Goal: Task Accomplishment & Management: Complete application form

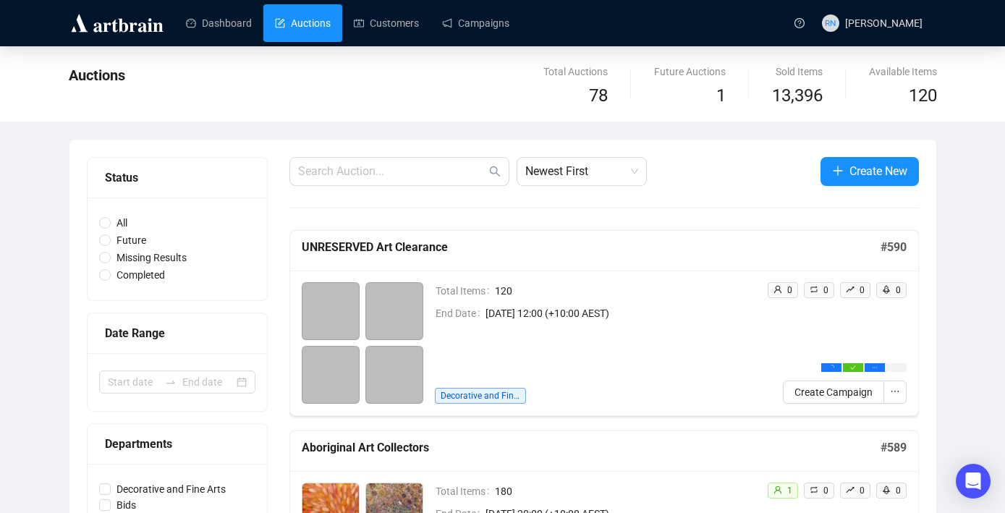
scroll to position [30, 0]
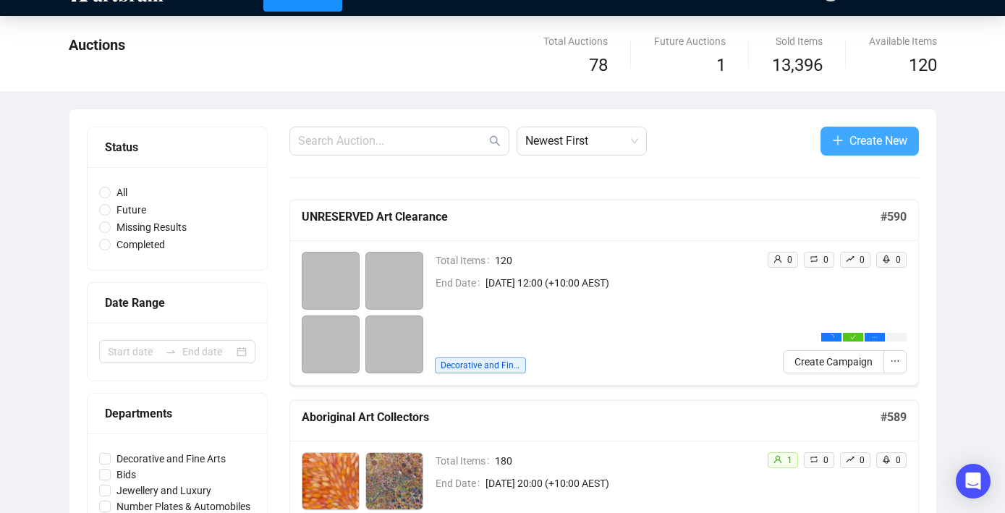
click at [859, 148] on span "Create New" at bounding box center [878, 141] width 58 height 18
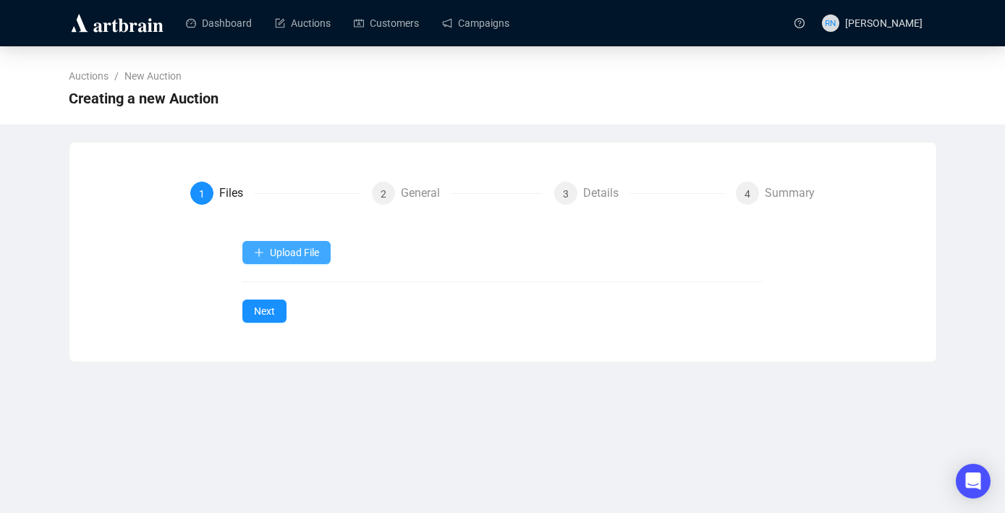
click at [306, 247] on span "Upload File" at bounding box center [294, 253] width 49 height 12
click at [299, 251] on span "Upload File" at bounding box center [294, 253] width 49 height 12
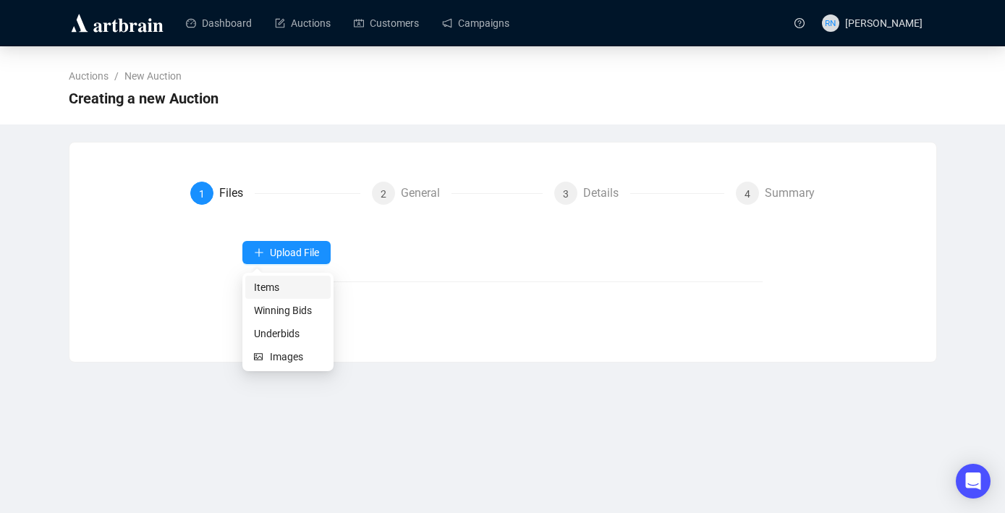
click at [292, 283] on span "Items" at bounding box center [288, 287] width 68 height 16
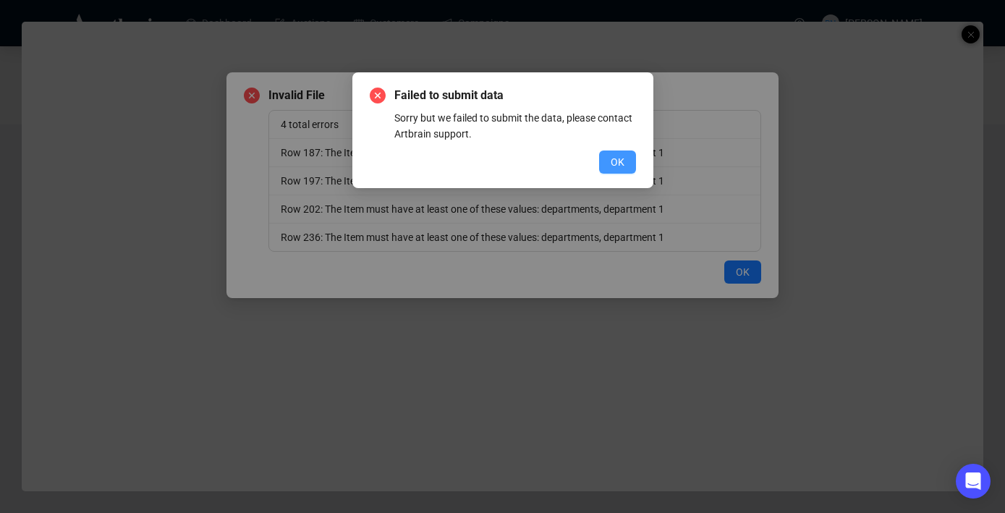
click at [620, 166] on span "OK" at bounding box center [617, 162] width 14 height 16
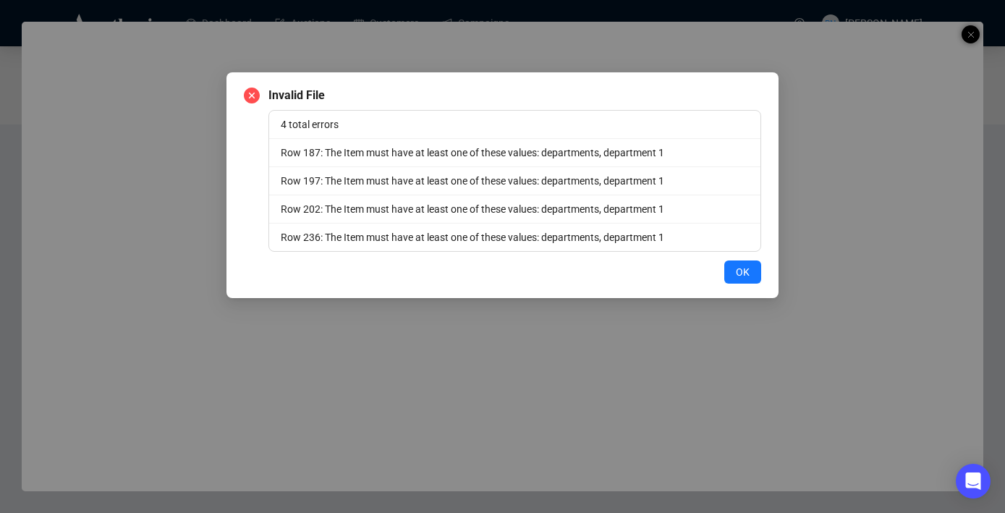
click at [247, 93] on icon "close-circle" at bounding box center [252, 96] width 16 height 16
click at [749, 268] on span "OK" at bounding box center [743, 272] width 14 height 16
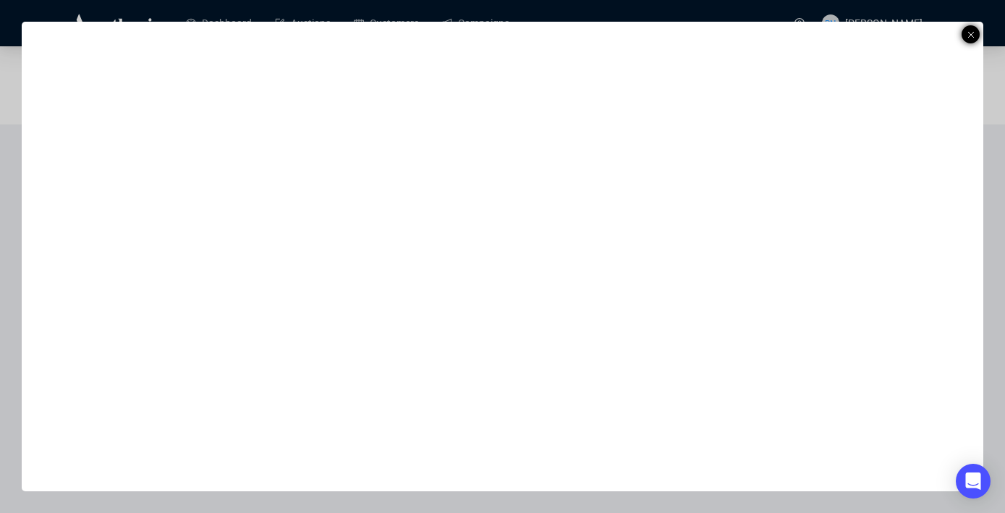
click at [972, 30] on icon at bounding box center [970, 34] width 7 height 17
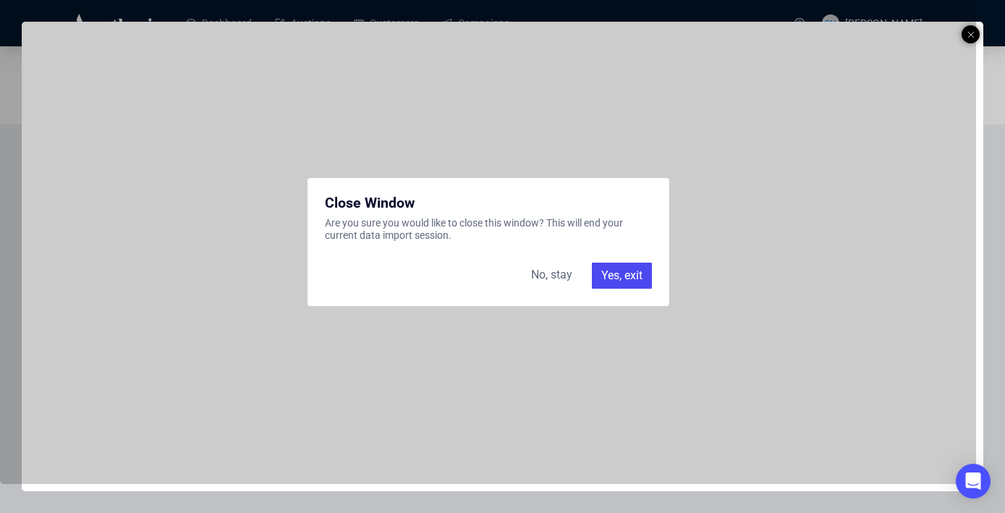
click at [610, 276] on div "Yes, exit" at bounding box center [622, 276] width 60 height 26
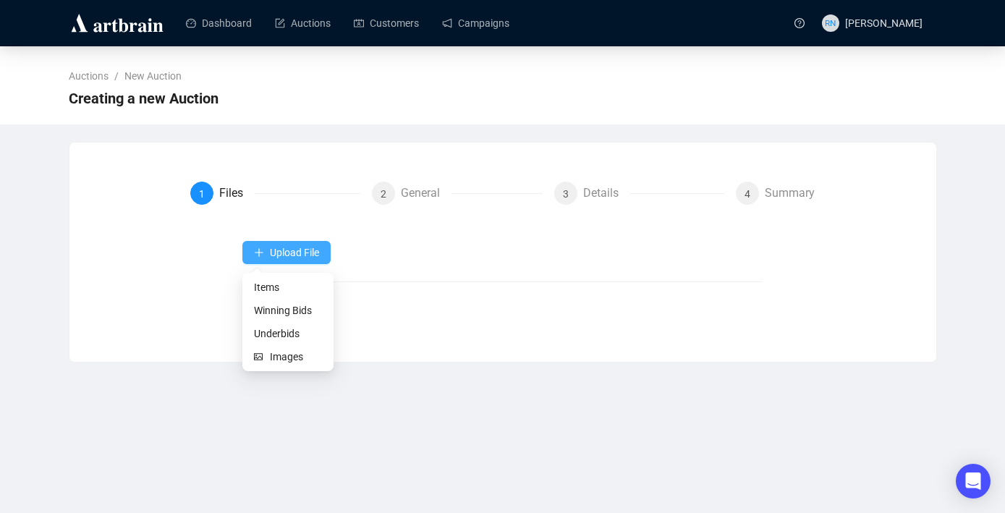
click at [312, 261] on button "Upload File" at bounding box center [286, 252] width 88 height 23
click at [302, 284] on span "Items" at bounding box center [288, 287] width 68 height 16
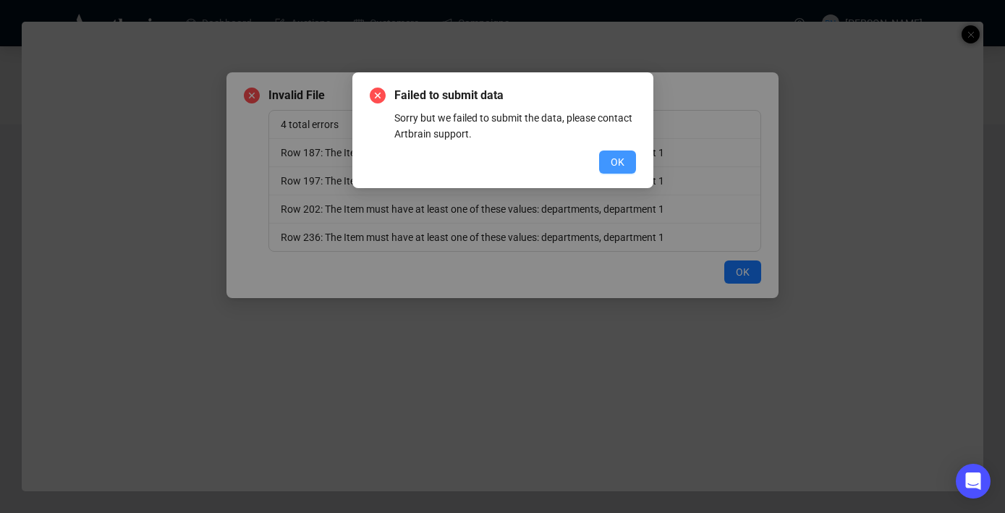
click at [626, 161] on button "OK" at bounding box center [617, 161] width 37 height 23
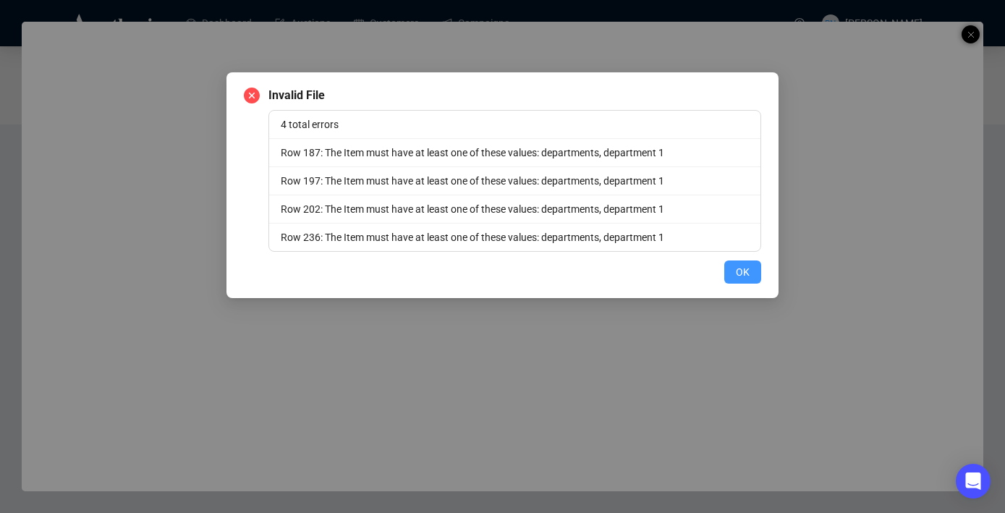
click at [741, 267] on span "OK" at bounding box center [743, 272] width 14 height 16
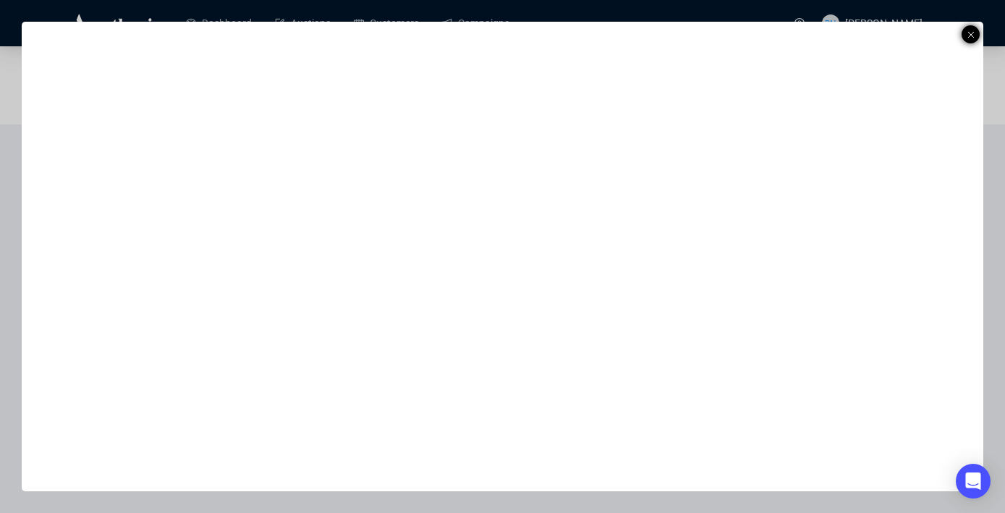
click at [971, 31] on icon at bounding box center [970, 34] width 7 height 17
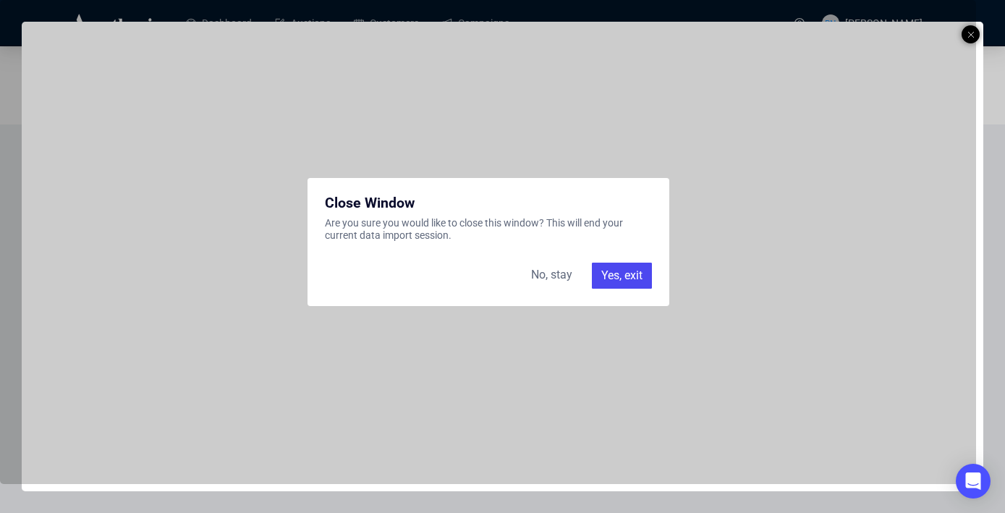
click at [616, 277] on div "Yes, exit" at bounding box center [622, 276] width 60 height 26
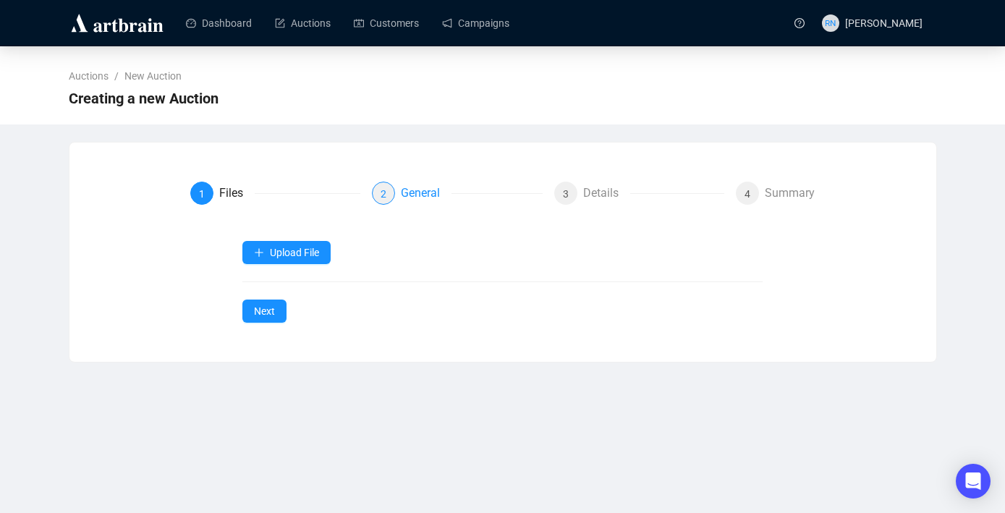
click at [401, 197] on div "General" at bounding box center [426, 193] width 51 height 23
click at [79, 22] on img at bounding box center [117, 23] width 97 height 23
click at [127, 35] on div at bounding box center [119, 23] width 101 height 46
click at [300, 17] on link "Auctions" at bounding box center [303, 23] width 56 height 38
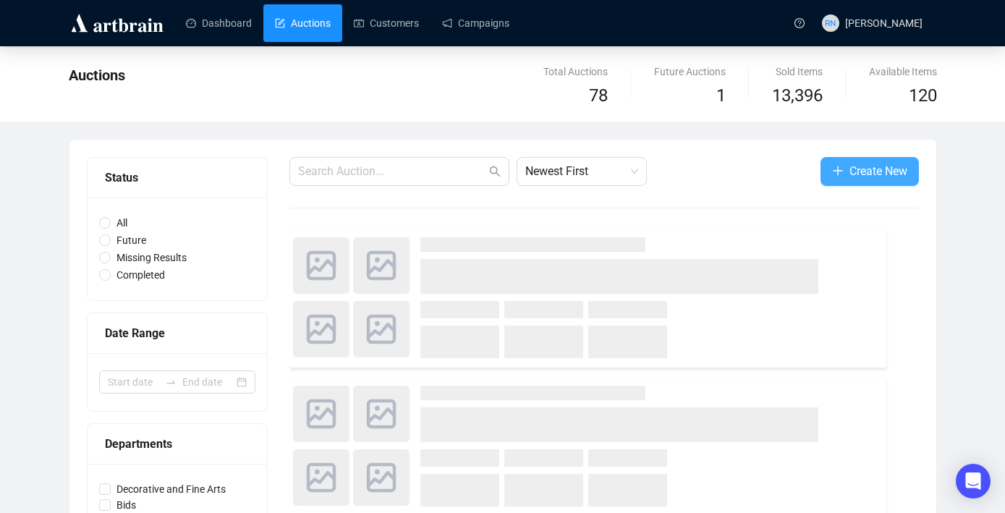
click at [851, 168] on span "Create New" at bounding box center [878, 171] width 58 height 18
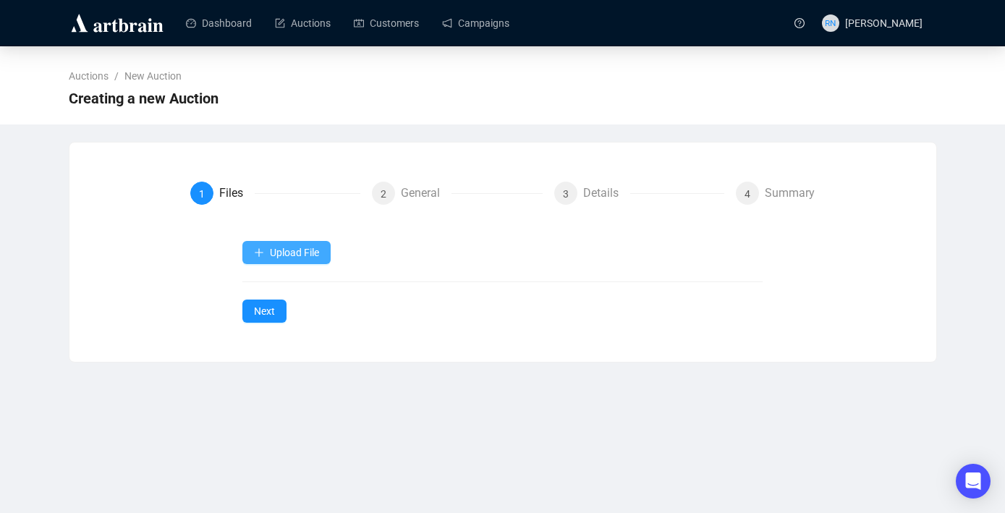
click at [307, 252] on span "Upload File" at bounding box center [294, 253] width 49 height 12
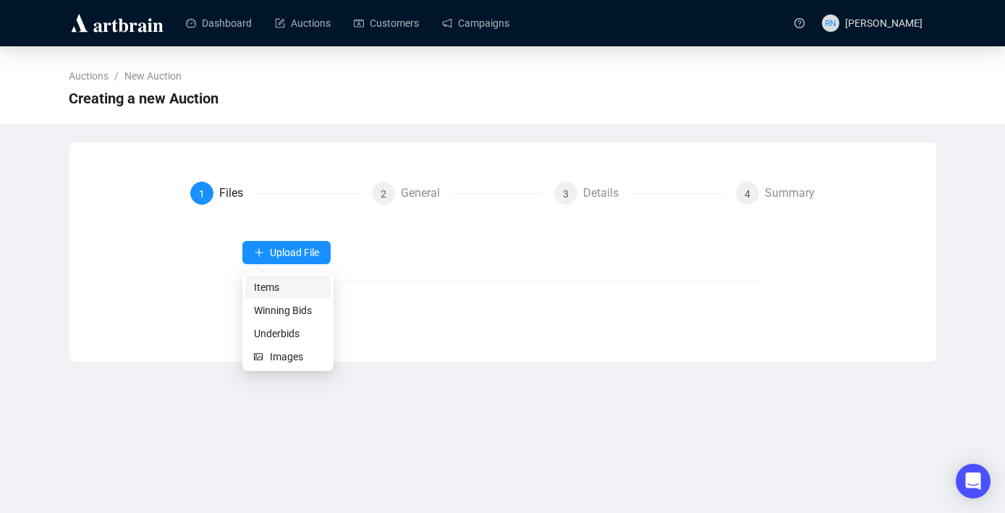
click at [299, 290] on span "Items" at bounding box center [288, 287] width 68 height 16
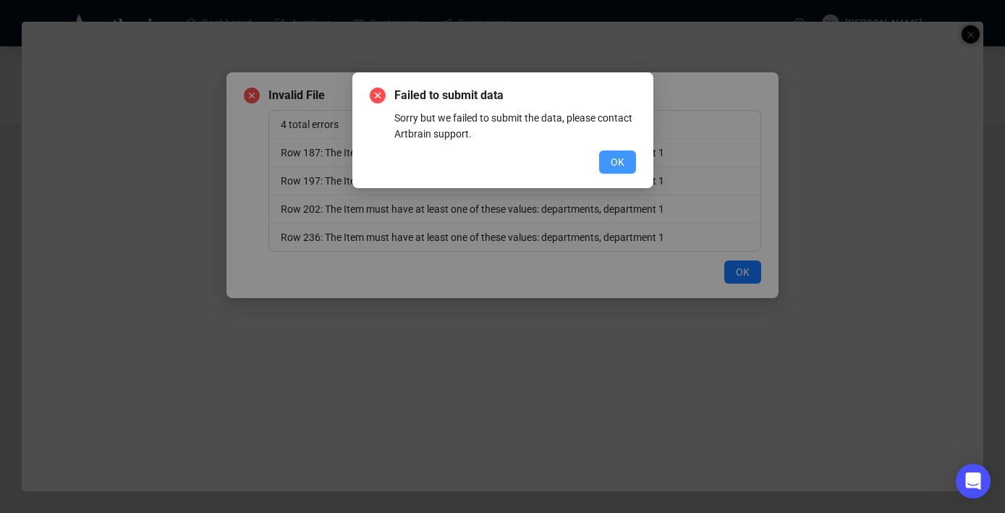
click at [623, 158] on button "OK" at bounding box center [617, 161] width 37 height 23
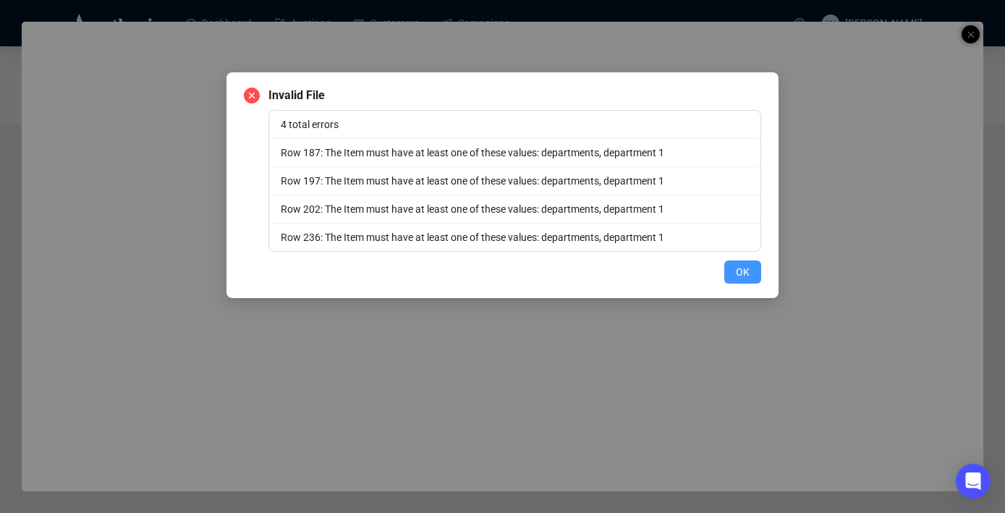
click at [750, 272] on button "OK" at bounding box center [742, 271] width 37 height 23
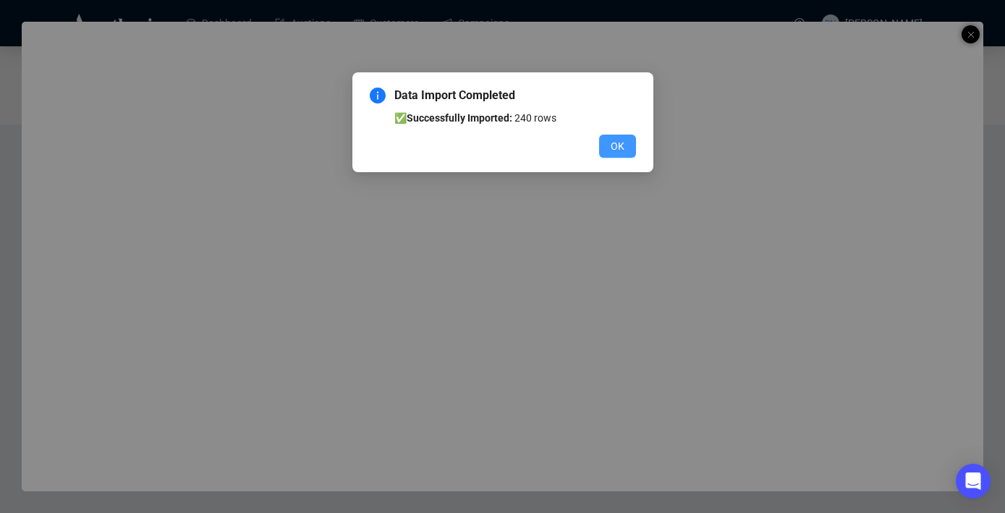
click at [618, 148] on span "OK" at bounding box center [617, 146] width 14 height 16
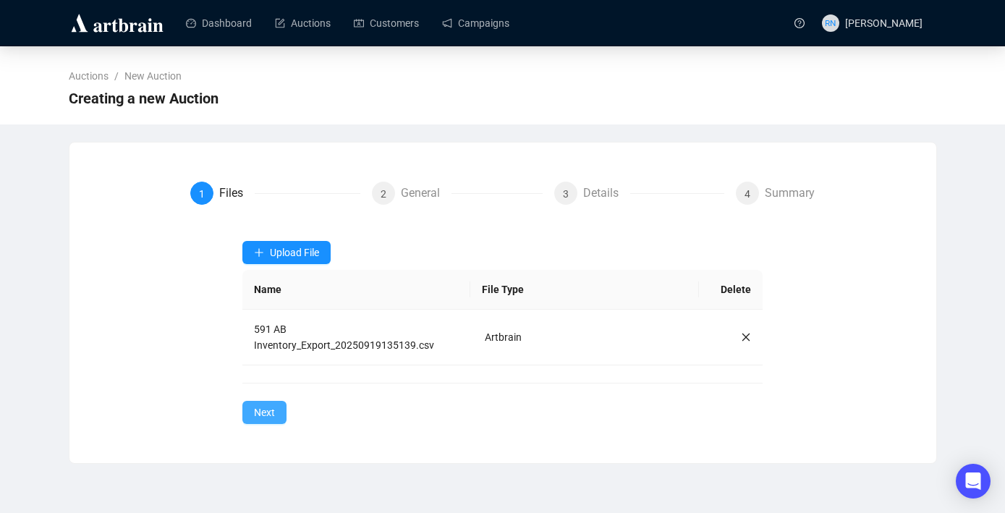
click at [275, 414] on button "Next" at bounding box center [264, 412] width 44 height 23
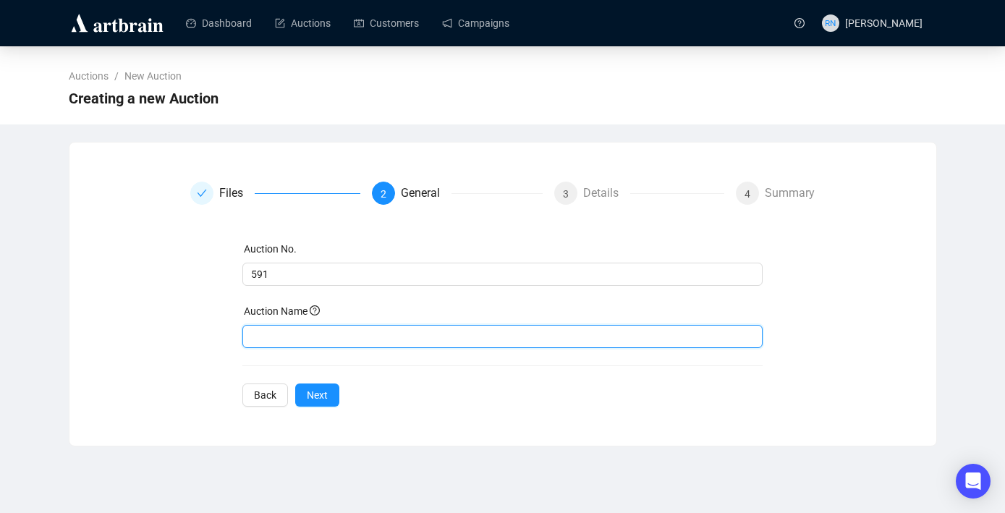
click at [296, 333] on input "text" at bounding box center [502, 336] width 520 height 23
click at [431, 338] on input "Spring Spectacular Aboriginal Art Auction" at bounding box center [502, 336] width 520 height 23
type input "Spring Spectacular Aboriginal Art Liquidation"
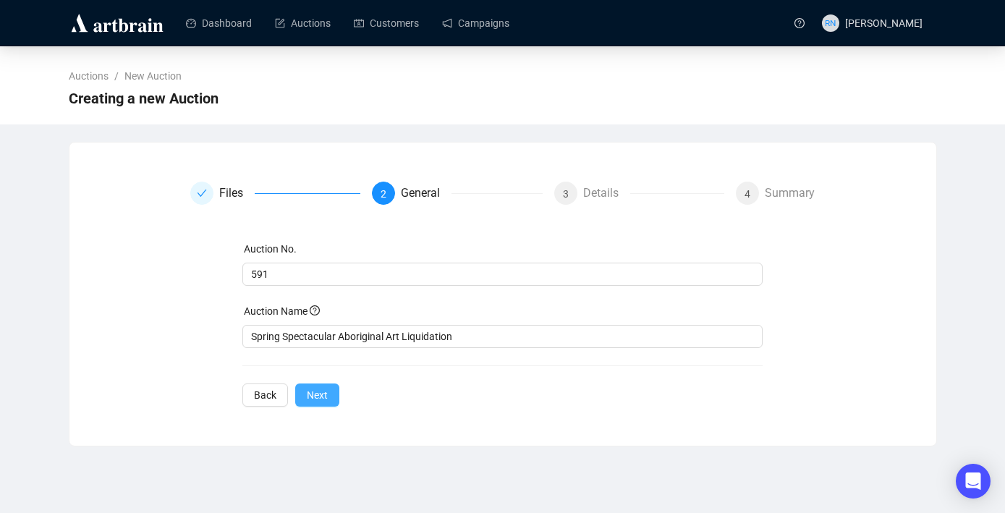
click at [316, 401] on span "Next" at bounding box center [317, 395] width 21 height 16
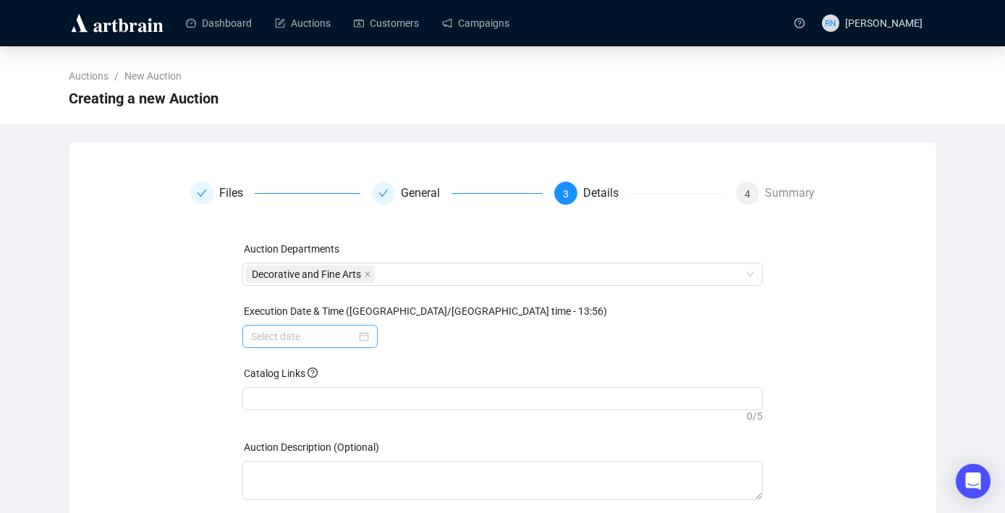
click at [366, 336] on div at bounding box center [309, 336] width 135 height 23
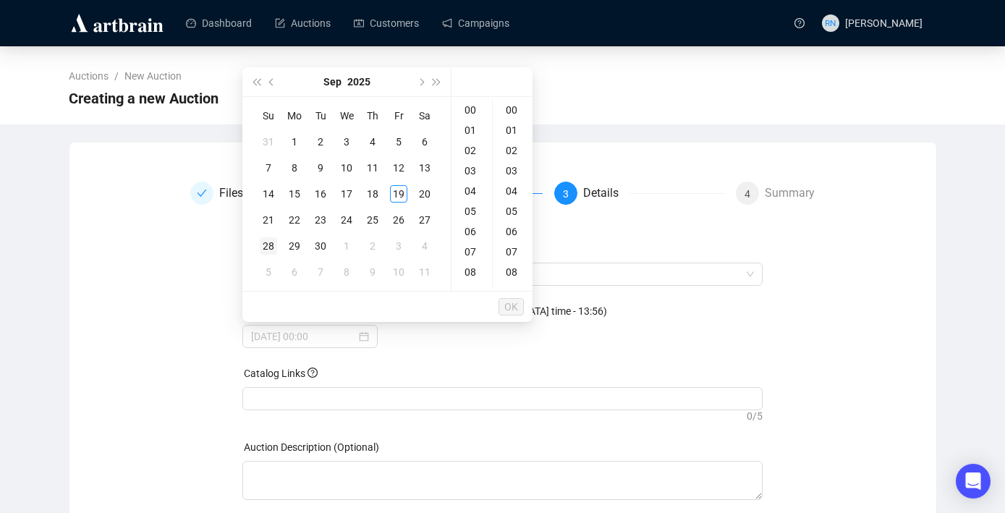
click at [266, 248] on div "28" at bounding box center [268, 245] width 17 height 17
click at [474, 137] on div "20" at bounding box center [471, 140] width 35 height 20
type input "[DATE] 20:00"
click at [513, 306] on span "OK" at bounding box center [511, 306] width 14 height 27
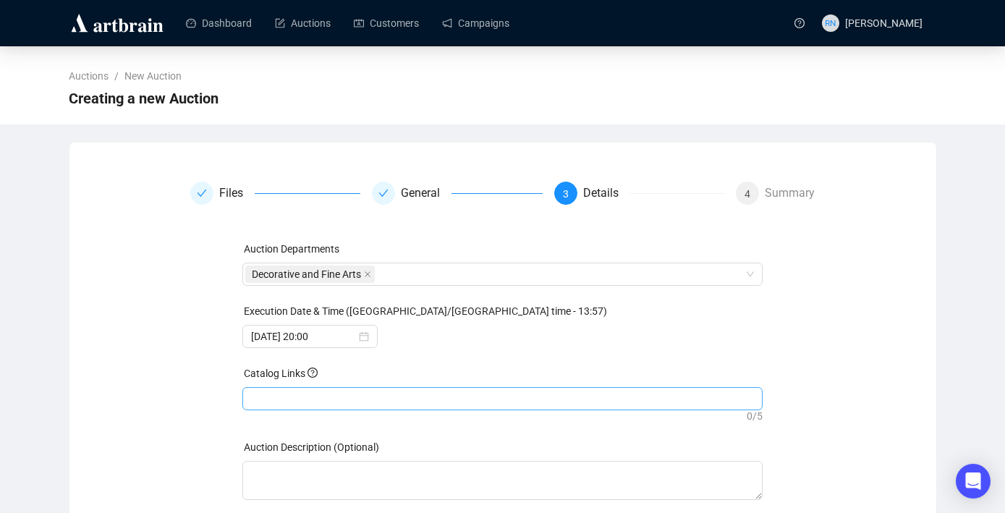
click at [363, 397] on div at bounding box center [502, 398] width 514 height 20
paste input "[URL][DOMAIN_NAME]"
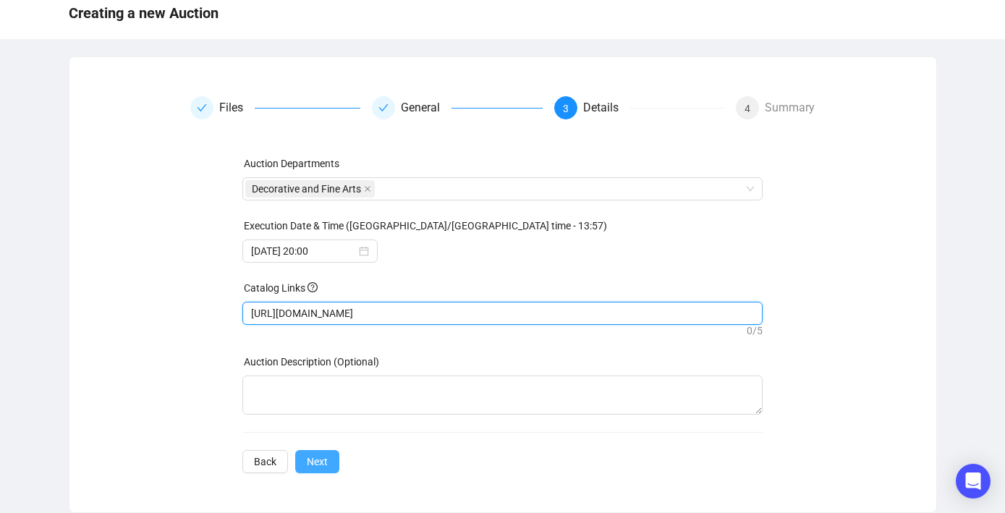
type input "[URL][DOMAIN_NAME]"
click at [323, 468] on span "Next" at bounding box center [317, 461] width 21 height 16
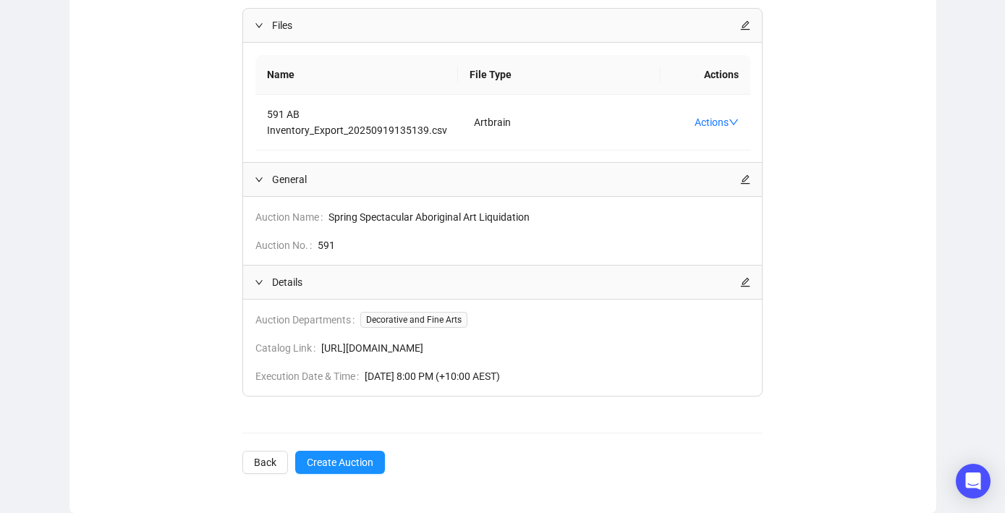
scroll to position [265, 0]
click at [325, 465] on span "Create Auction" at bounding box center [340, 461] width 67 height 16
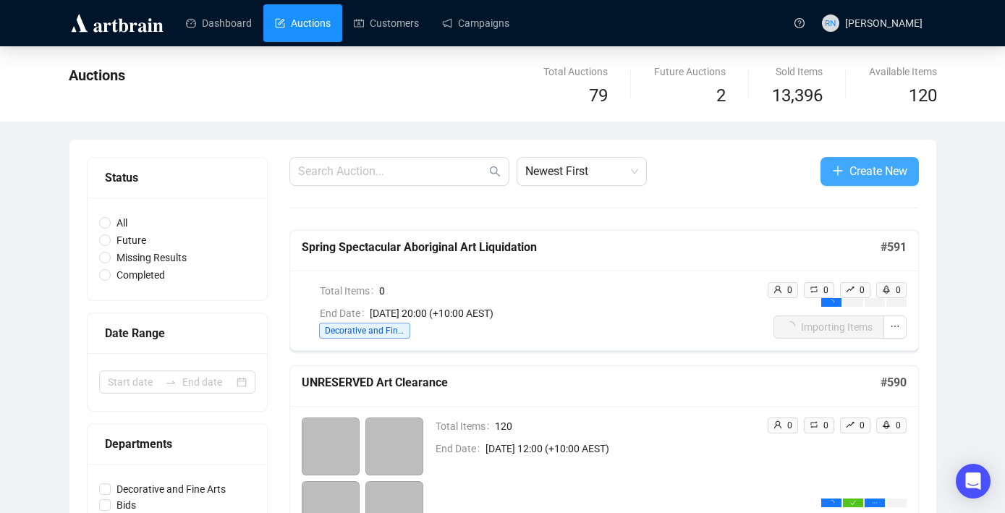
click at [869, 177] on span "Create New" at bounding box center [878, 171] width 58 height 18
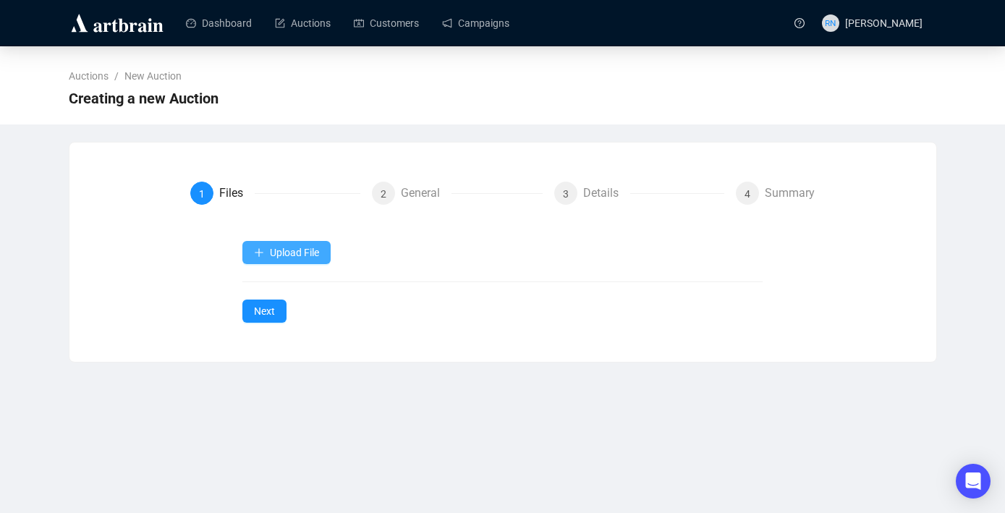
click at [297, 252] on span "Upload File" at bounding box center [294, 253] width 49 height 12
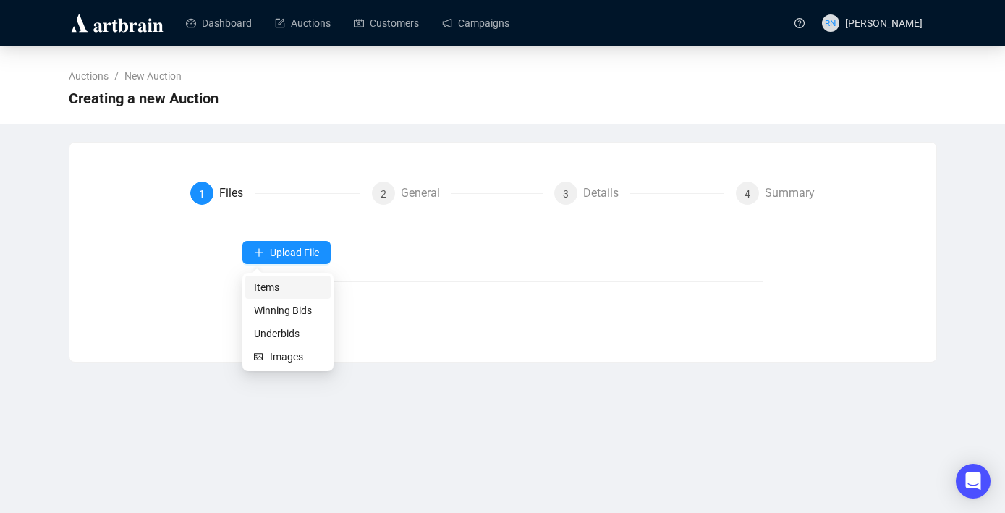
click at [292, 287] on span "Items" at bounding box center [288, 287] width 68 height 16
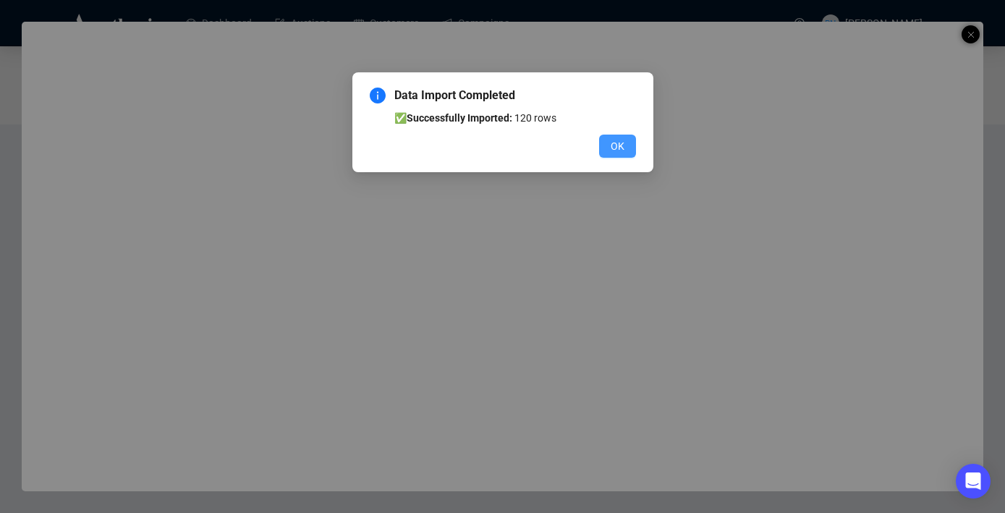
click at [626, 148] on button "OK" at bounding box center [617, 146] width 37 height 23
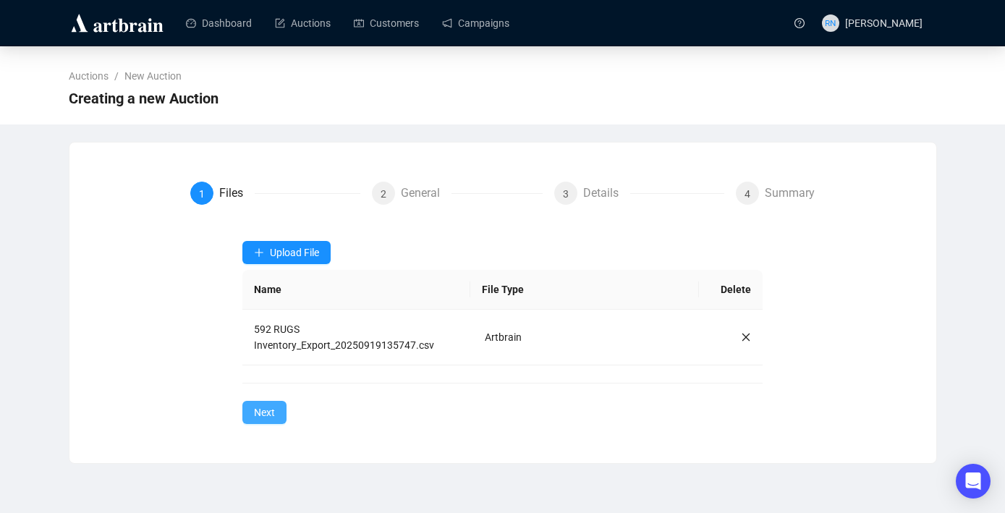
click at [271, 414] on span "Next" at bounding box center [264, 412] width 21 height 16
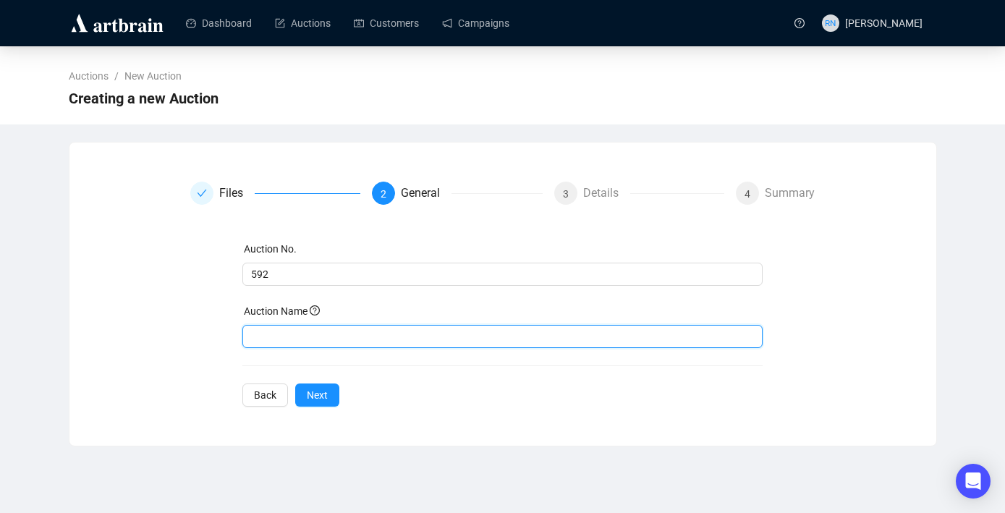
click at [300, 333] on input "text" at bounding box center [502, 336] width 520 height 23
type input "Persian & Designer Rugs"
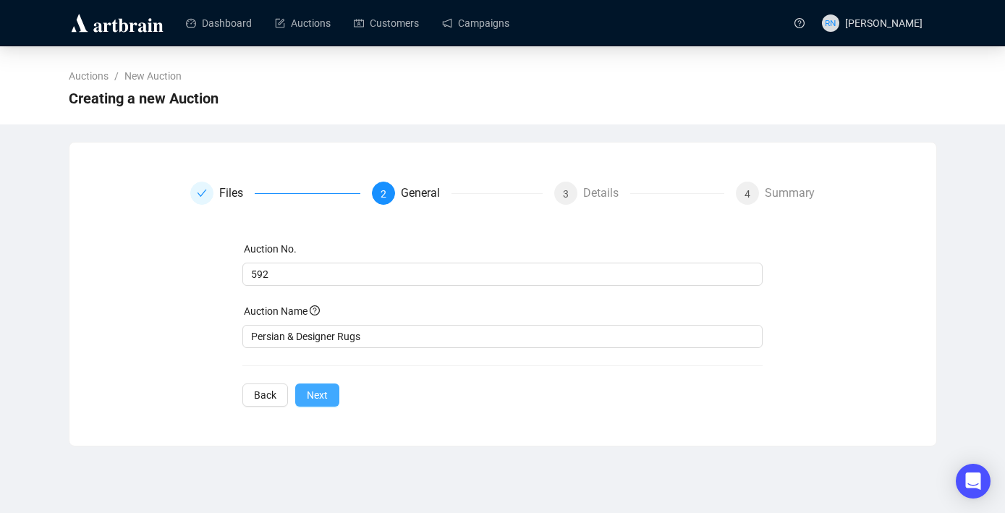
click at [326, 403] on button "Next" at bounding box center [317, 394] width 44 height 23
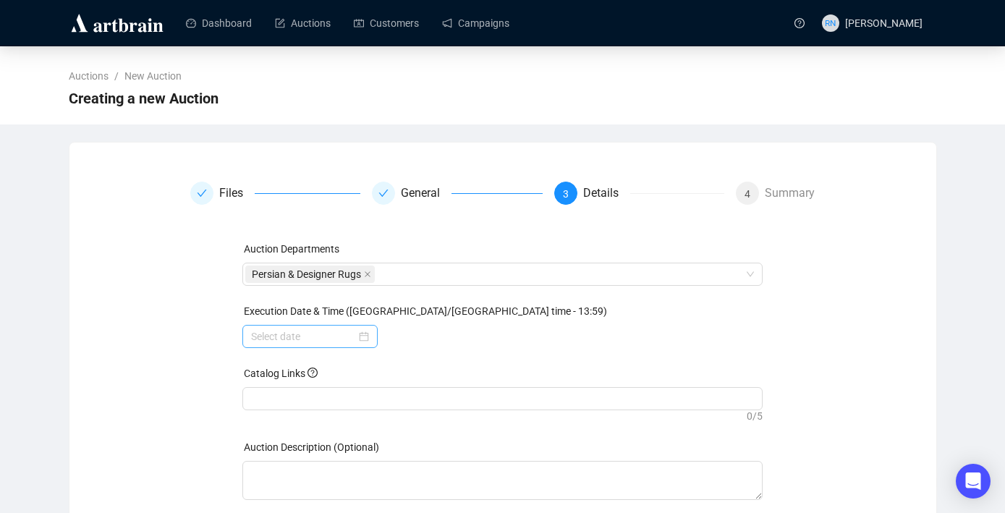
click at [362, 338] on div at bounding box center [310, 336] width 118 height 16
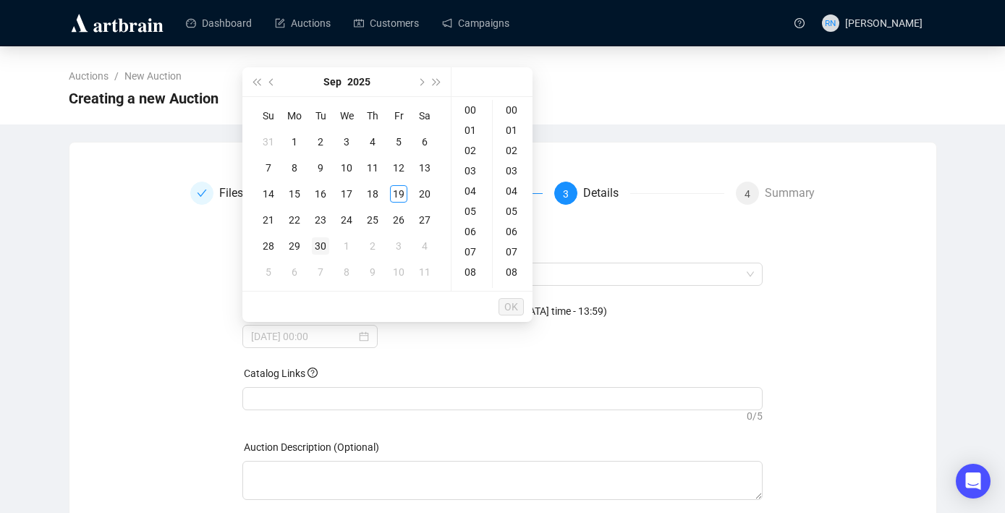
click at [320, 244] on div "30" at bounding box center [320, 245] width 17 height 17
click at [469, 115] on div "12" at bounding box center [471, 119] width 35 height 20
type input "[DATE] 12:00"
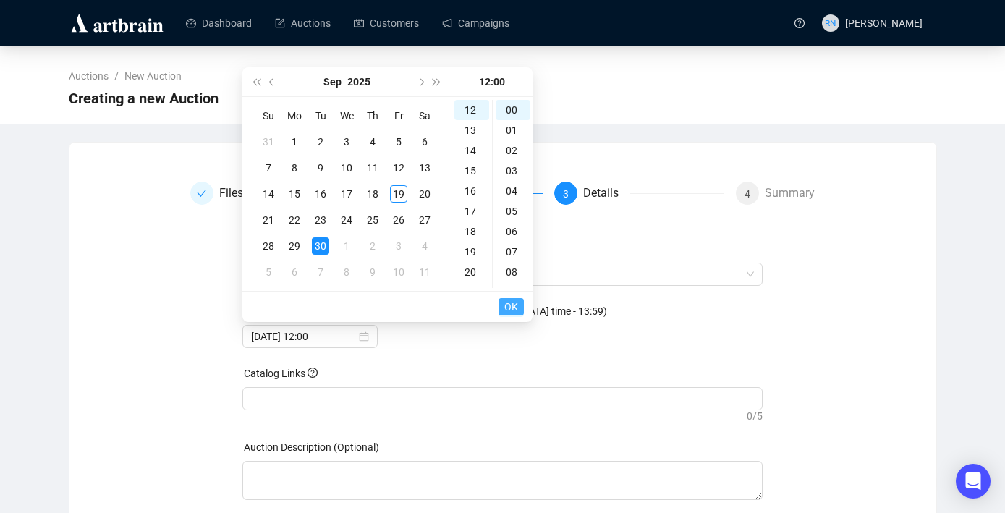
click at [514, 302] on span "OK" at bounding box center [511, 306] width 14 height 27
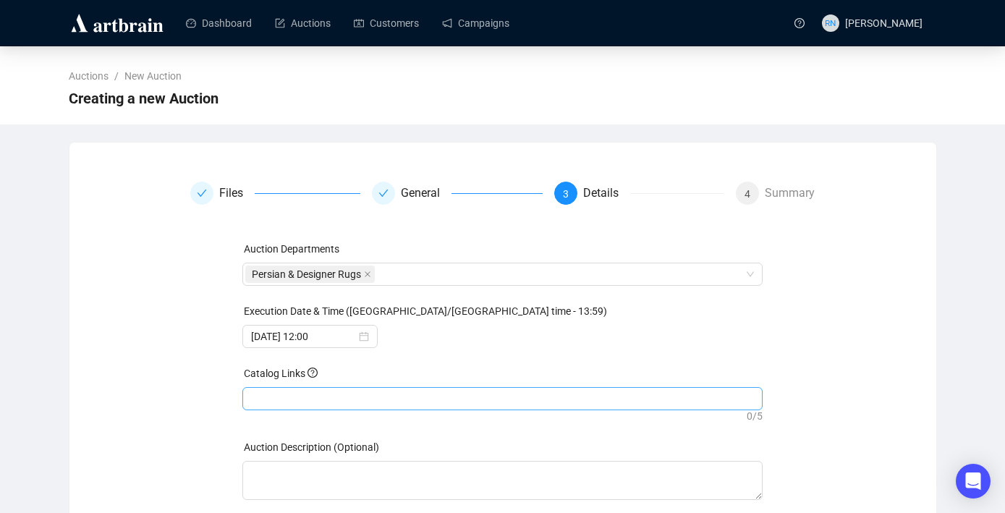
click at [301, 405] on div at bounding box center [502, 398] width 514 height 20
paste input "[URL][DOMAIN_NAME]"
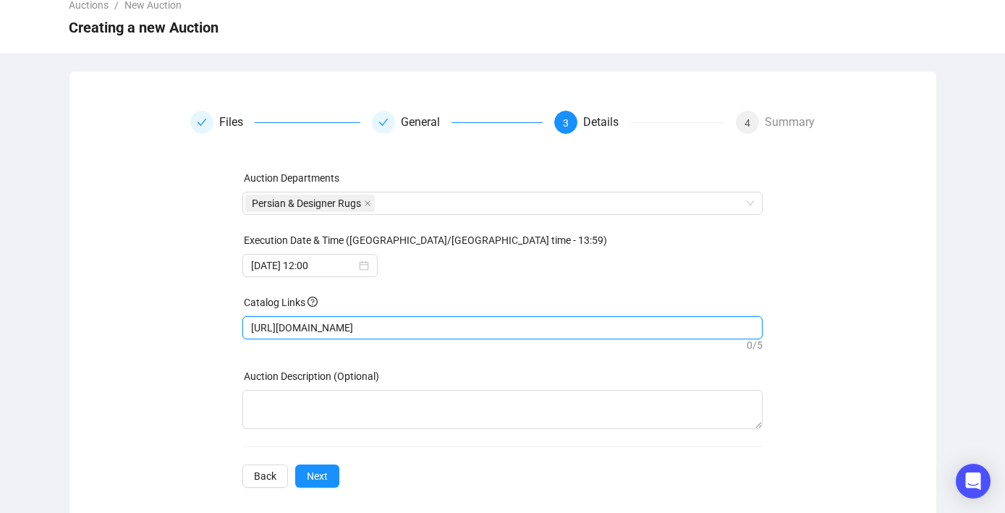
scroll to position [85, 0]
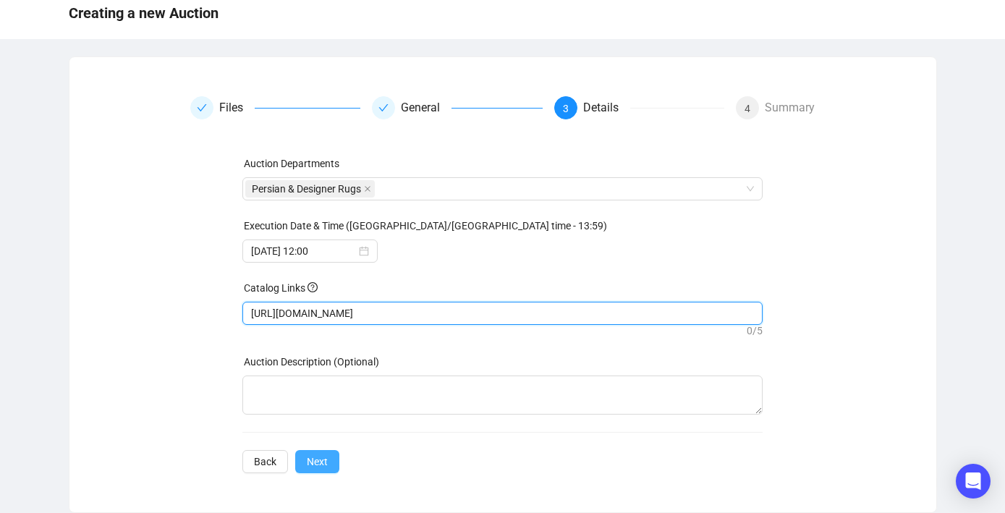
type input "[URL][DOMAIN_NAME]"
click at [312, 470] on button "Next" at bounding box center [317, 461] width 44 height 23
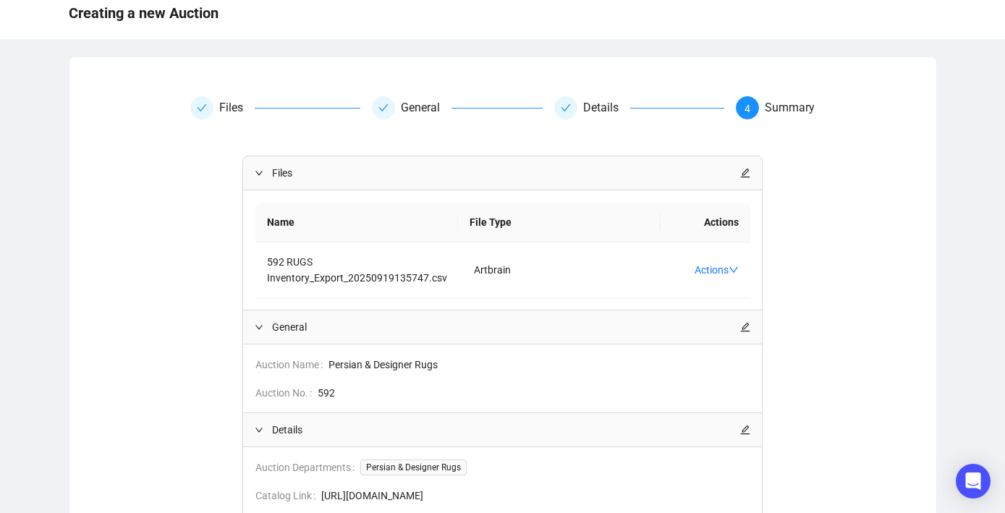
scroll to position [250, 0]
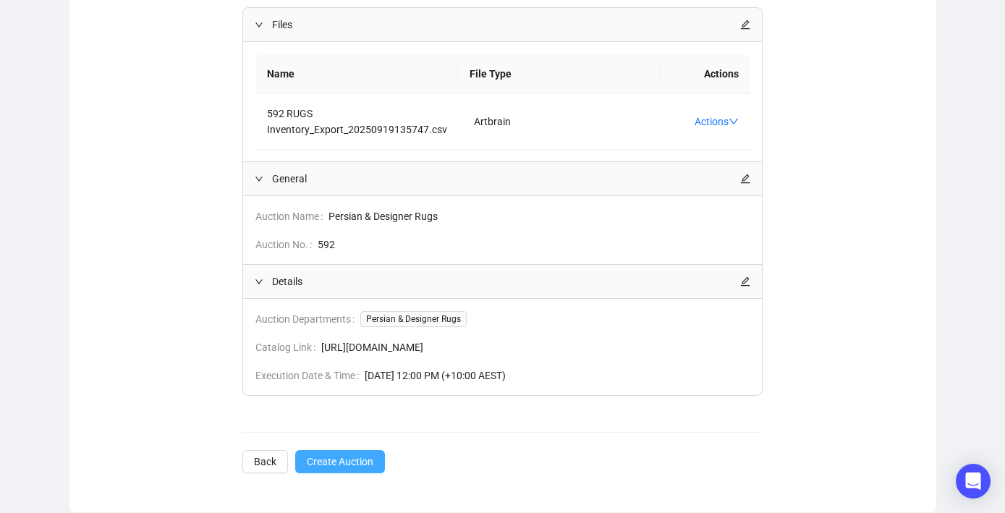
click at [328, 455] on span "Create Auction" at bounding box center [340, 461] width 67 height 16
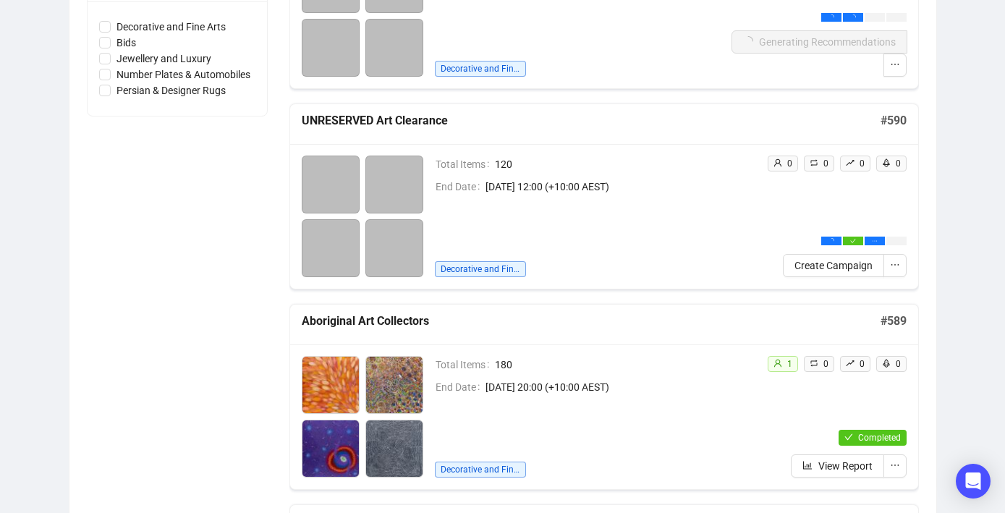
scroll to position [469, 0]
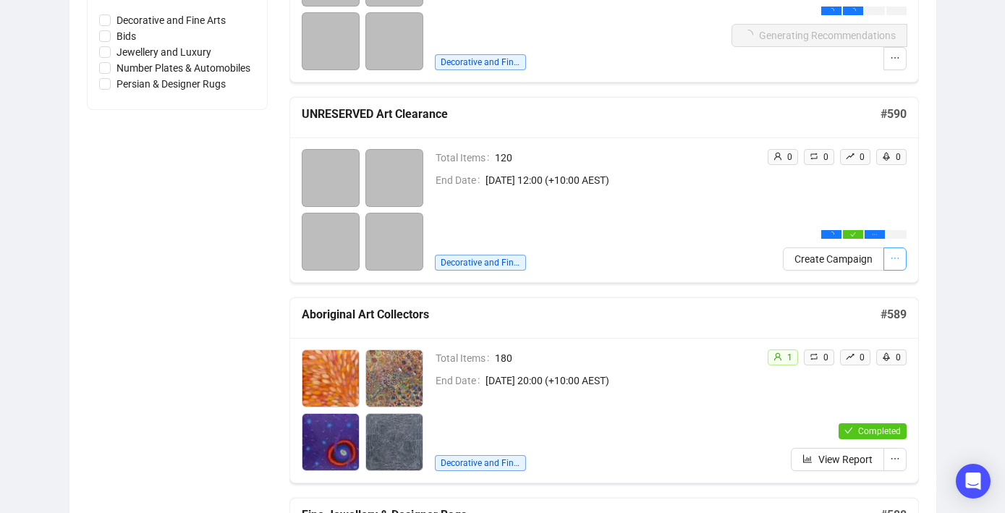
click at [893, 263] on icon "ellipsis" at bounding box center [895, 258] width 10 height 10
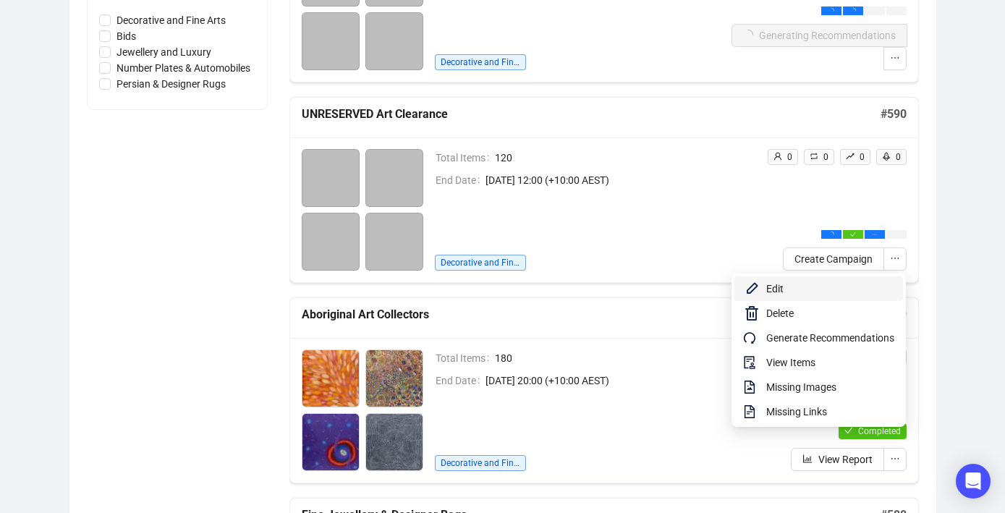
click at [866, 290] on span "Edit" at bounding box center [830, 289] width 128 height 16
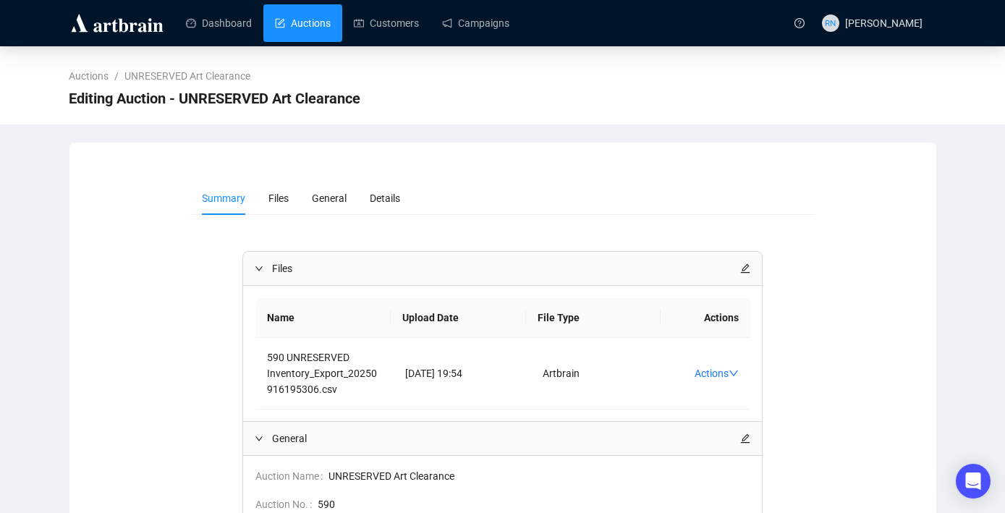
click at [299, 24] on link "Auctions" at bounding box center [303, 23] width 56 height 38
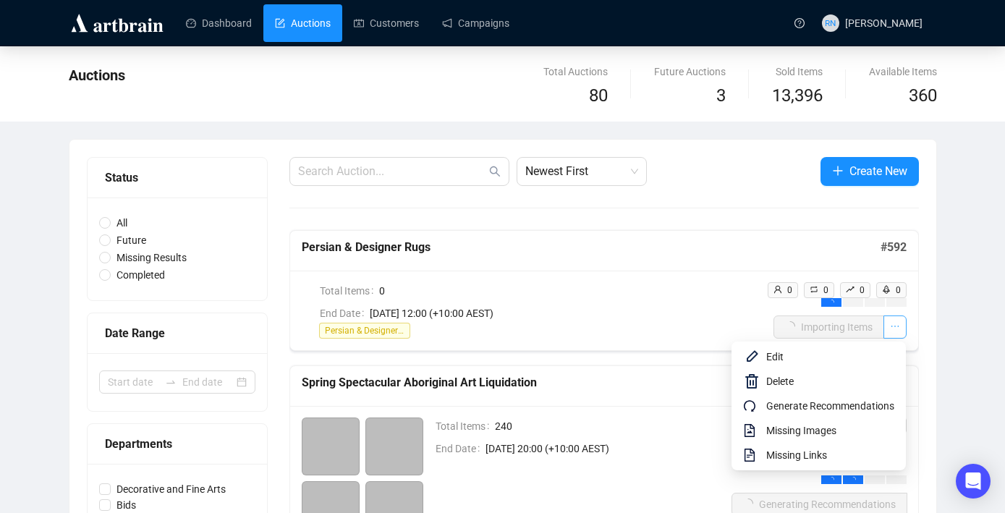
click at [893, 323] on icon "ellipsis" at bounding box center [895, 326] width 10 height 10
click at [834, 362] on span "Edit" at bounding box center [830, 357] width 128 height 16
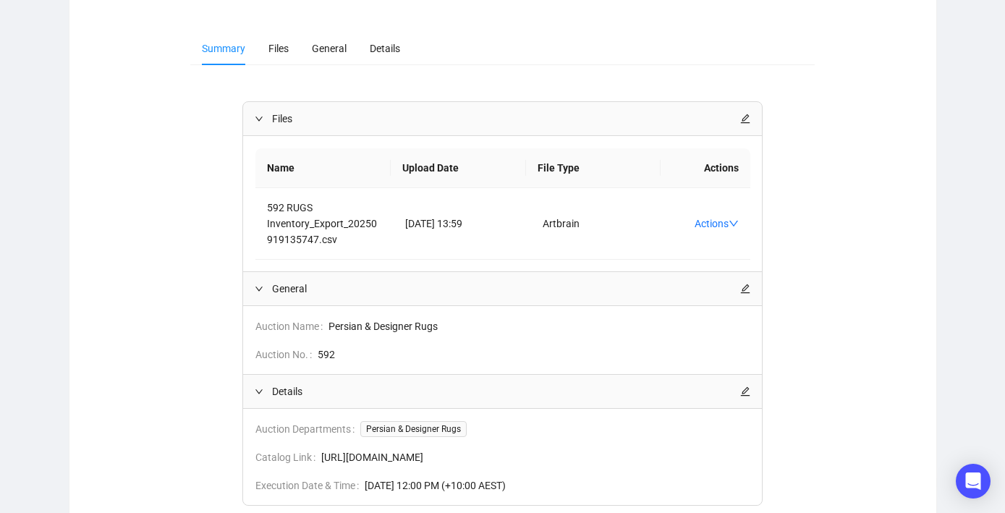
scroll to position [145, 0]
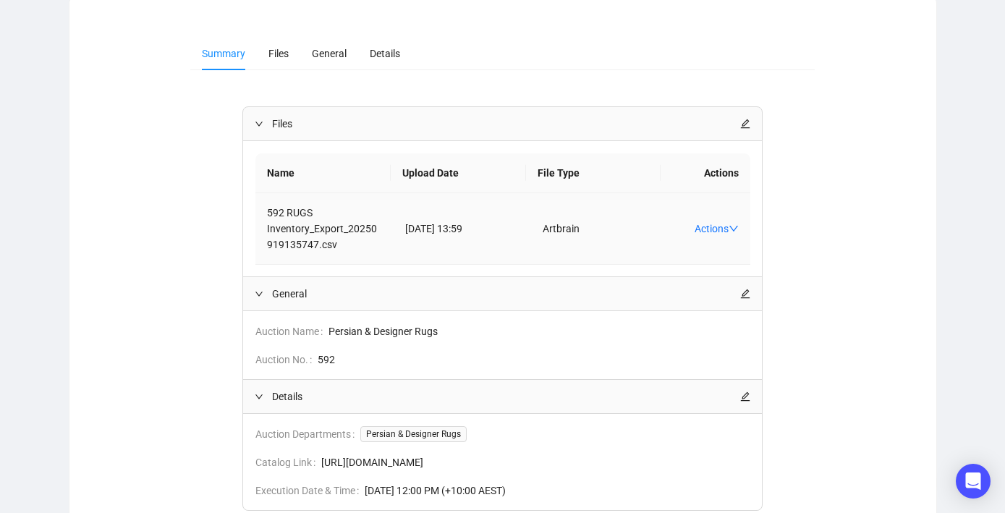
click at [749, 230] on td "Actions" at bounding box center [709, 229] width 81 height 72
click at [725, 228] on link "Actions" at bounding box center [716, 229] width 44 height 12
click at [524, 195] on td "[DATE] 13:59" at bounding box center [462, 229] width 138 height 72
click at [273, 51] on span "Files" at bounding box center [278, 54] width 20 height 12
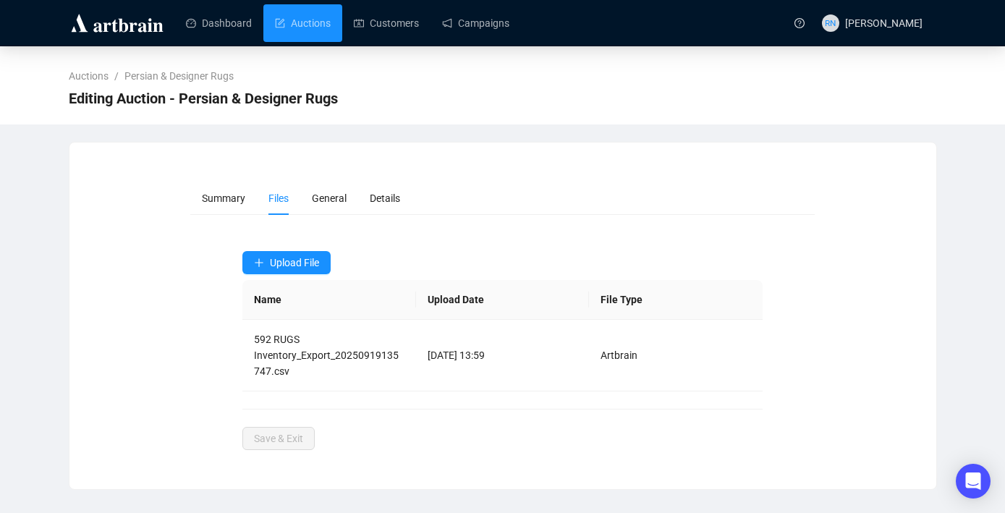
scroll to position [0, 0]
click at [287, 265] on span "Upload File" at bounding box center [294, 263] width 49 height 12
click at [284, 301] on span "Items" at bounding box center [288, 297] width 68 height 16
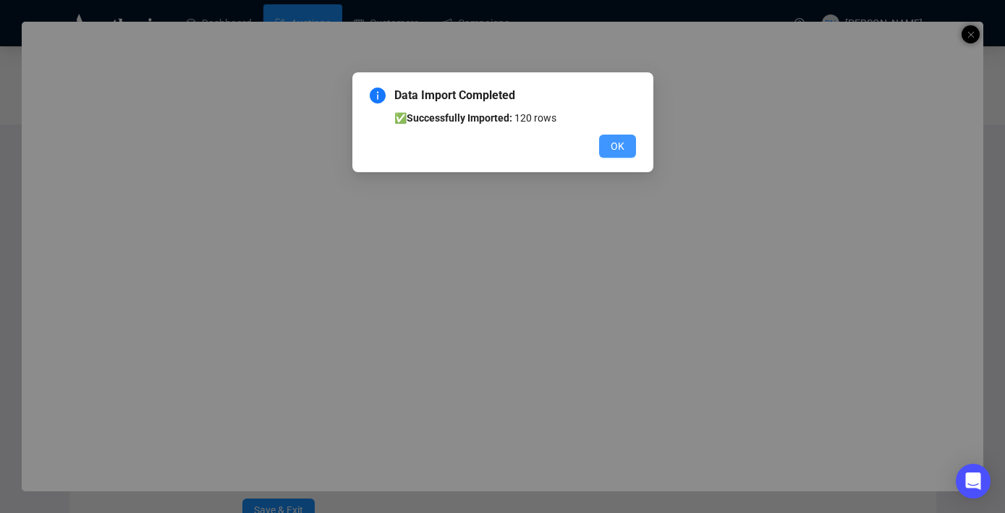
click at [623, 150] on button "OK" at bounding box center [617, 146] width 37 height 23
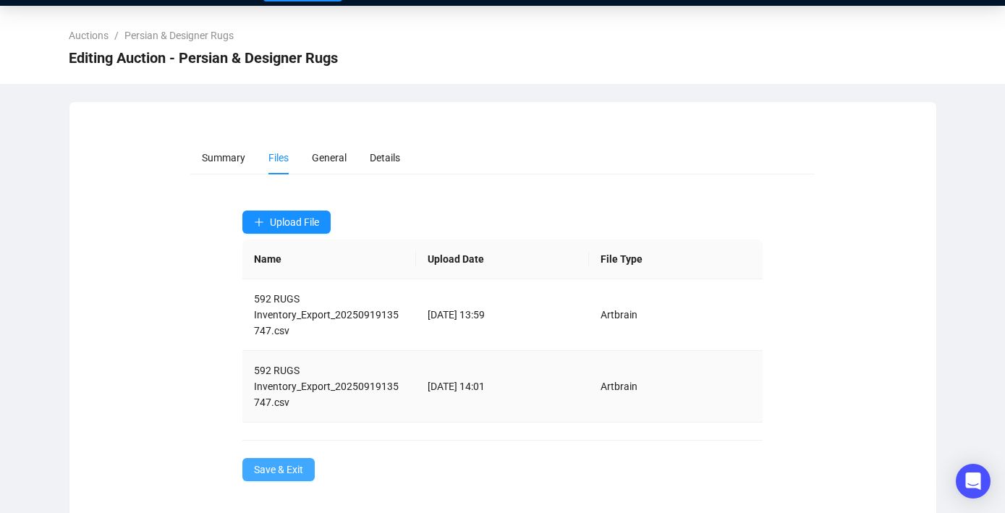
scroll to position [48, 0]
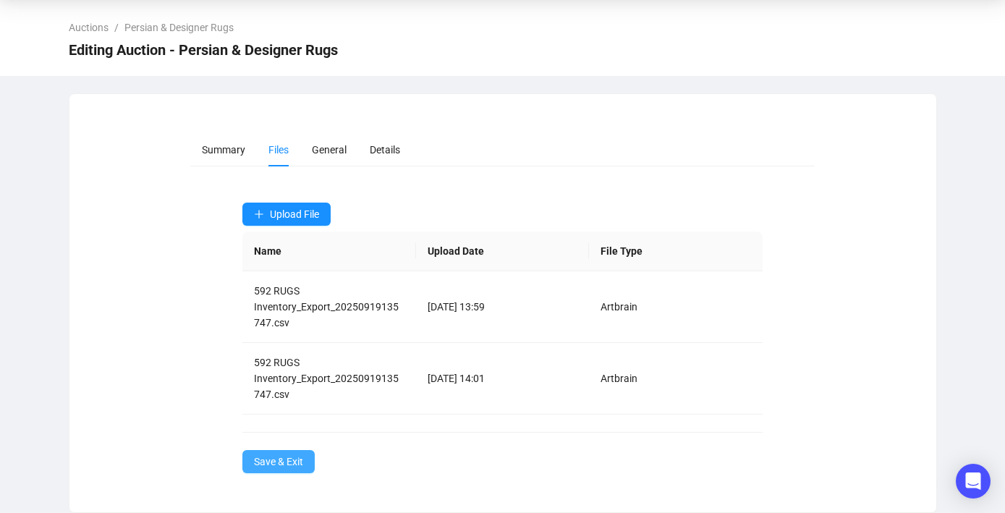
click at [289, 462] on span "Save & Exit" at bounding box center [278, 461] width 49 height 16
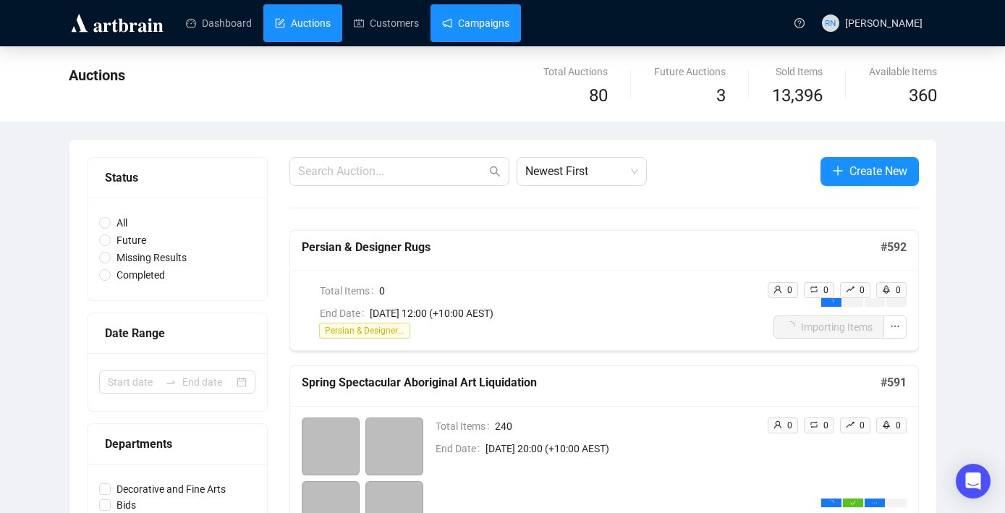
click at [480, 27] on link "Campaigns" at bounding box center [475, 23] width 67 height 38
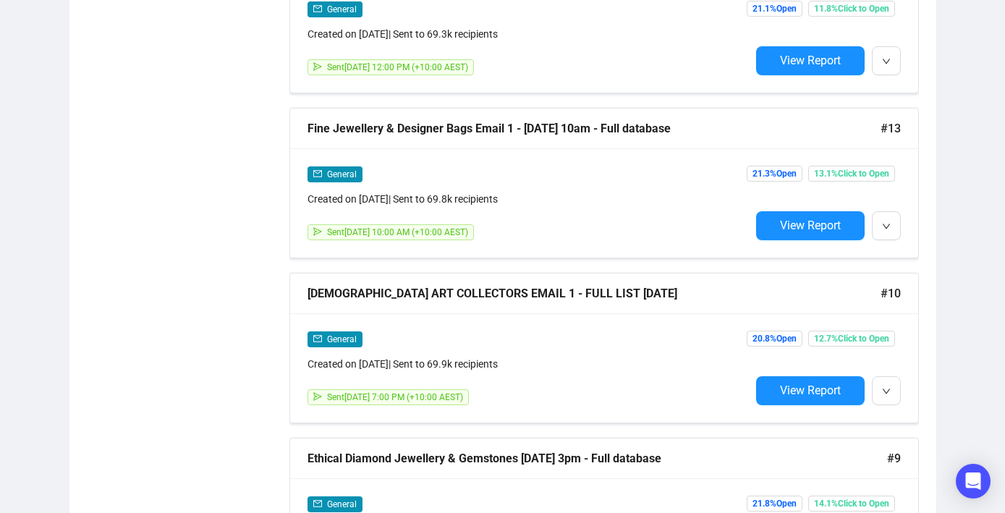
scroll to position [2334, 0]
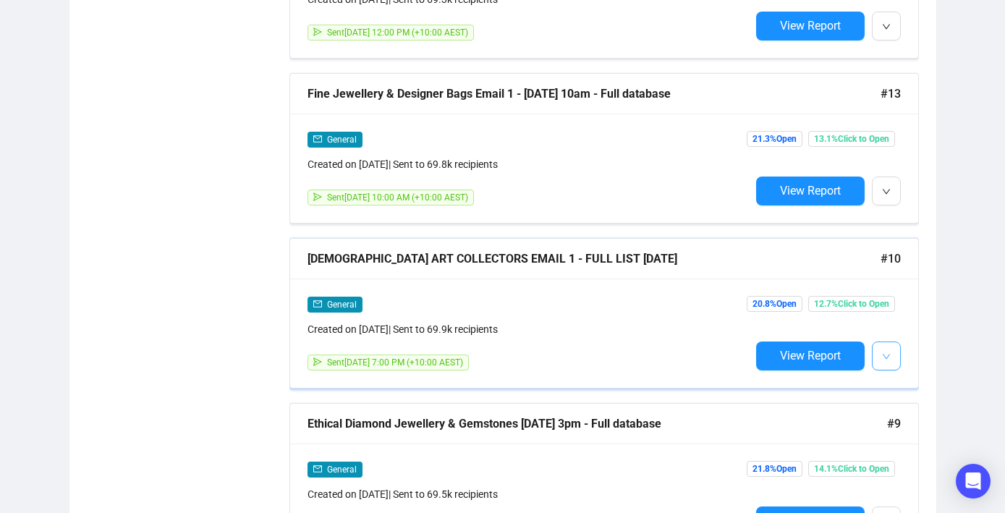
click at [887, 360] on button "button" at bounding box center [886, 355] width 29 height 29
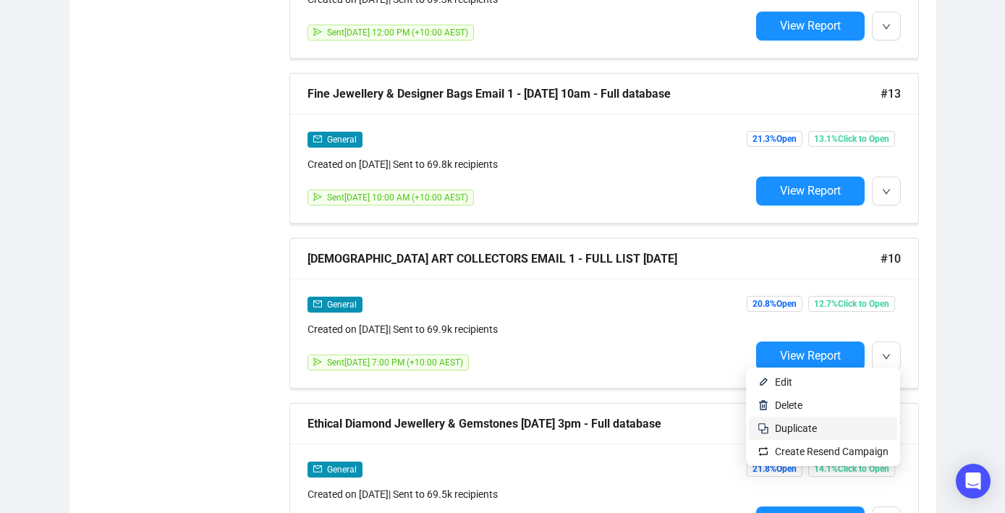
click at [856, 430] on span "Duplicate" at bounding box center [832, 428] width 114 height 16
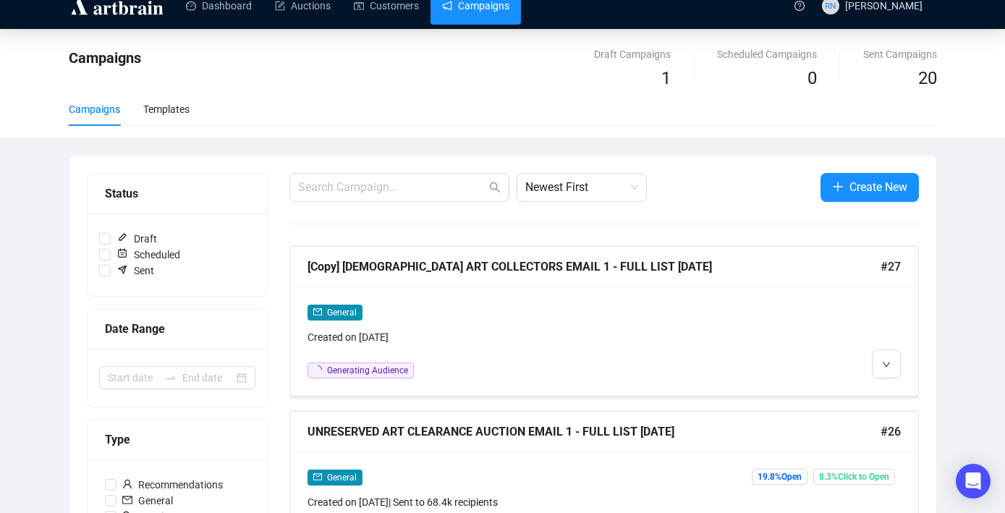
scroll to position [0, 0]
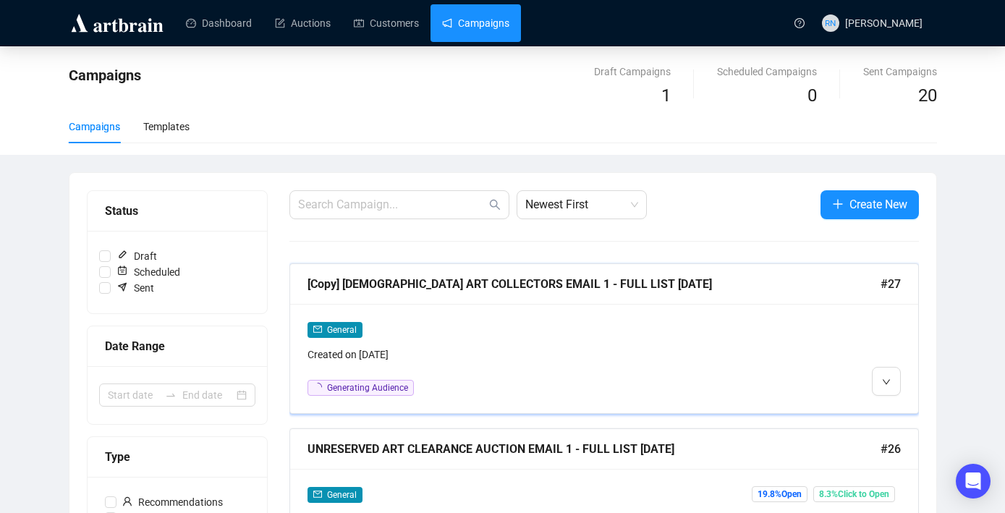
click at [405, 359] on div "Created on [DATE]" at bounding box center [528, 354] width 443 height 16
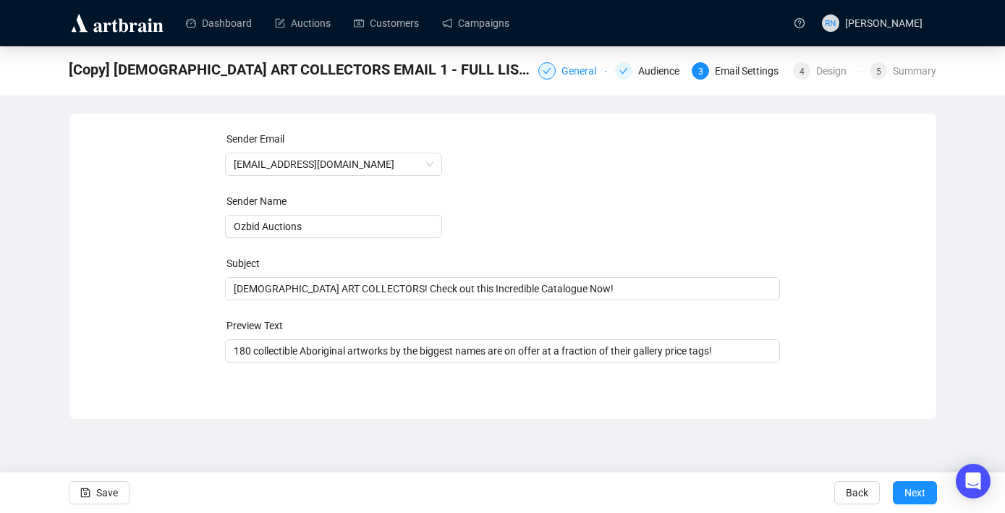
click at [566, 73] on div "General" at bounding box center [582, 70] width 43 height 17
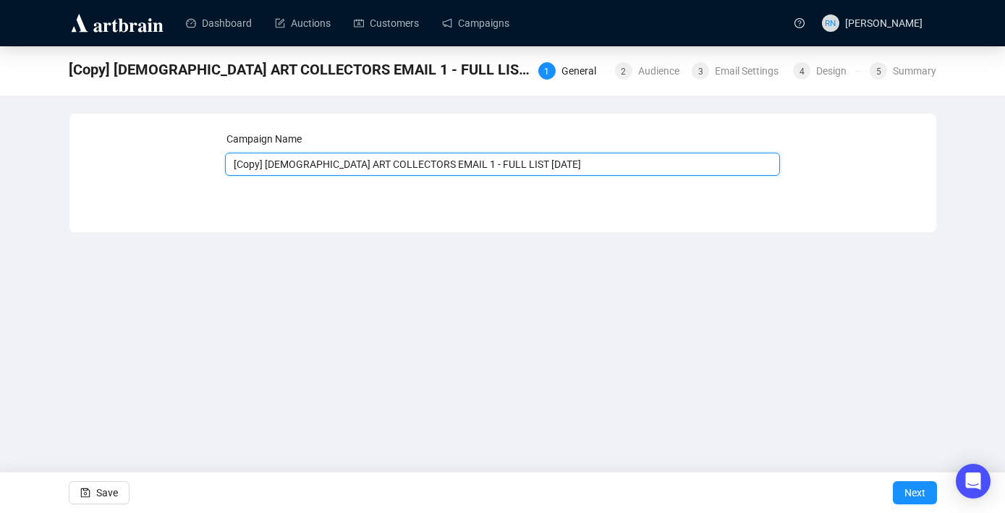
drag, startPoint x: 414, startPoint y: 168, endPoint x: 232, endPoint y: 152, distance: 183.0
click at [232, 153] on input "[Copy] [DEMOGRAPHIC_DATA] ART COLLECTORS EMAIL 1 - FULL LIST [DATE]" at bounding box center [502, 164] width 555 height 23
click at [550, 164] on input "Spring Spectacular Aboriginal Art Liquidation EMAIL 1 - FULL LIST [DATE]" at bounding box center [502, 164] width 555 height 23
type input "Spring Spectacular Aboriginal Art Liquidation EMAIL 1 - FULL LIST [DATE]"
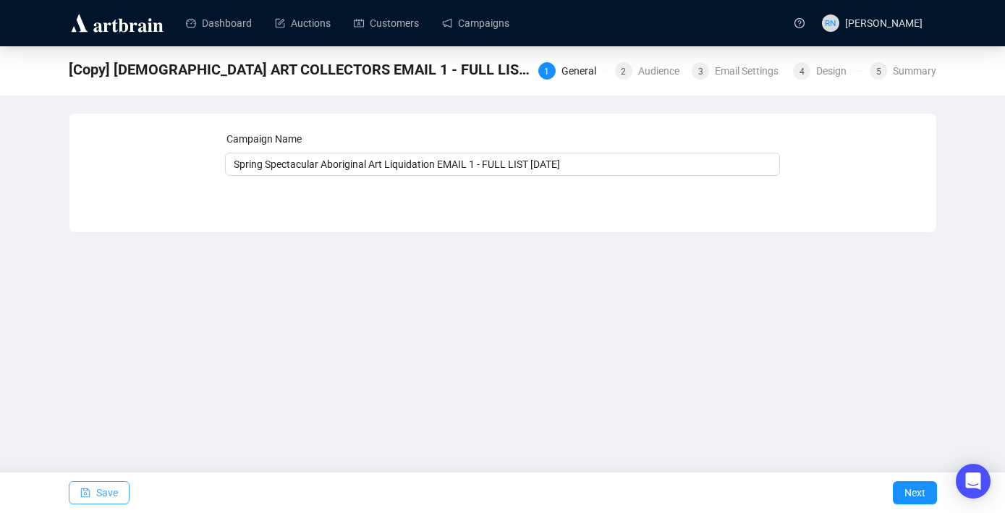
click at [114, 497] on span "Save" at bounding box center [107, 492] width 22 height 41
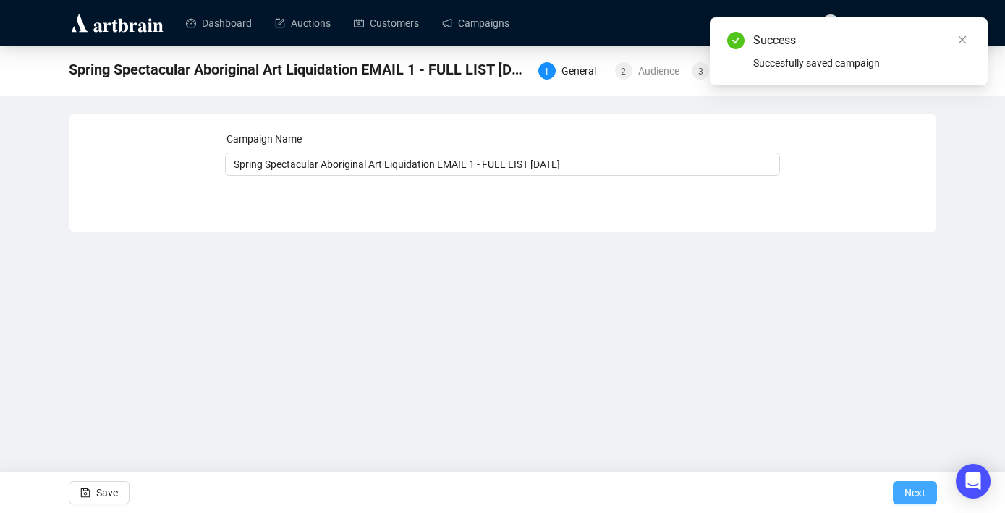
click at [916, 493] on span "Next" at bounding box center [914, 492] width 21 height 41
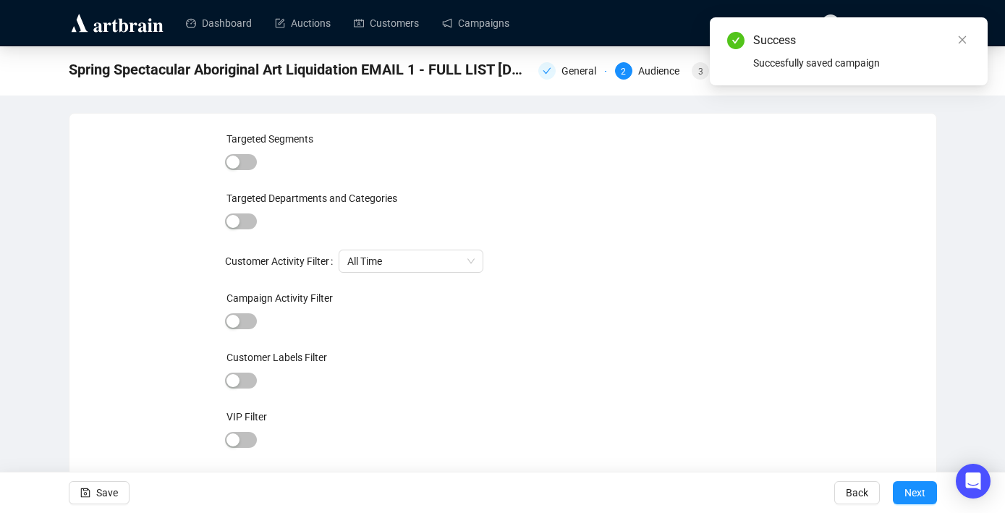
click at [938, 505] on div "Save Back Next" at bounding box center [502, 492] width 1005 height 41
click at [925, 497] on button "Next" at bounding box center [915, 492] width 44 height 23
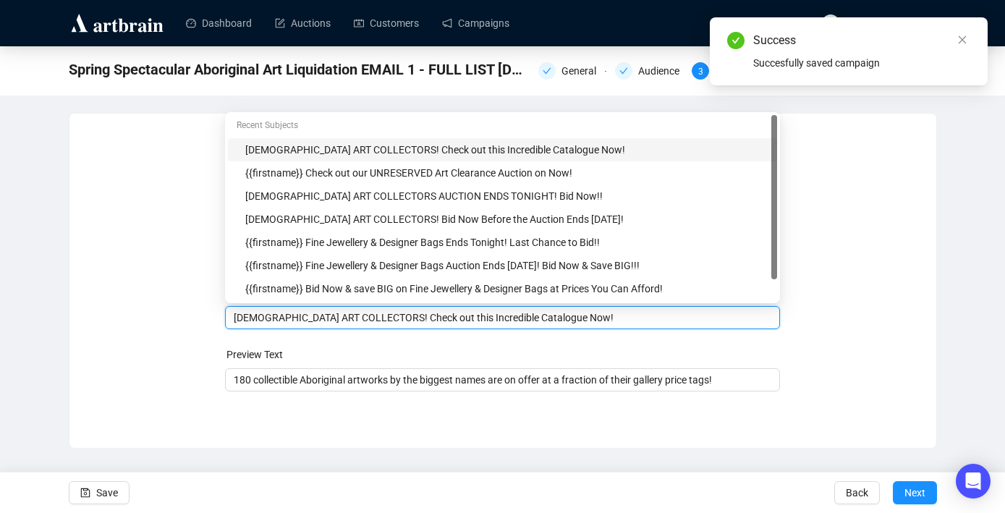
drag, startPoint x: 384, startPoint y: 291, endPoint x: 130, endPoint y: 285, distance: 254.0
click at [130, 285] on div "Sender Email [EMAIL_ADDRESS][DOMAIN_NAME] Sender Name Ozbid Auctions Subject Me…" at bounding box center [503, 270] width 832 height 278
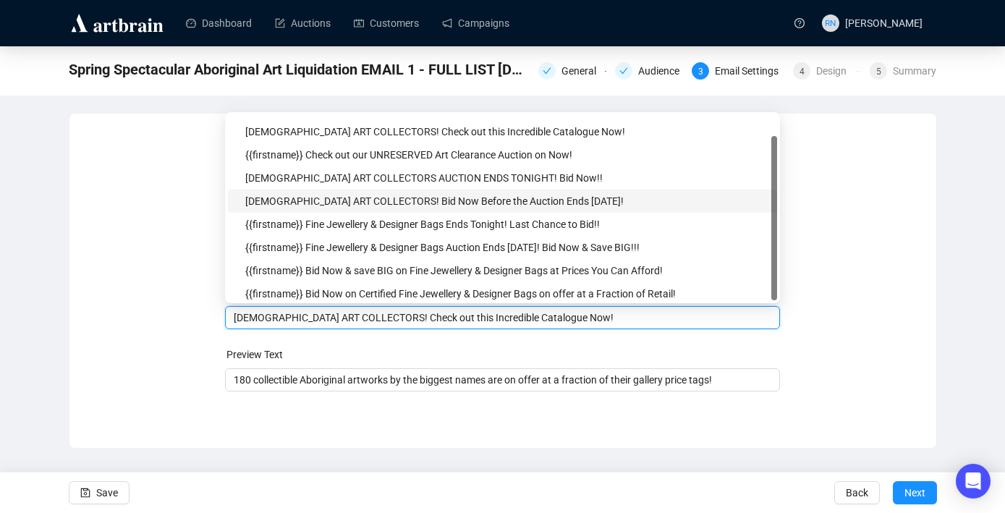
scroll to position [23, 0]
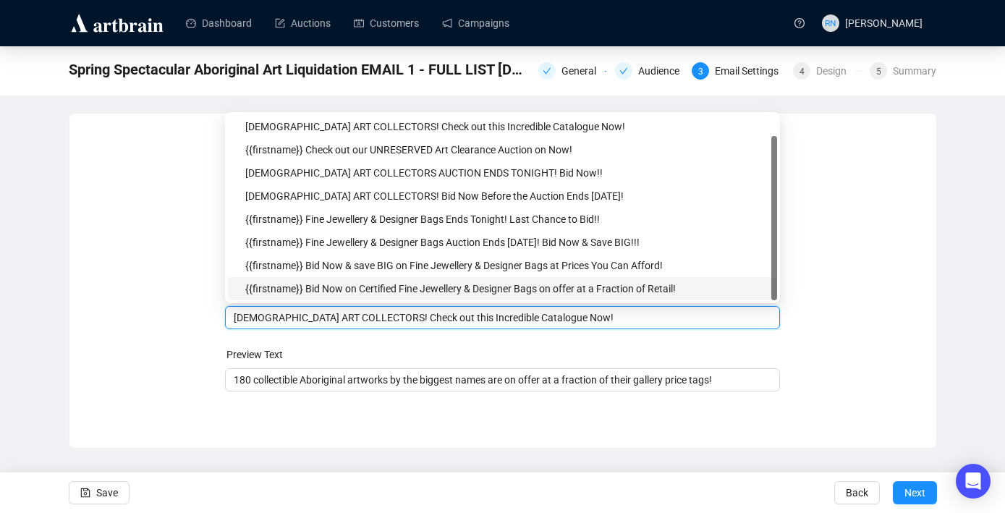
click at [187, 401] on div "Sender Email [EMAIL_ADDRESS][DOMAIN_NAME] Sender Name Ozbid Auctions Subject Me…" at bounding box center [503, 270] width 832 height 278
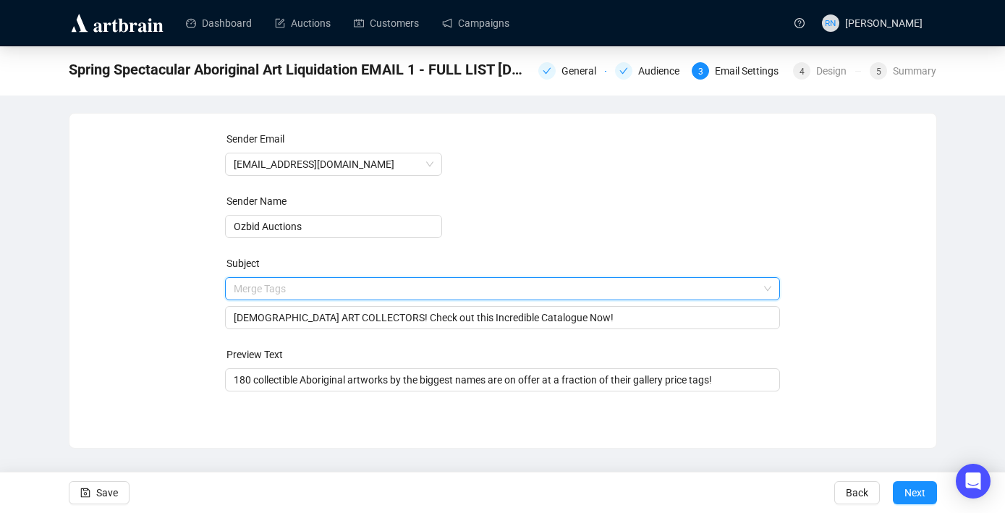
click at [260, 290] on input "search" at bounding box center [496, 289] width 524 height 22
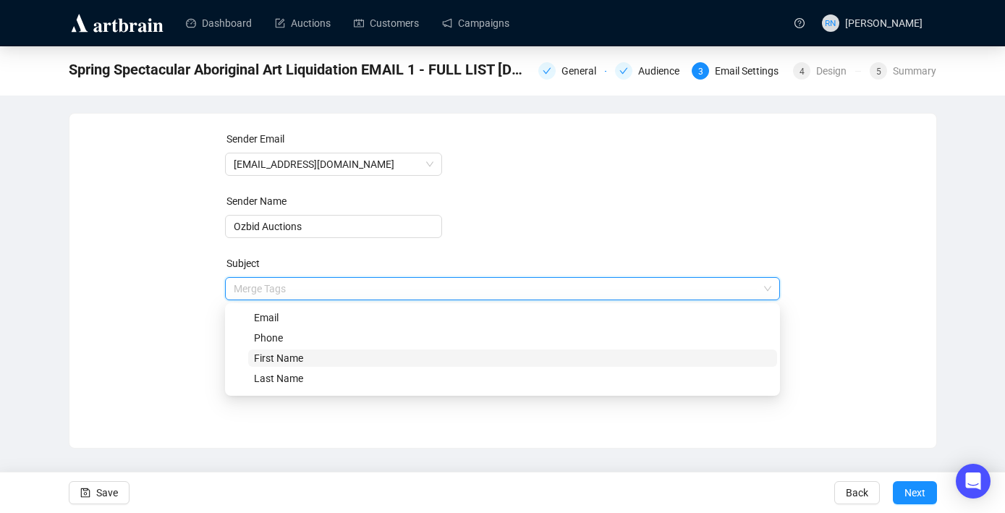
click at [260, 356] on span "First Name" at bounding box center [278, 358] width 49 height 12
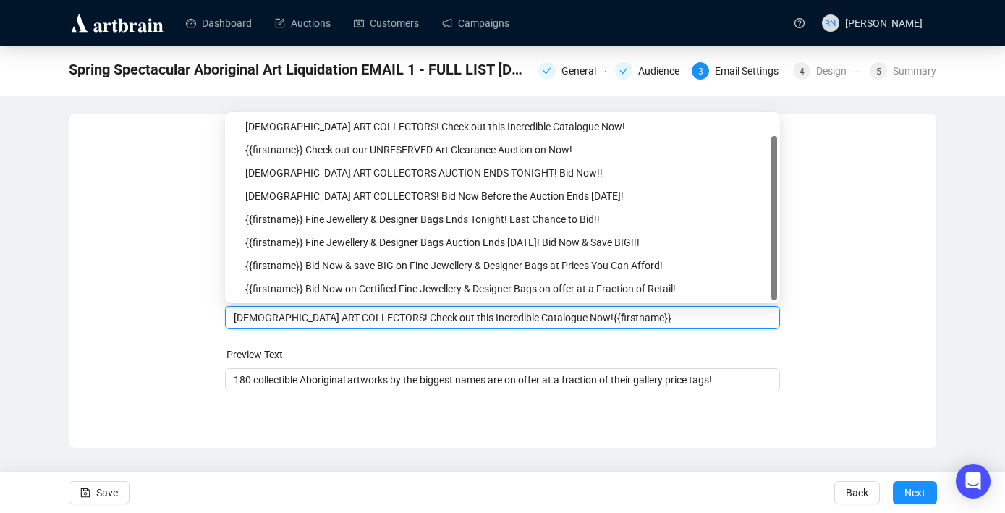
drag, startPoint x: 686, startPoint y: 321, endPoint x: 582, endPoint y: 323, distance: 104.9
click at [582, 323] on input "[DEMOGRAPHIC_DATA] ART COLLECTORS! Check out this Incredible Catalogue Now!{{fi…" at bounding box center [502, 318] width 537 height 16
drag, startPoint x: 657, startPoint y: 315, endPoint x: 582, endPoint y: 315, distance: 74.5
click at [582, 315] on input "[DEMOGRAPHIC_DATA] ART COLLECTORS! Check out this Incredible Catalogue Now!{{fi…" at bounding box center [502, 318] width 537 height 16
click at [233, 318] on div "[DEMOGRAPHIC_DATA] ART COLLECTORS! Check out this Incredible Catalogue Now!" at bounding box center [502, 317] width 555 height 23
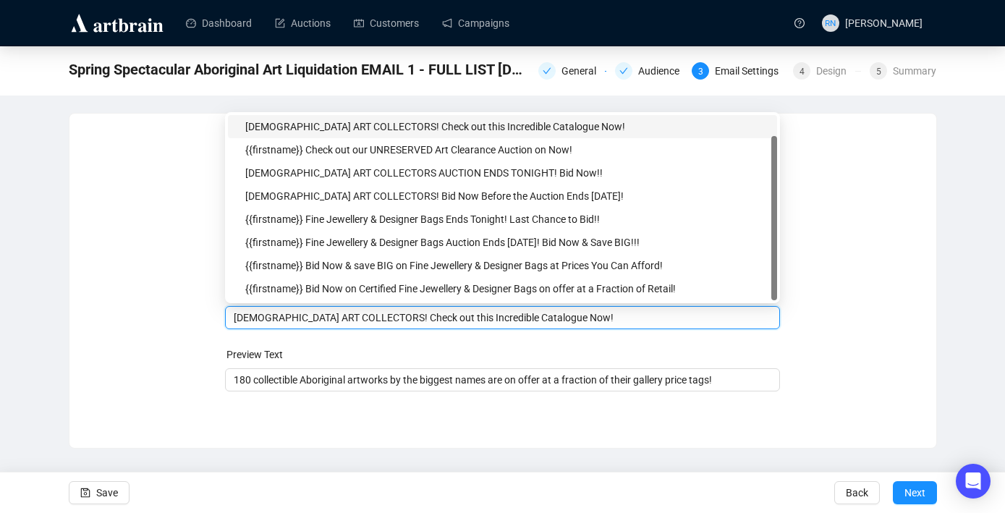
paste input "{{firstname}}"
click at [233, 318] on div "[DEMOGRAPHIC_DATA] ART COLLECTORS! Check out this Incredible Catalogue Now!{{fi…" at bounding box center [502, 317] width 555 height 23
paste input "{{firstname}}"
type input "[DEMOGRAPHIC_DATA] ART COLLECTORS! Check out this Incredible Catalogue Now!{{fi…"
drag, startPoint x: 729, startPoint y: 318, endPoint x: 211, endPoint y: 304, distance: 518.0
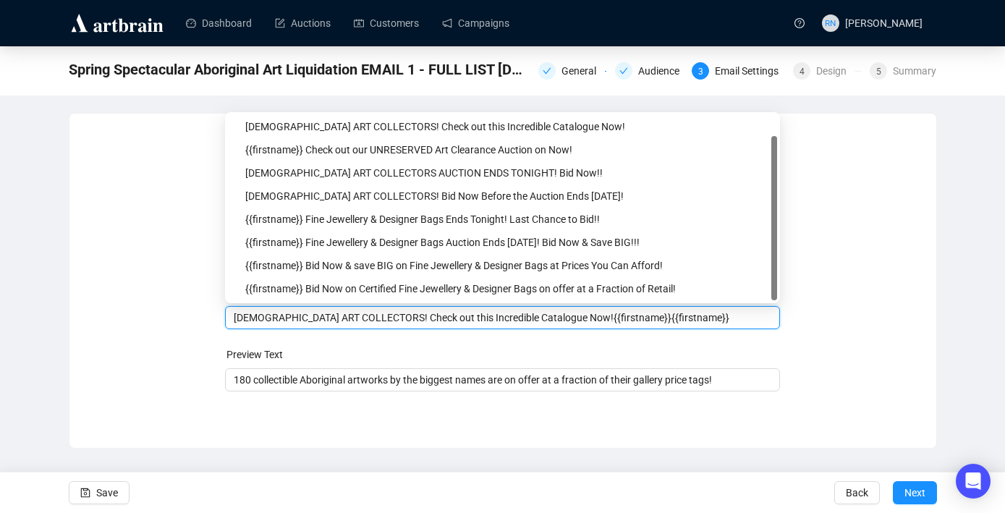
click at [211, 304] on div "Sender Email [EMAIL_ADDRESS][DOMAIN_NAME] Sender Name Ozbid Auctions Subject Fi…" at bounding box center [503, 270] width 832 height 278
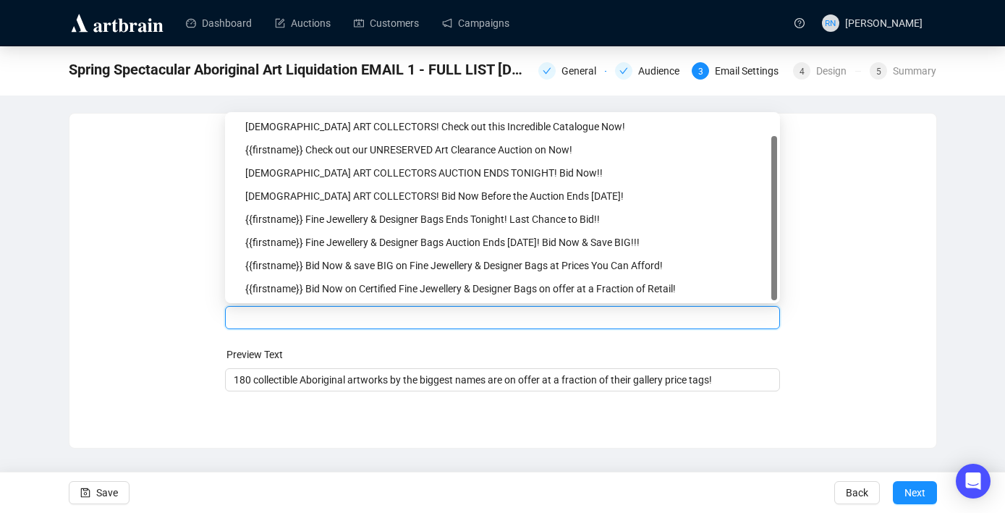
click at [145, 348] on div "Sender Email [EMAIL_ADDRESS][DOMAIN_NAME] Sender Name Ozbid Auctions Subject Fi…" at bounding box center [503, 270] width 832 height 278
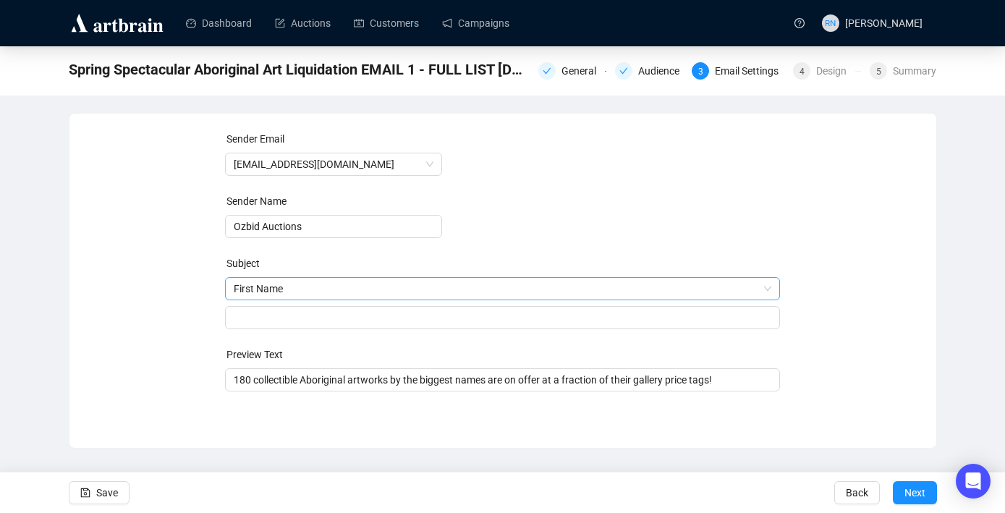
click at [294, 290] on span "First Name" at bounding box center [502, 289] width 537 height 22
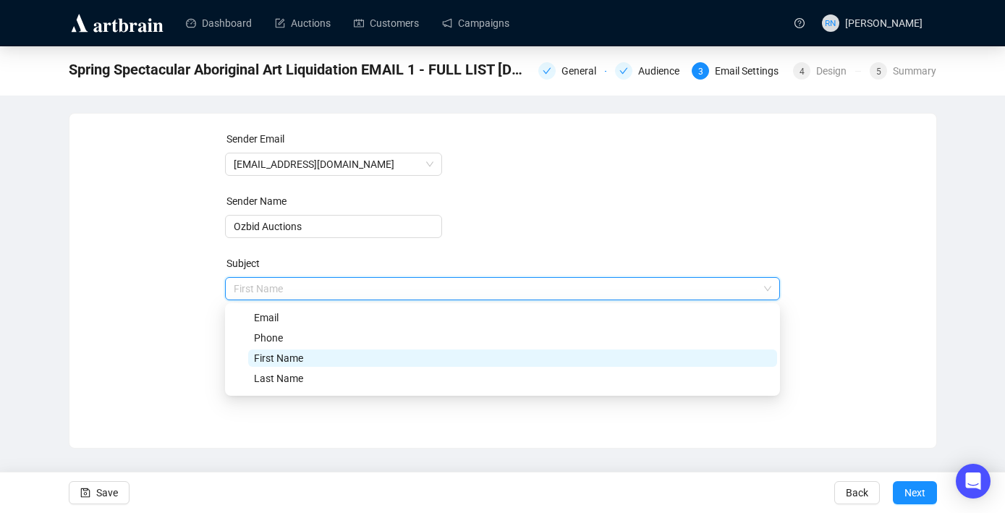
click at [293, 357] on span "First Name" at bounding box center [278, 358] width 49 height 12
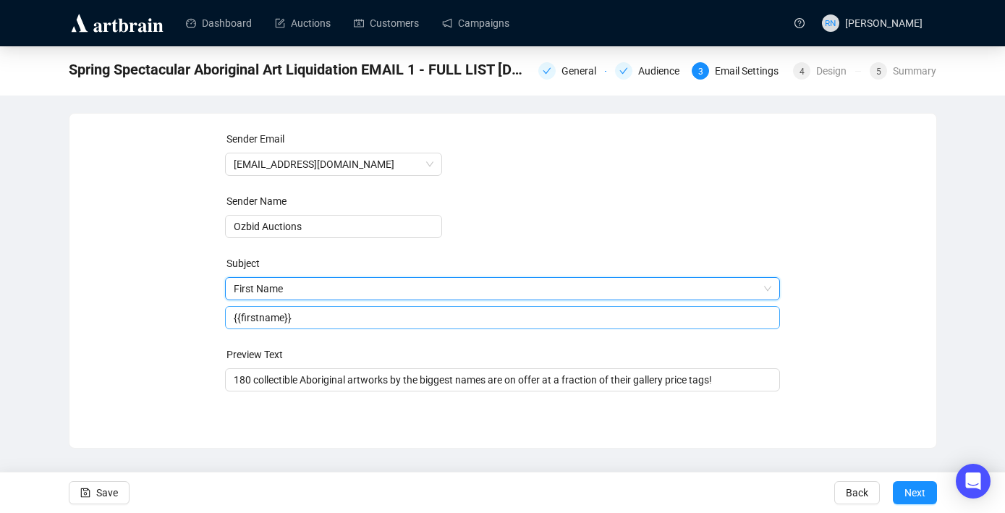
click at [325, 319] on input "{{firstname}}" at bounding box center [502, 318] width 537 height 16
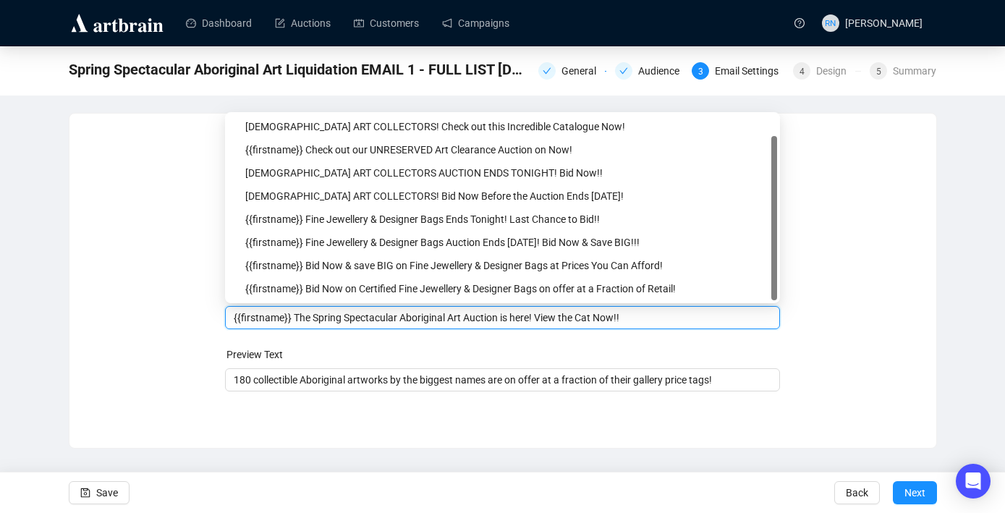
click at [312, 318] on input "{{firstname}} The Spring Spectacular Aboriginal Art Auction is here! View the C…" at bounding box center [502, 318] width 537 height 16
type input "{{firstname}} [PERSON_NAME]'s Spring Spectacular Aboriginal Art Auction is here…"
click at [245, 380] on input "180 collectible Aboriginal artworks by the biggest names are on offer at a frac…" at bounding box center [502, 380] width 537 height 16
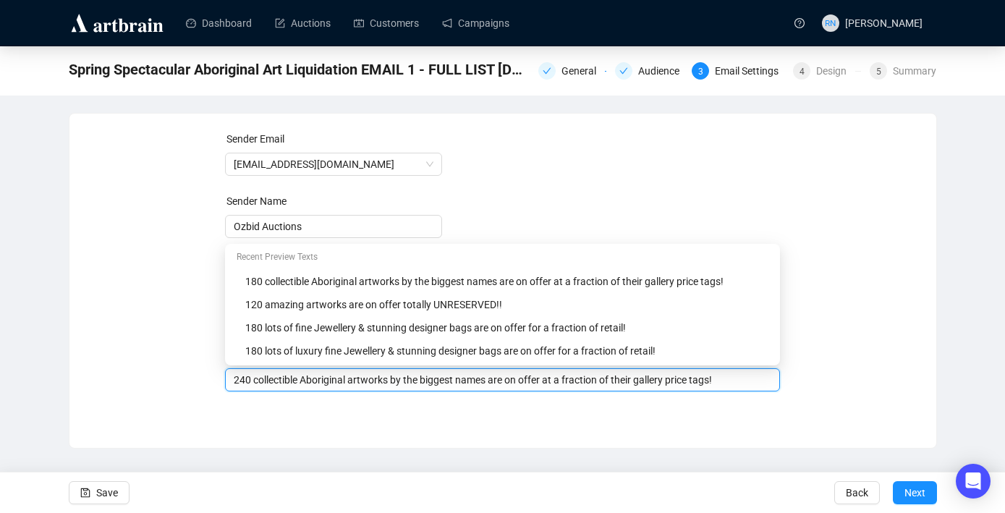
click at [284, 381] on input "240 collectible Aboriginal artworks by the biggest names are on offer at a frac…" at bounding box center [502, 380] width 537 height 16
drag, startPoint x: 304, startPoint y: 380, endPoint x: 258, endPoint y: 379, distance: 45.6
click at [258, 379] on input "240 collectible Aboriginal artworks by the biggest names are on offer at a frac…" at bounding box center [502, 380] width 537 height 16
type input "240 amazing Aboriginal artworks by the biggest names are on offer at a fraction…"
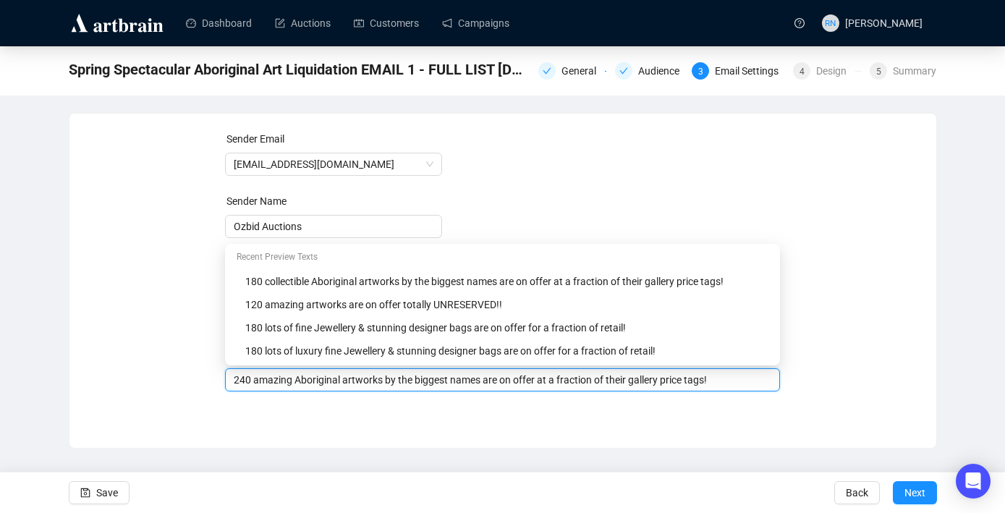
click at [854, 395] on div "Sender Email [EMAIL_ADDRESS][DOMAIN_NAME] Sender Name Ozbid Auctions Subject {{…" at bounding box center [503, 270] width 832 height 278
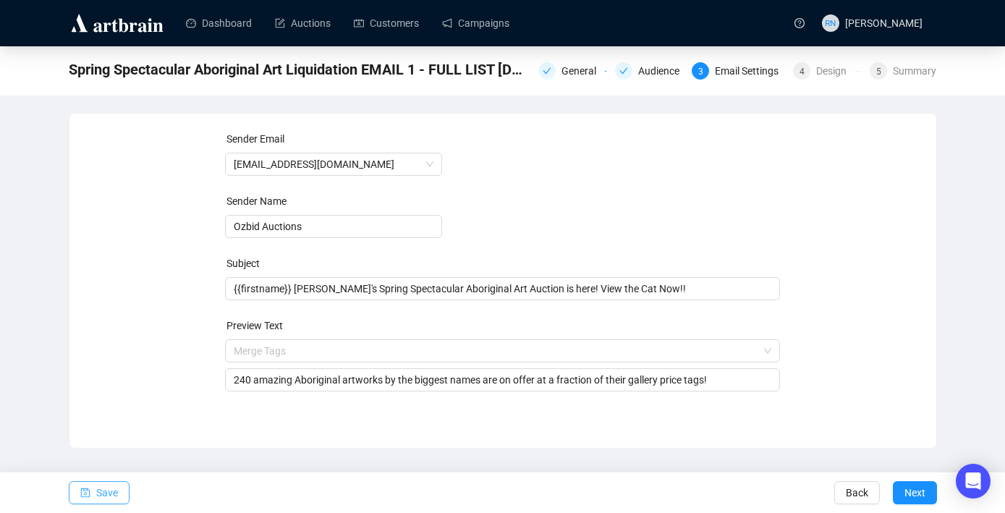
click at [103, 501] on span "Save" at bounding box center [107, 492] width 22 height 41
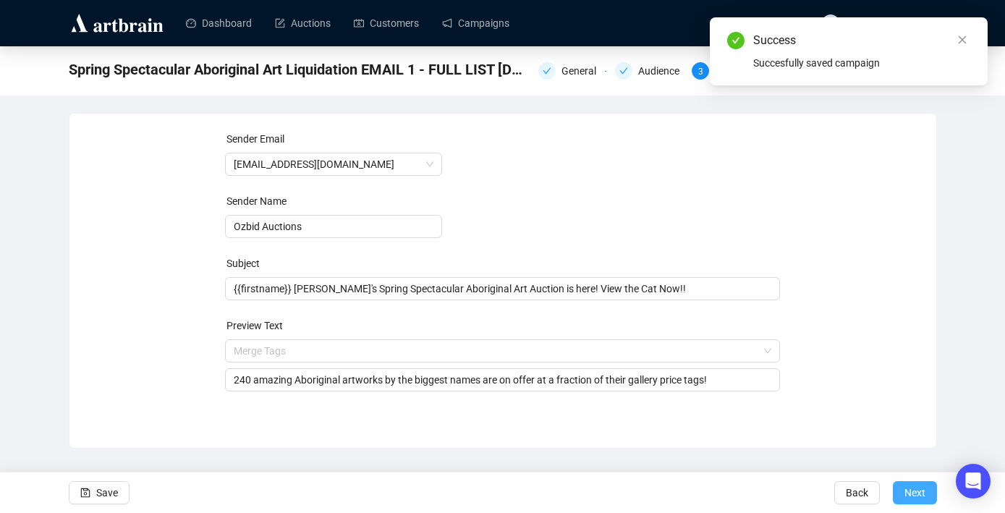
click at [916, 490] on span "Next" at bounding box center [914, 492] width 21 height 41
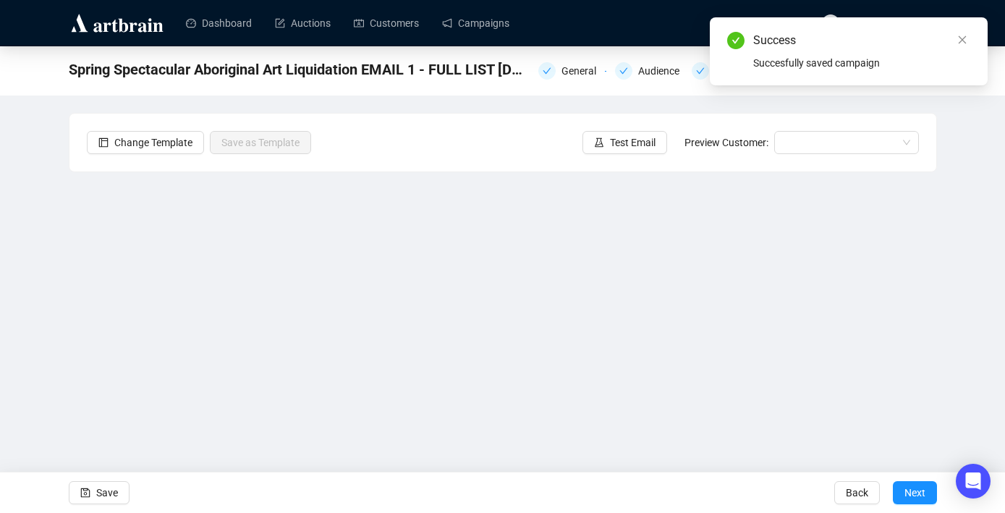
scroll to position [25, 0]
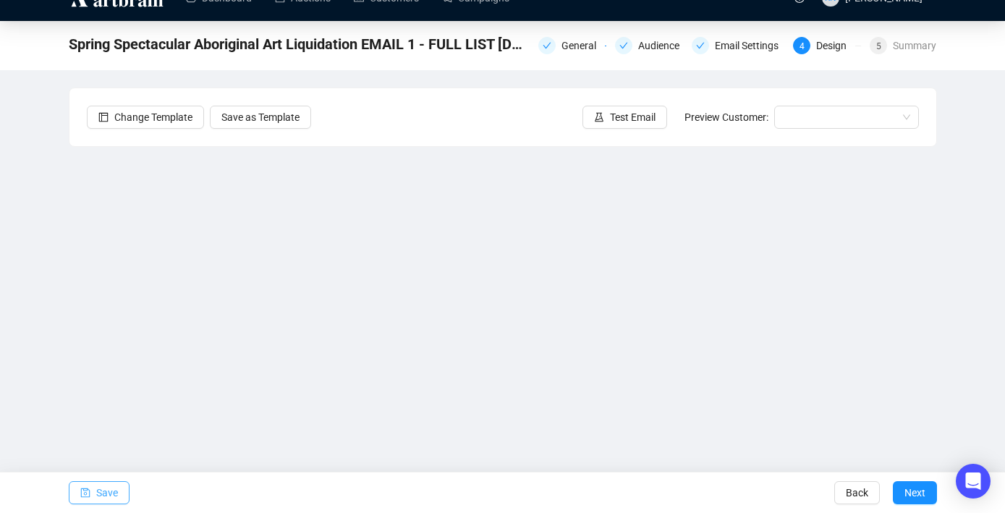
click at [116, 491] on span "Save" at bounding box center [107, 492] width 22 height 41
click at [119, 488] on button "Save" at bounding box center [99, 492] width 61 height 23
click at [107, 500] on span "Save" at bounding box center [107, 492] width 22 height 41
click at [105, 498] on span "Save" at bounding box center [107, 492] width 22 height 41
click at [619, 120] on span "Test Email" at bounding box center [633, 117] width 46 height 16
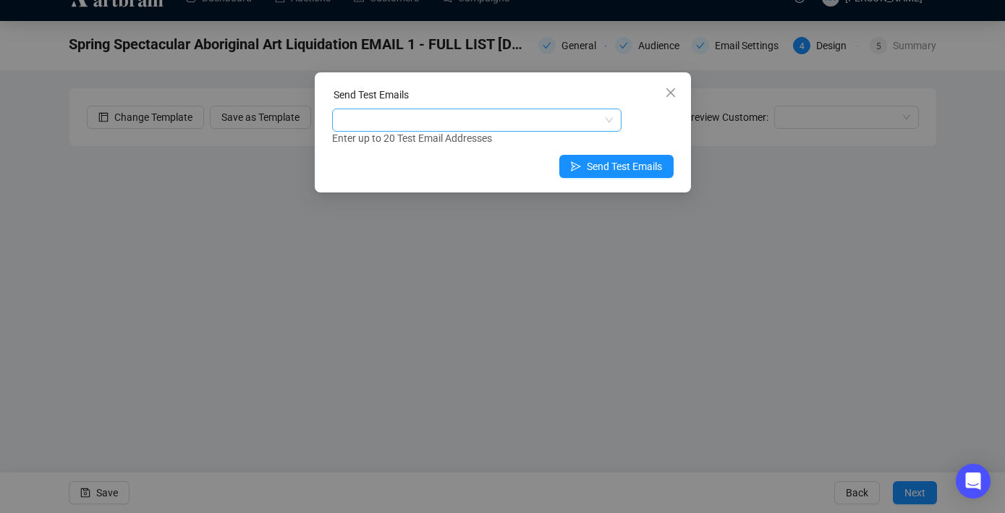
click at [493, 122] on div at bounding box center [469, 120] width 268 height 20
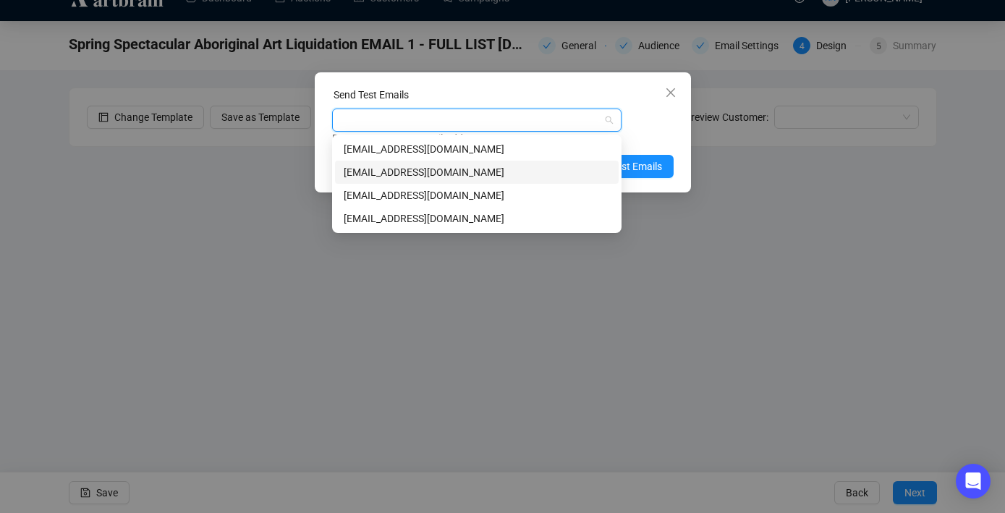
click at [477, 172] on div "[EMAIL_ADDRESS][DOMAIN_NAME]" at bounding box center [477, 172] width 266 height 16
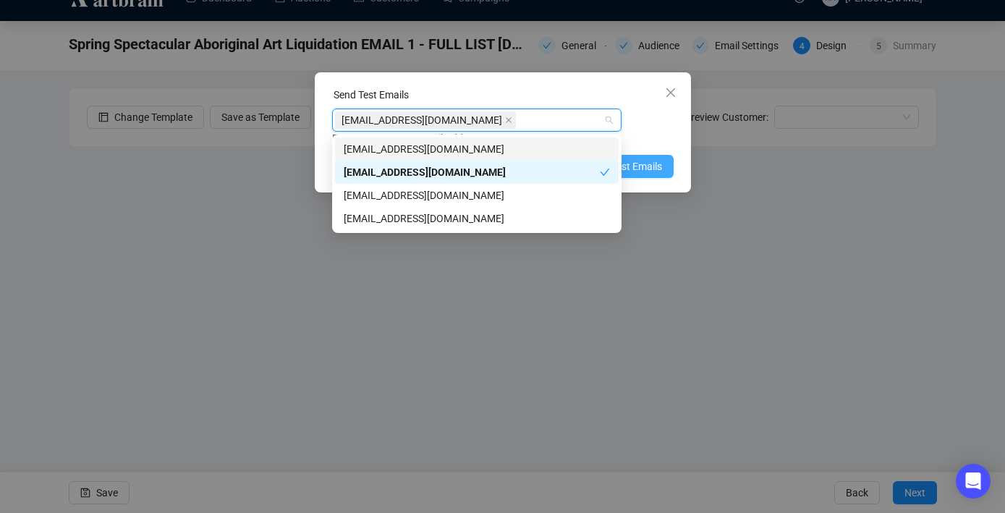
click at [650, 168] on span "Send Test Emails" at bounding box center [624, 166] width 75 height 16
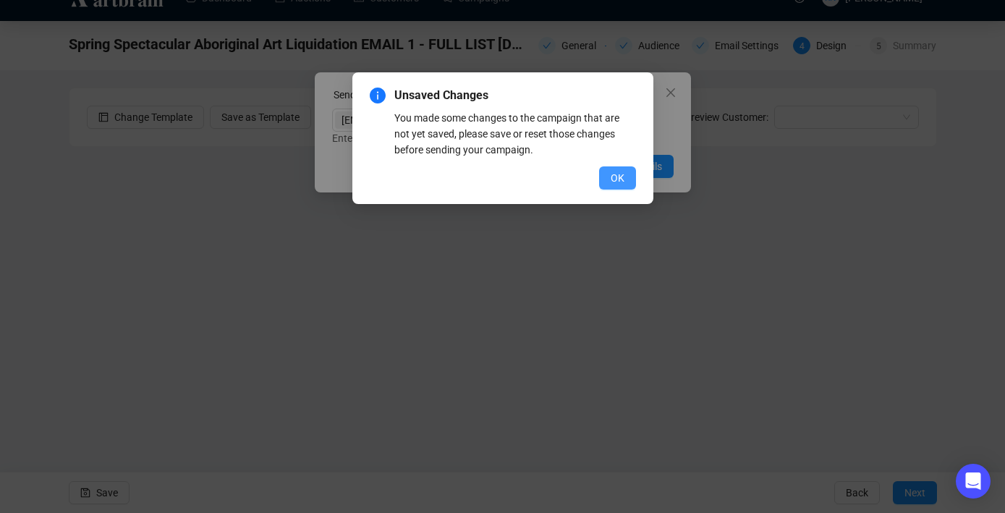
click at [611, 178] on span "OK" at bounding box center [617, 178] width 14 height 16
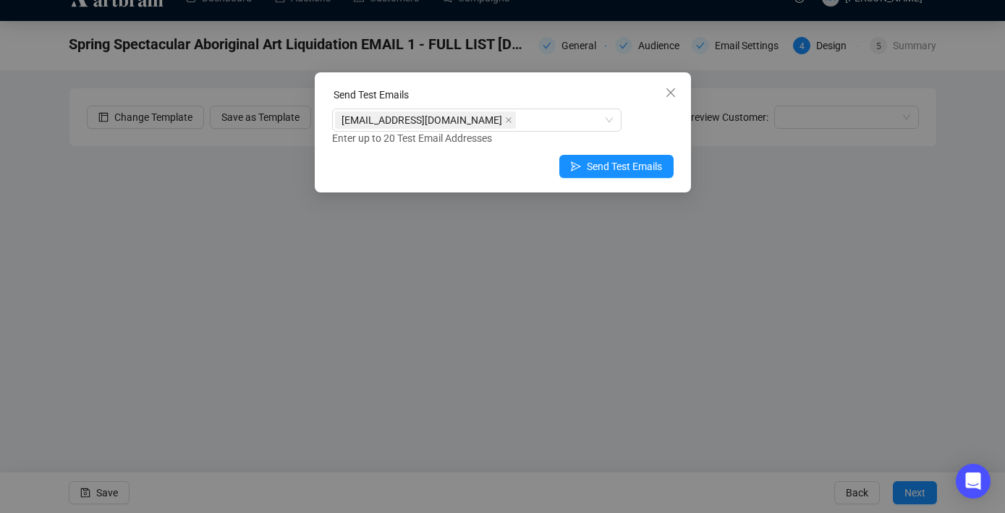
click at [85, 496] on div "Send Test Emails [EMAIL_ADDRESS][DOMAIN_NAME] Enter up to 20 Test Email Address…" at bounding box center [502, 256] width 1005 height 513
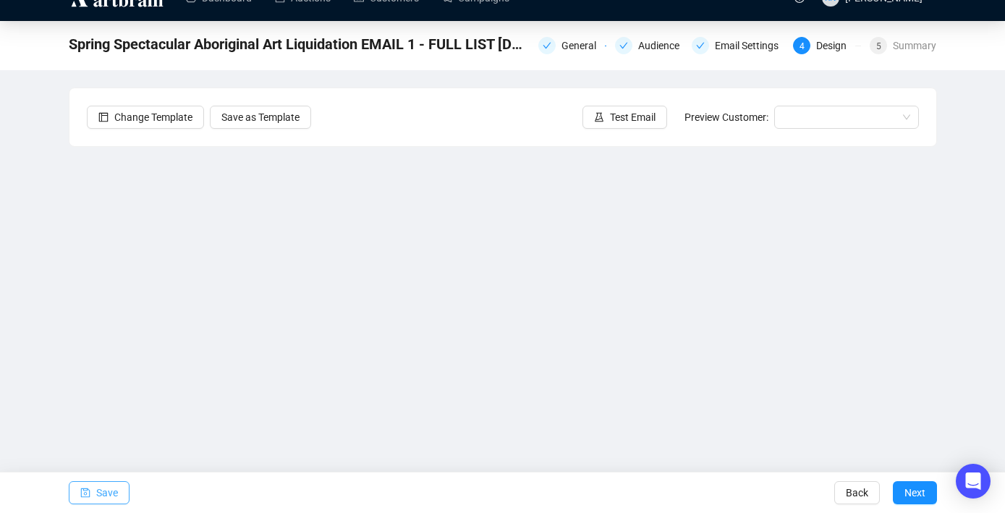
click at [114, 487] on span "Save" at bounding box center [107, 492] width 22 height 41
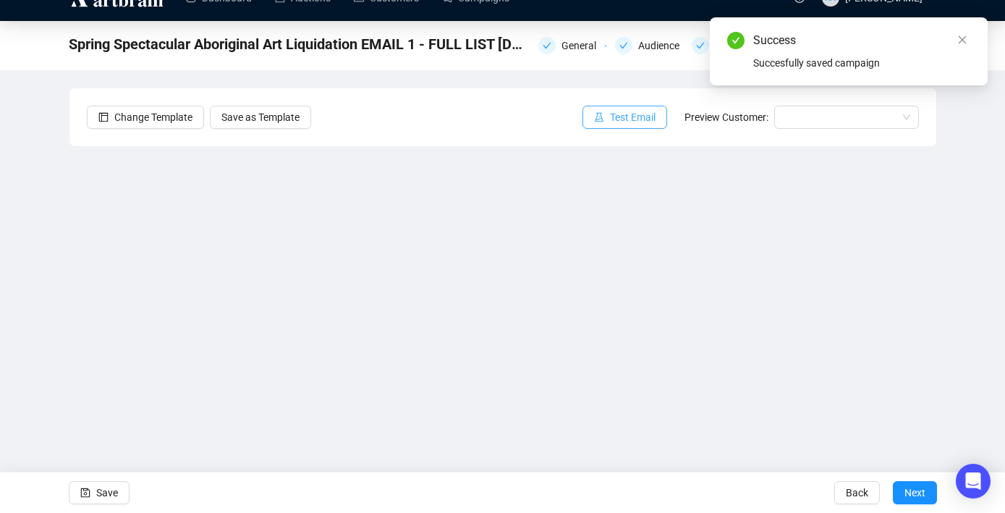
click at [601, 116] on button "Test Email" at bounding box center [624, 117] width 85 height 23
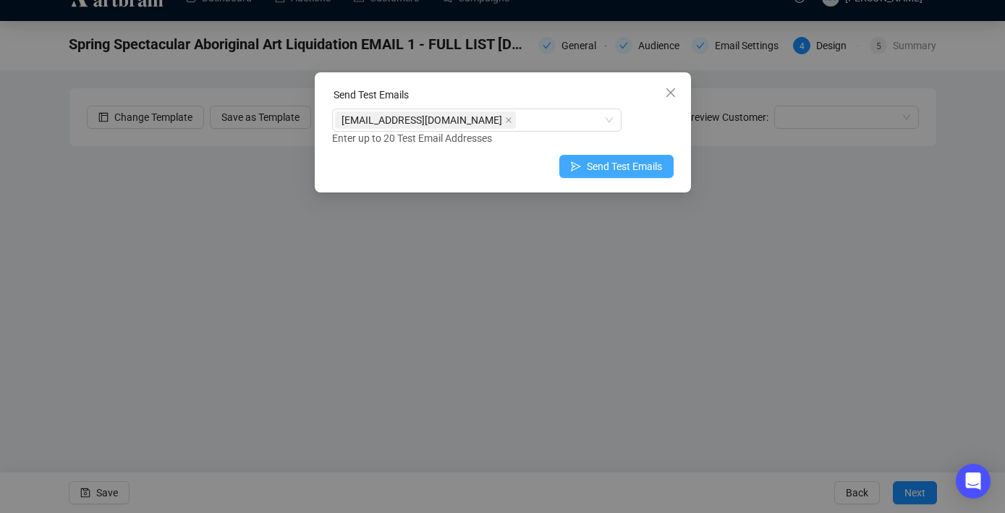
click at [597, 170] on span "Send Test Emails" at bounding box center [624, 166] width 75 height 16
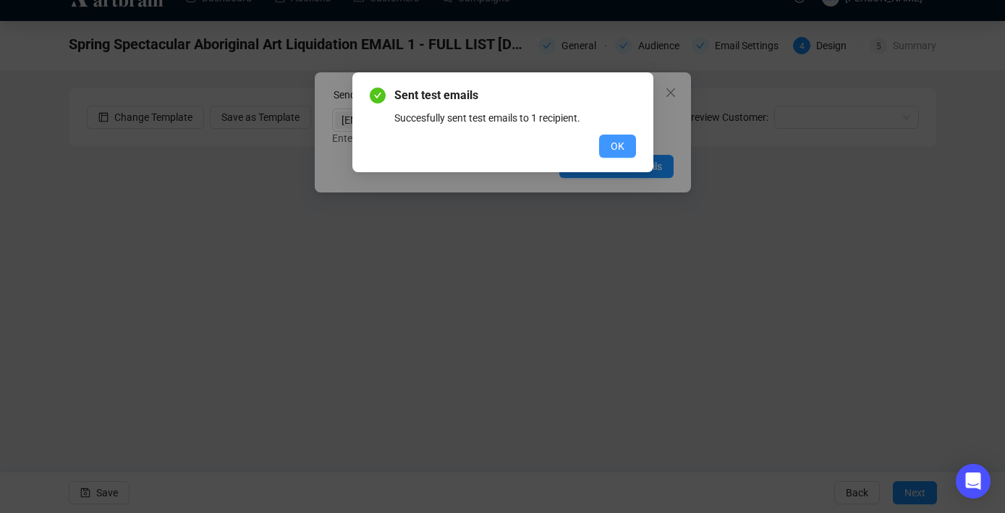
click at [624, 155] on button "OK" at bounding box center [617, 146] width 37 height 23
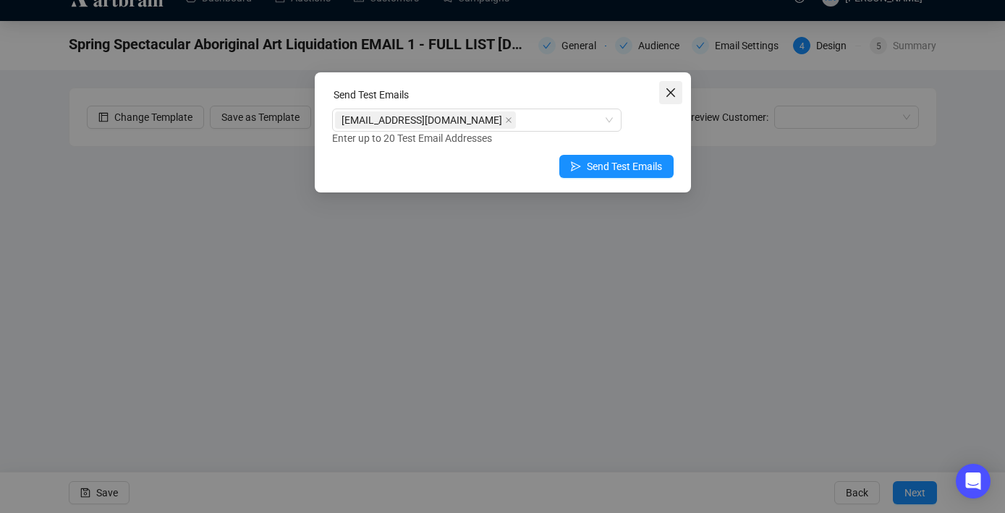
click at [670, 93] on icon "close" at bounding box center [669, 92] width 9 height 9
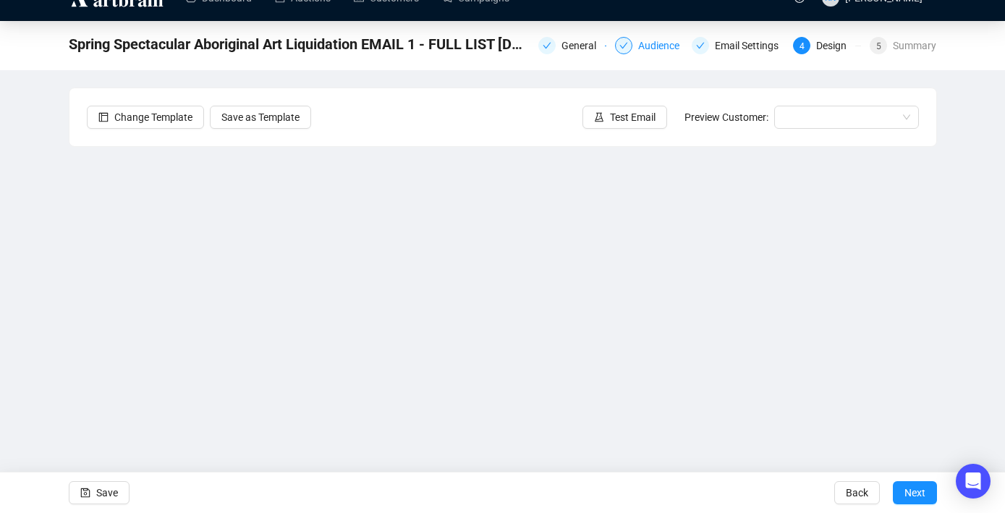
click at [647, 51] on div "Audience" at bounding box center [663, 45] width 50 height 17
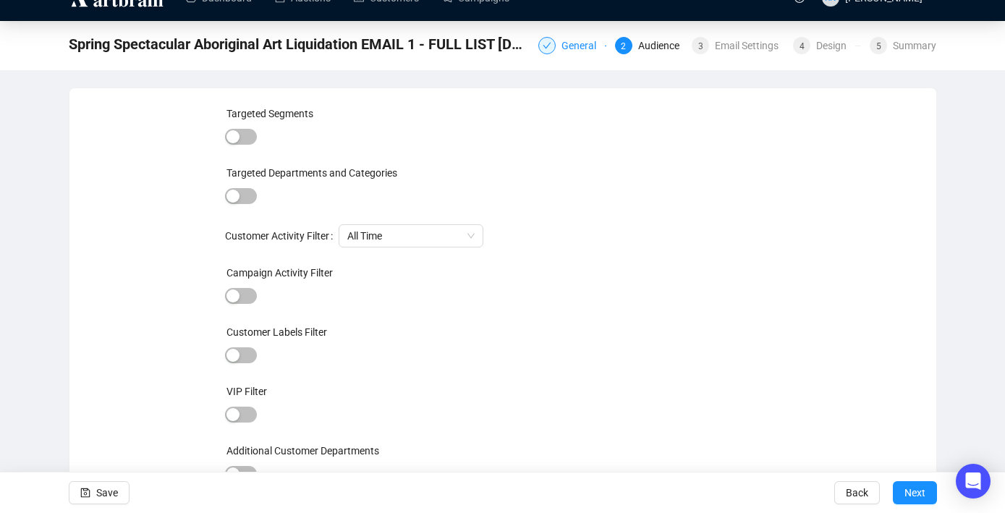
click at [561, 48] on div "General" at bounding box center [582, 45] width 43 height 17
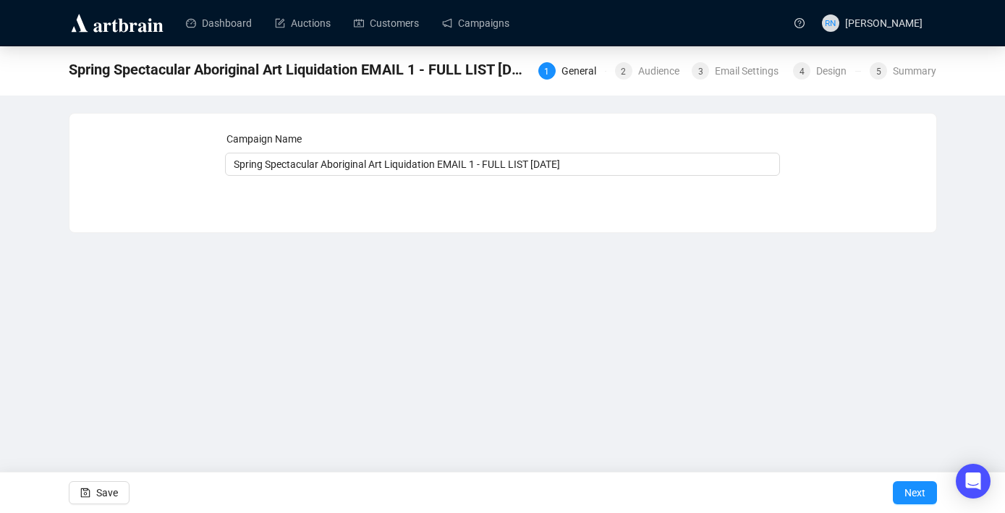
click at [725, 60] on div "1 General 2 Audience 3 Email Settings 4 Design 5 Summary" at bounding box center [737, 69] width 399 height 20
click at [730, 64] on div "Email Settings" at bounding box center [751, 70] width 72 height 17
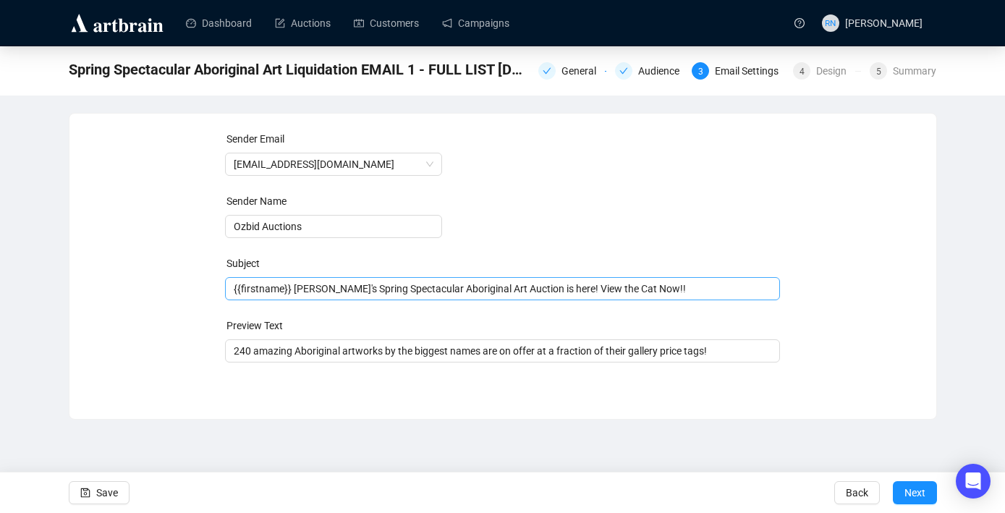
click at [452, 284] on span "{{firstname}} [PERSON_NAME]'s Spring Spectacular Aboriginal Art Auction is here…" at bounding box center [502, 289] width 555 height 12
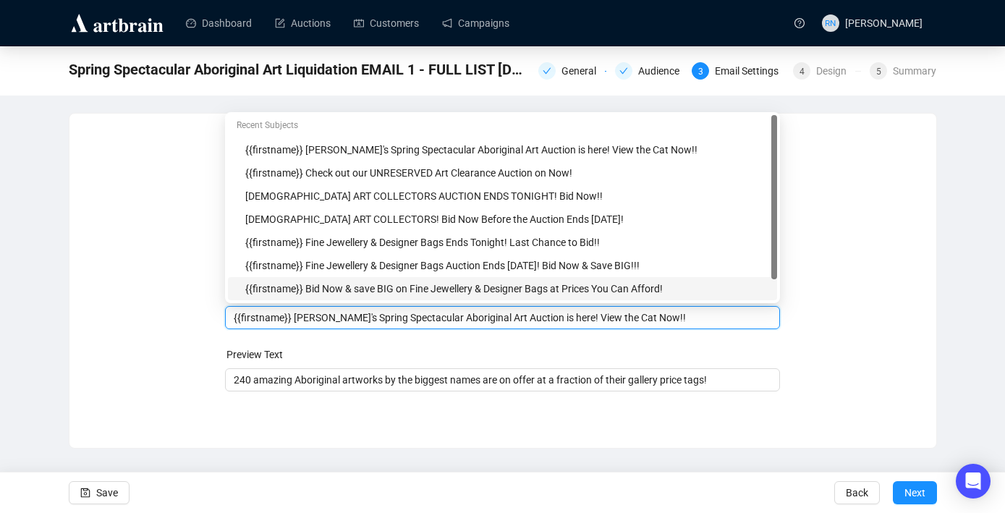
click at [510, 321] on input "{{firstname}} [PERSON_NAME]'s Spring Spectacular Aboriginal Art Auction is here…" at bounding box center [502, 318] width 537 height 16
type input "{{firstname}} [PERSON_NAME]'s Spring Spectacular Aboriginal Art Liquidation is …"
click at [856, 284] on div "Sender Email [EMAIL_ADDRESS][DOMAIN_NAME] Sender Name Ozbid Auctions Subject Me…" at bounding box center [503, 270] width 832 height 278
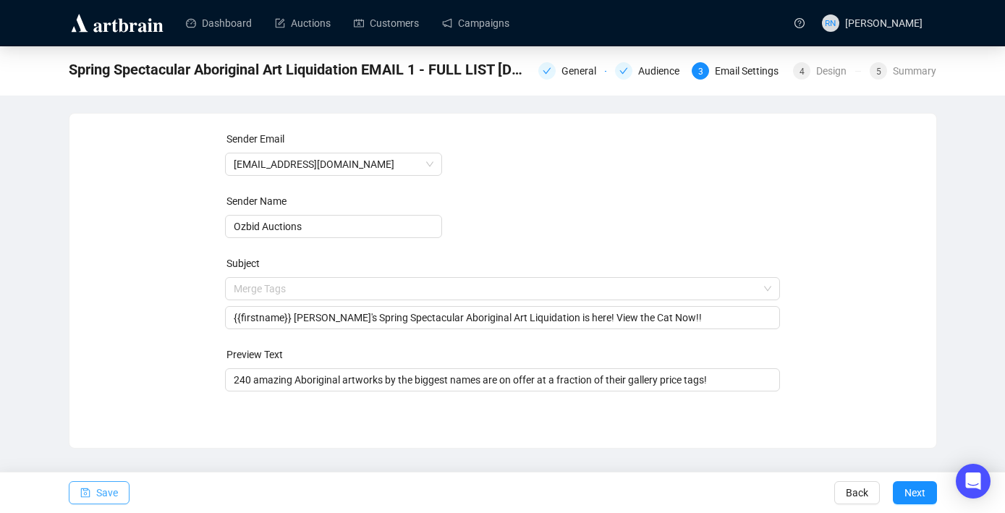
click at [113, 485] on span "Save" at bounding box center [107, 492] width 22 height 41
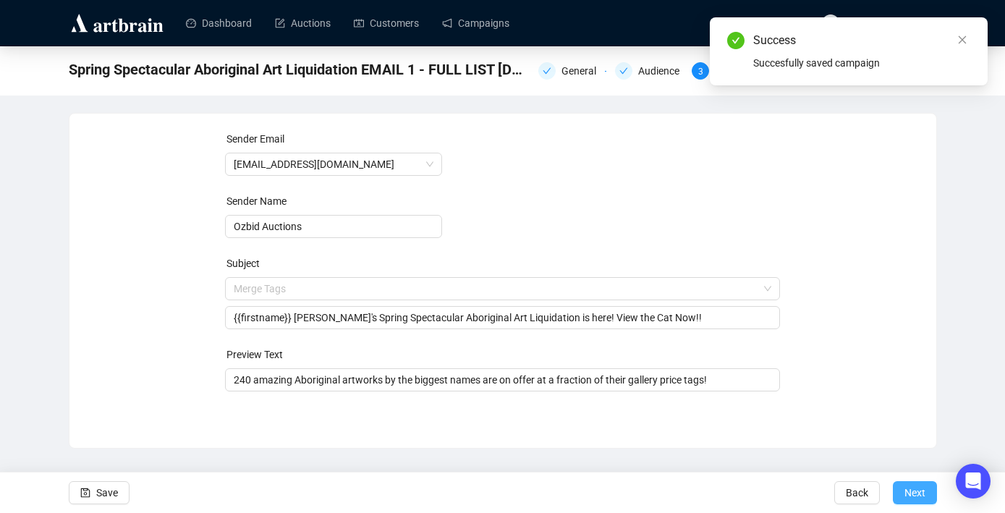
click at [920, 502] on span "Next" at bounding box center [914, 492] width 21 height 41
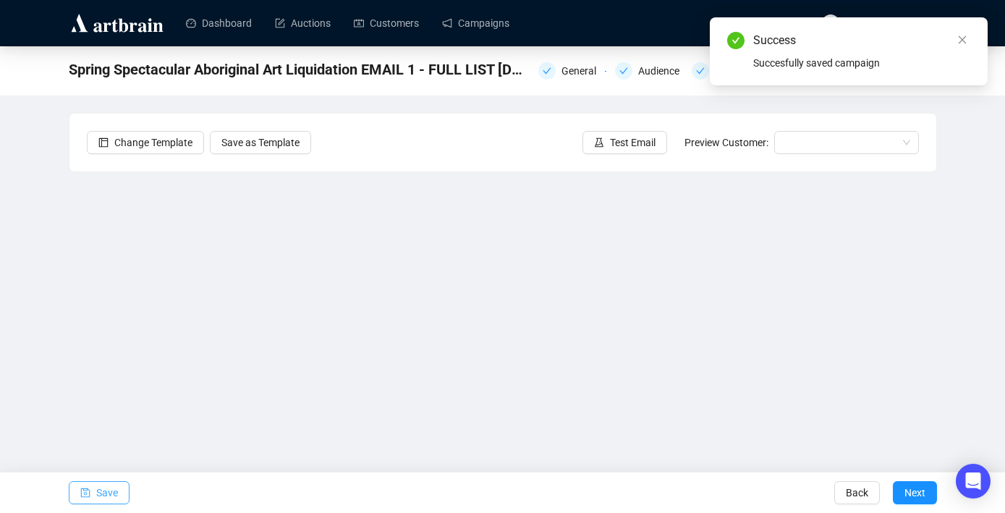
click at [117, 493] on span "Save" at bounding box center [107, 492] width 22 height 41
click at [632, 141] on span "Test Email" at bounding box center [633, 143] width 46 height 16
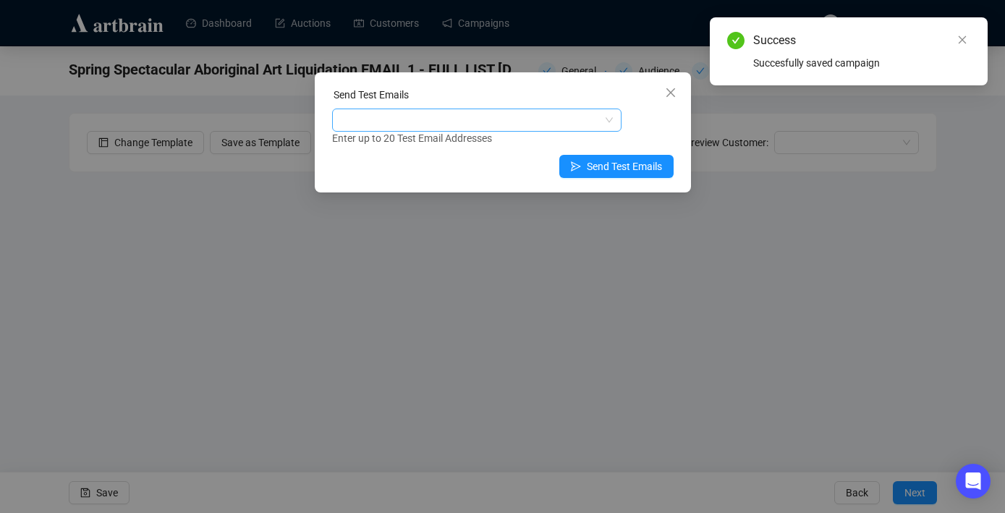
click at [511, 124] on div at bounding box center [469, 120] width 268 height 20
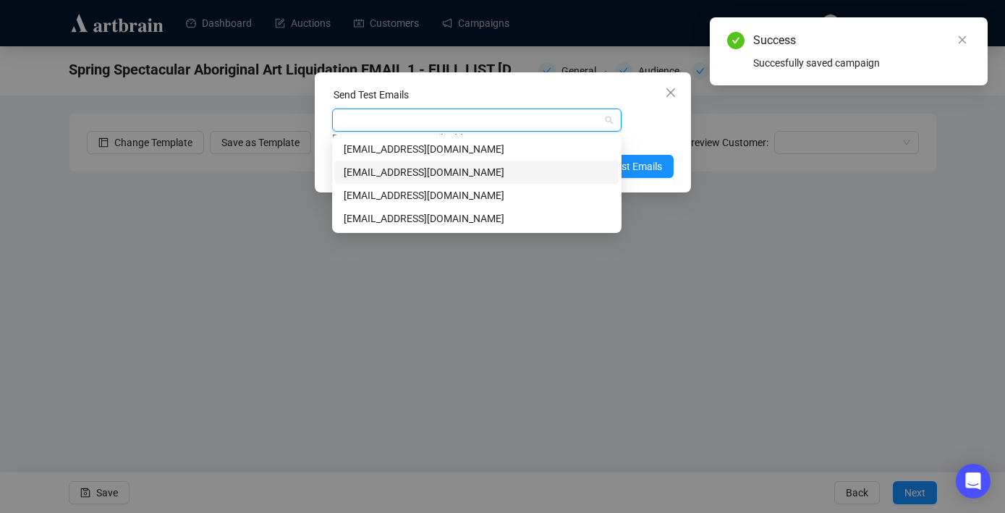
click at [512, 176] on div "[EMAIL_ADDRESS][DOMAIN_NAME]" at bounding box center [477, 172] width 266 height 16
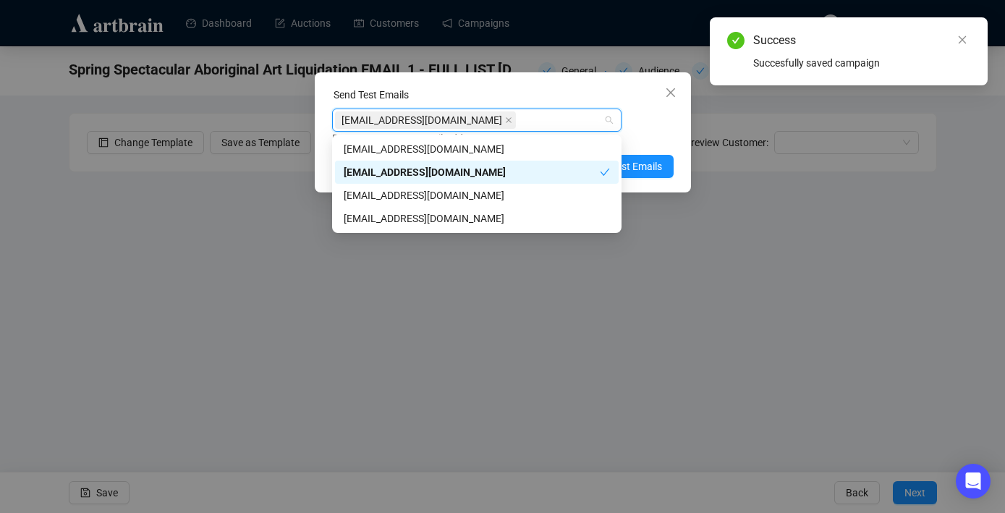
click at [654, 179] on div "Send Test Emails [EMAIL_ADDRESS][DOMAIN_NAME] Enter up to 20 Test Email Address…" at bounding box center [503, 132] width 376 height 120
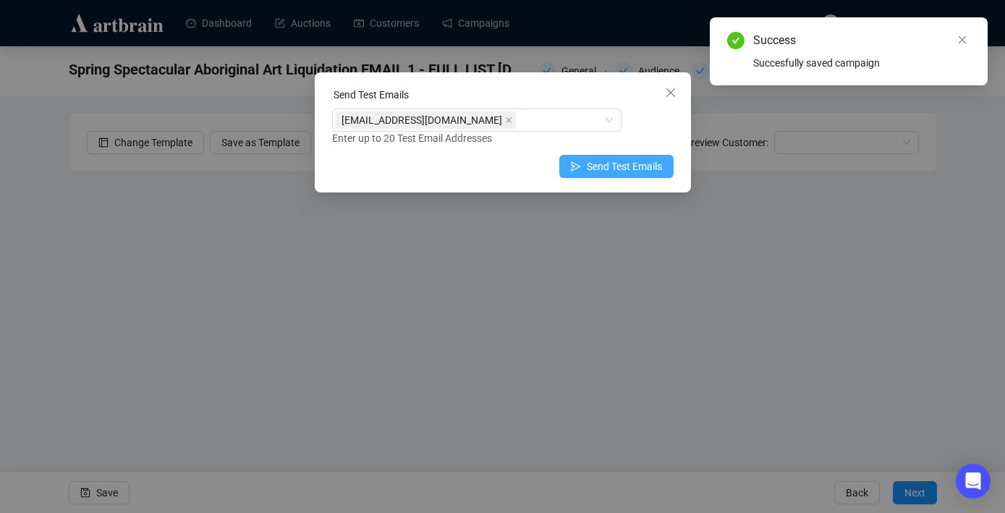
click at [651, 168] on span "Send Test Emails" at bounding box center [624, 166] width 75 height 16
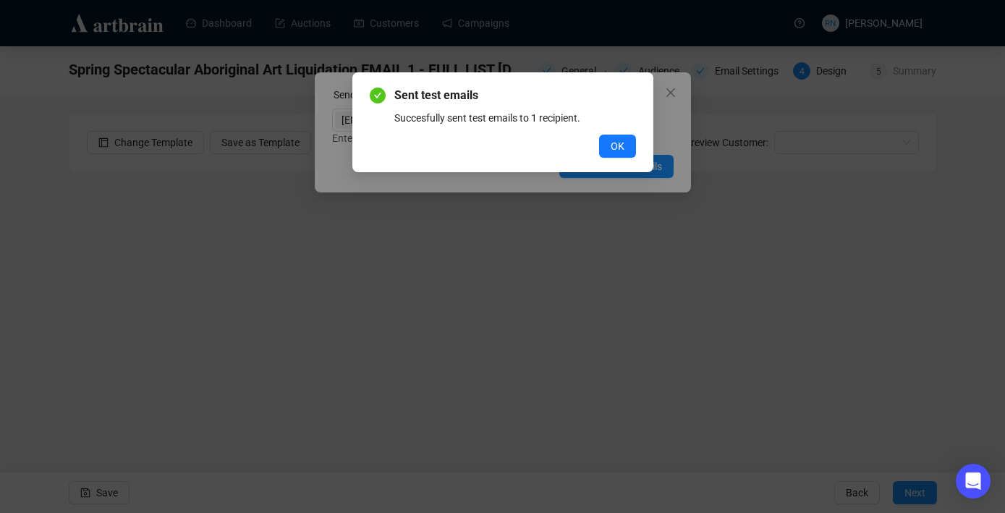
click at [608, 133] on div "Sent test emails Succesfully sent test emails to 1 recipient. OK" at bounding box center [503, 122] width 266 height 71
click at [610, 144] on span "OK" at bounding box center [617, 146] width 14 height 16
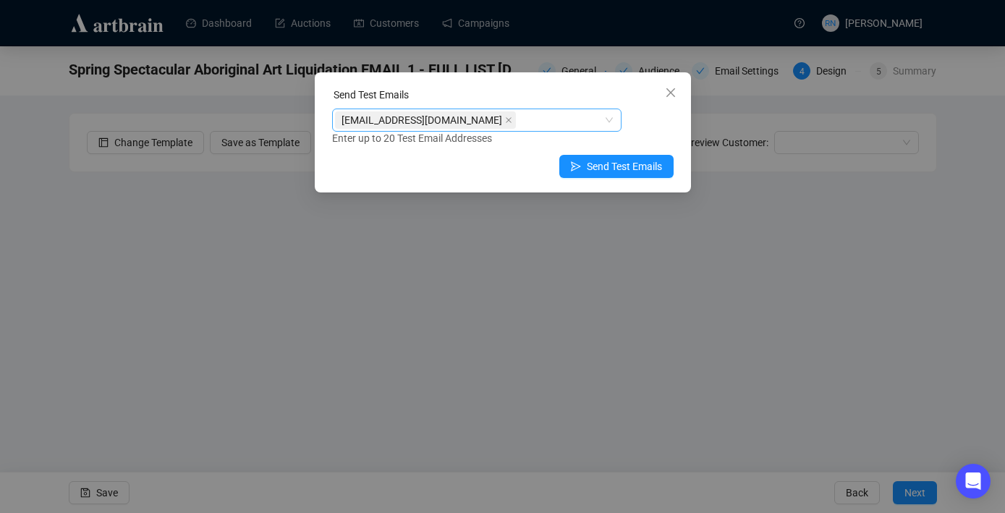
click at [600, 123] on div "[EMAIL_ADDRESS][DOMAIN_NAME]" at bounding box center [469, 120] width 268 height 20
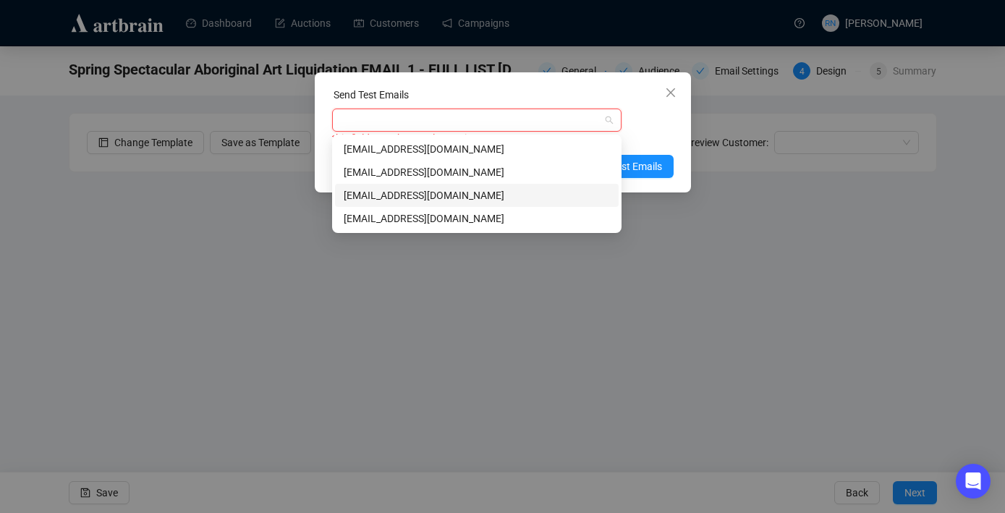
click at [543, 191] on div "[EMAIL_ADDRESS][DOMAIN_NAME]" at bounding box center [477, 195] width 266 height 16
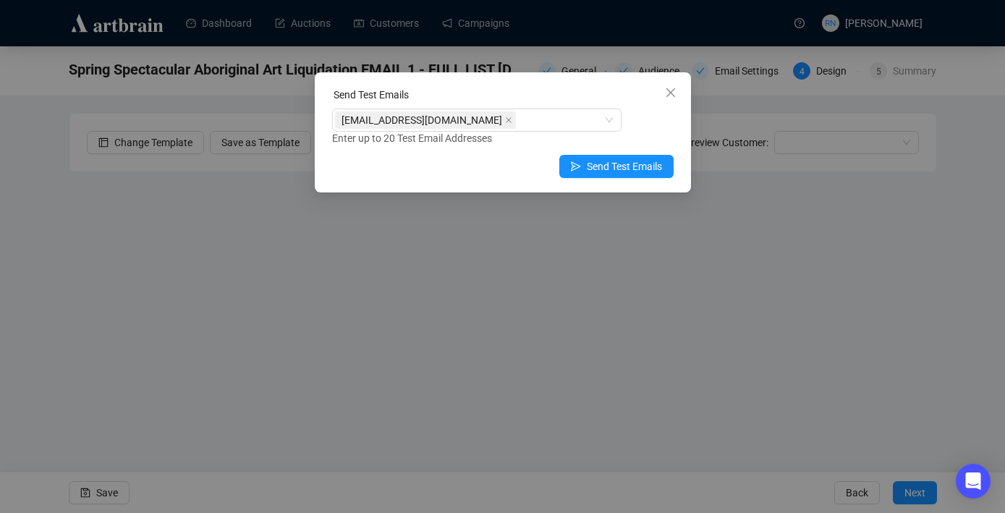
click at [676, 147] on div "Send Test Emails [EMAIL_ADDRESS][DOMAIN_NAME] Enter up to 20 Test Email Address…" at bounding box center [503, 132] width 376 height 120
click at [635, 168] on span "Send Test Emails" at bounding box center [624, 166] width 75 height 16
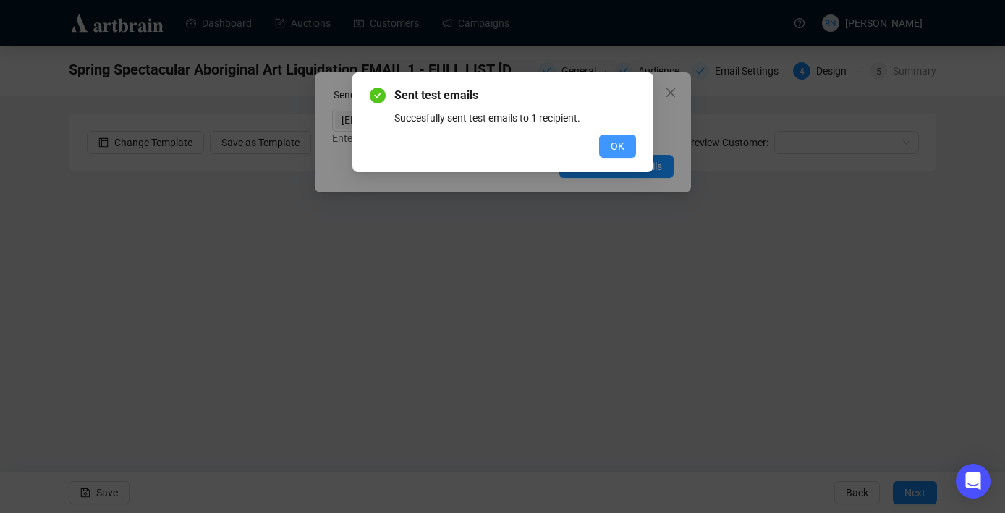
click at [603, 137] on button "OK" at bounding box center [617, 146] width 37 height 23
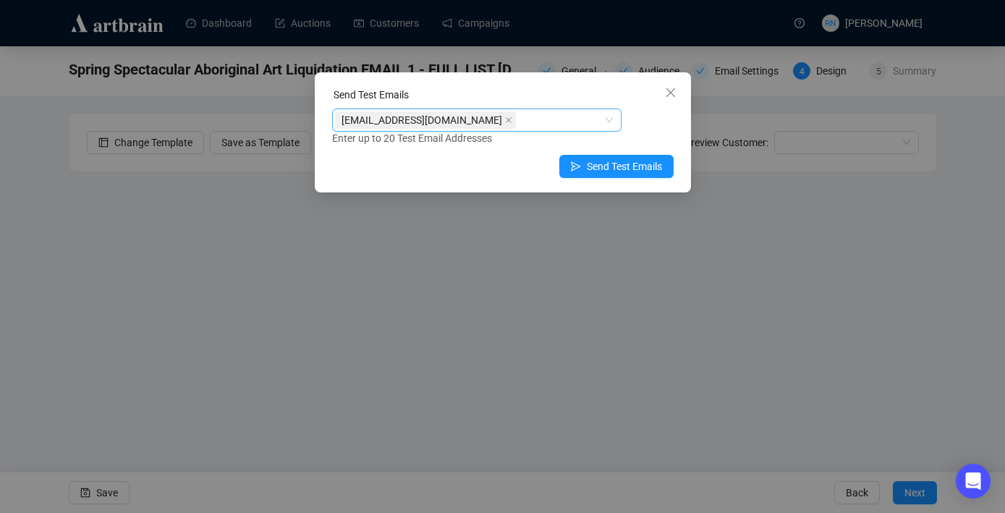
click at [521, 111] on div "[EMAIL_ADDRESS][DOMAIN_NAME]" at bounding box center [469, 120] width 268 height 20
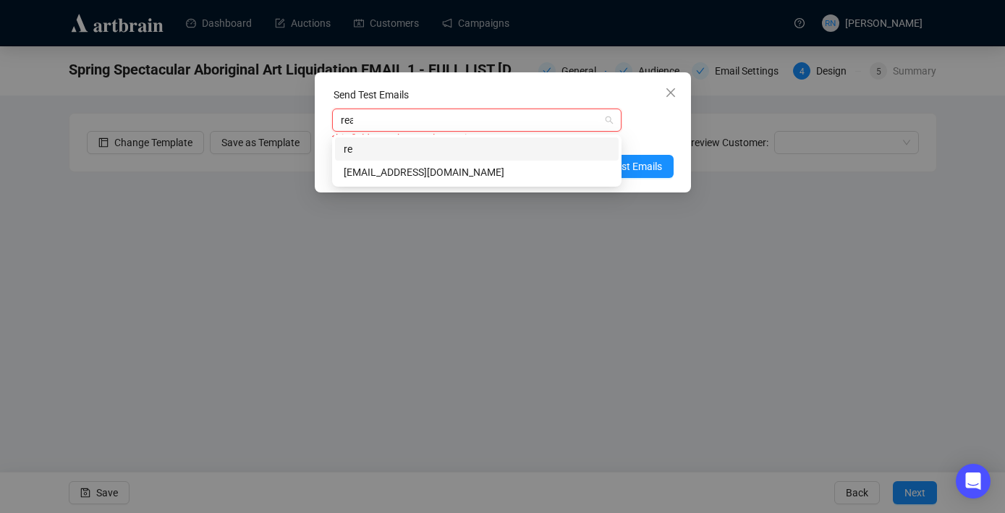
type input "rean"
click at [531, 170] on div "[EMAIL_ADDRESS][DOMAIN_NAME]" at bounding box center [477, 172] width 266 height 16
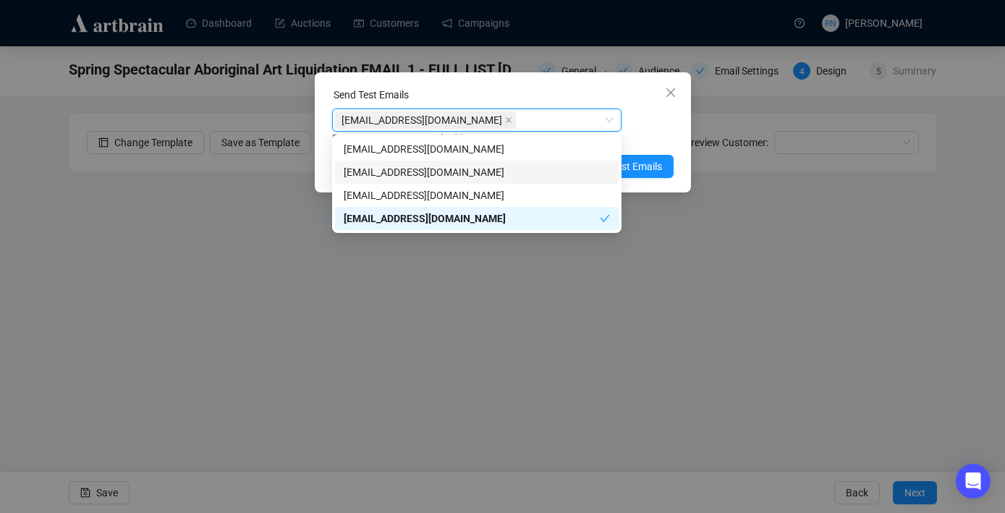
click at [636, 142] on div "Enter up to 20 Test Email Addresses" at bounding box center [502, 138] width 341 height 17
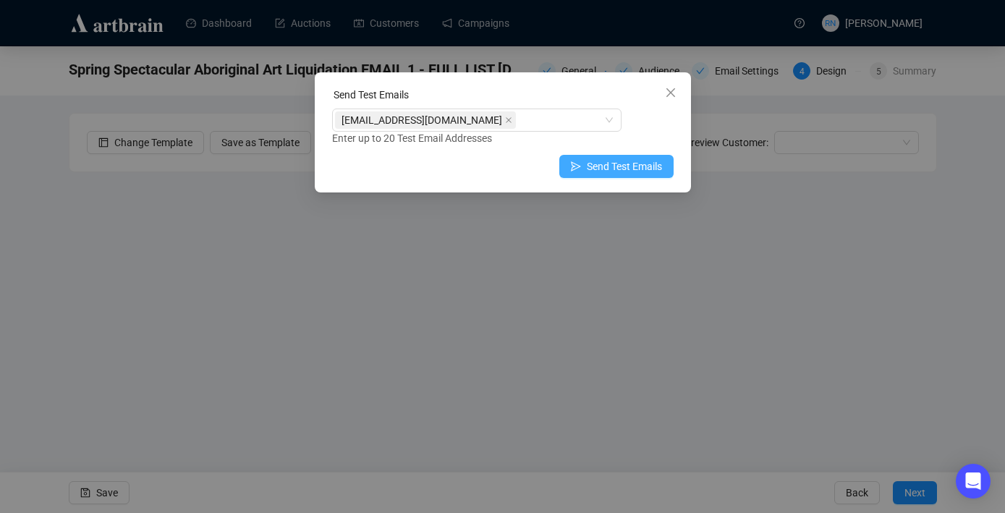
click at [637, 163] on span "Send Test Emails" at bounding box center [624, 166] width 75 height 16
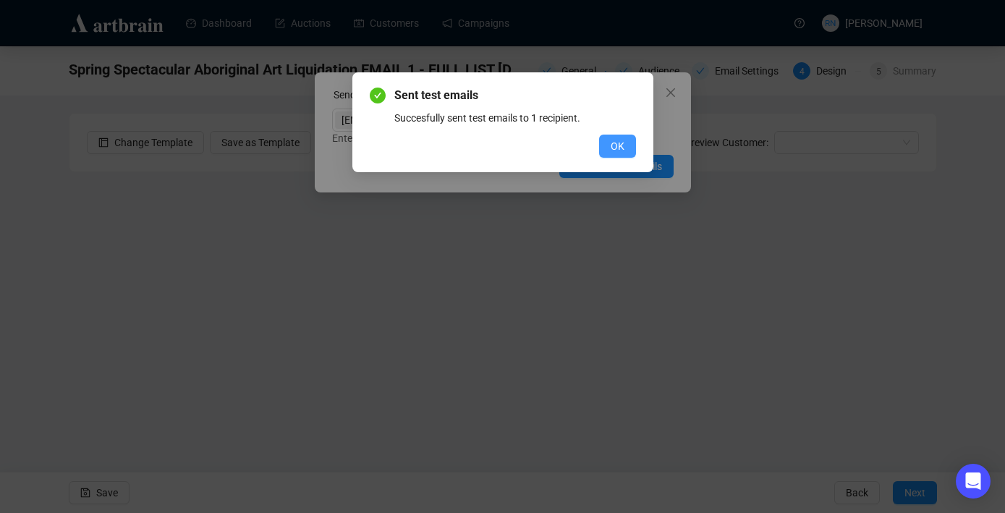
click at [608, 145] on button "OK" at bounding box center [617, 146] width 37 height 23
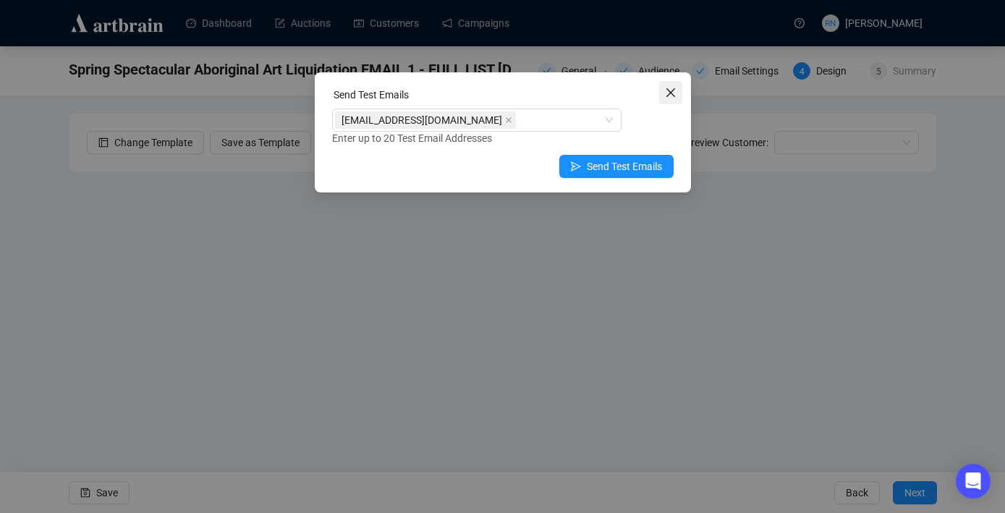
click at [672, 92] on icon "close" at bounding box center [671, 93] width 12 height 12
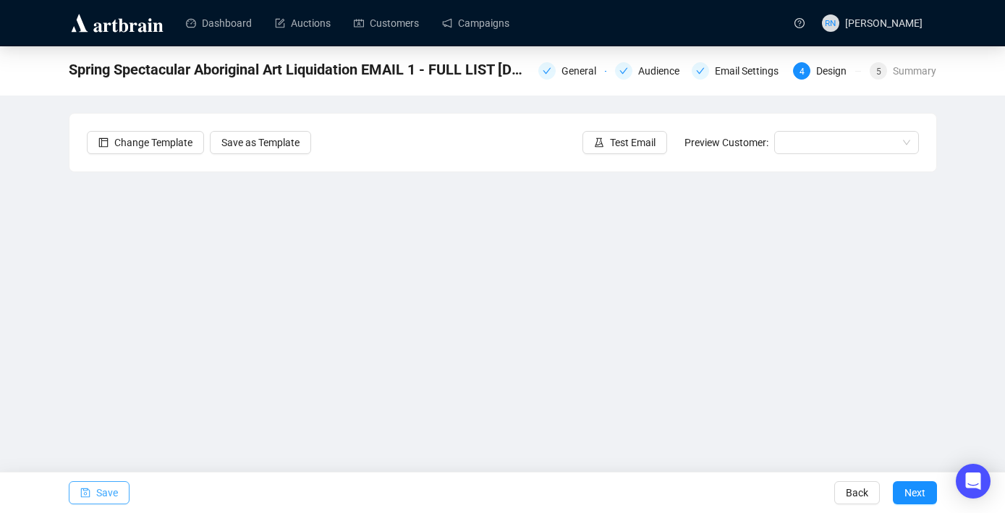
click at [113, 496] on span "Save" at bounding box center [107, 492] width 22 height 41
click at [908, 492] on span "Next" at bounding box center [914, 492] width 21 height 41
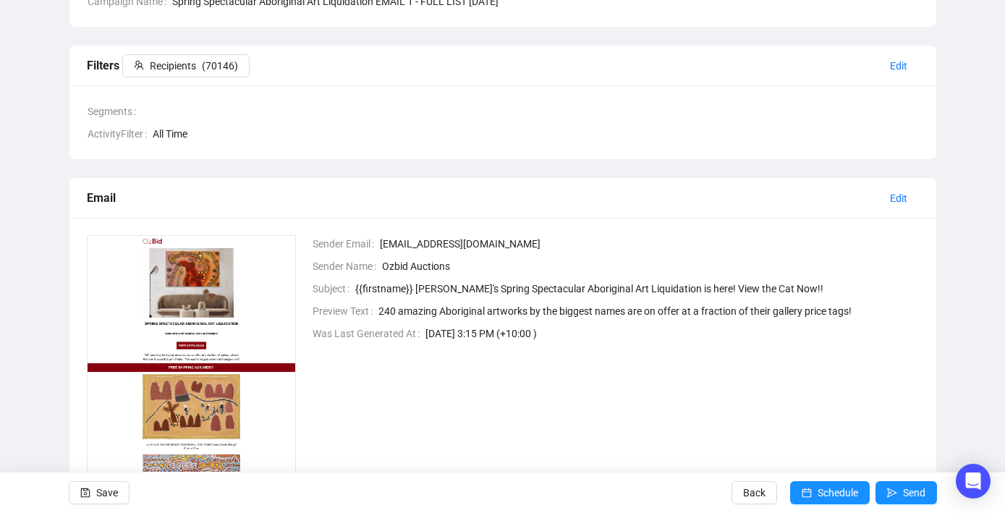
scroll to position [180, 0]
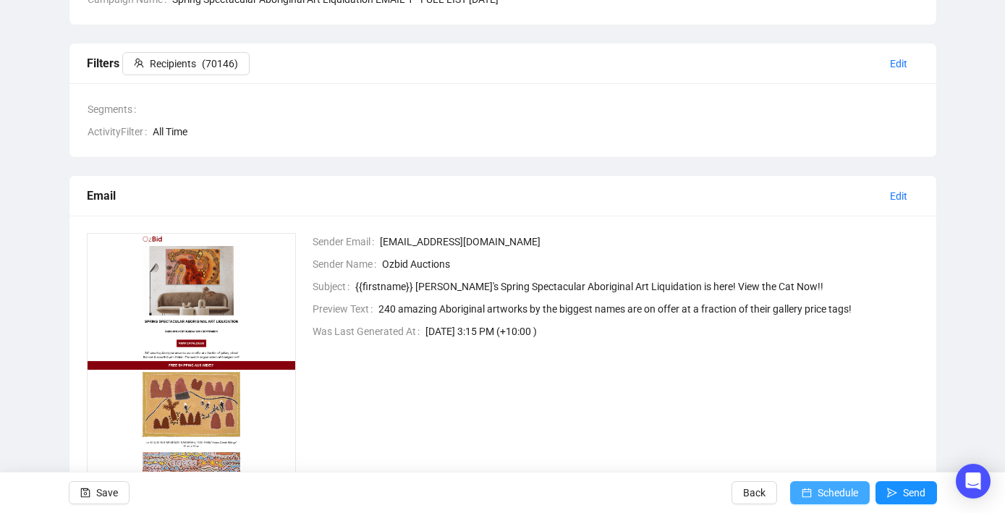
click at [834, 498] on span "Schedule" at bounding box center [837, 492] width 41 height 41
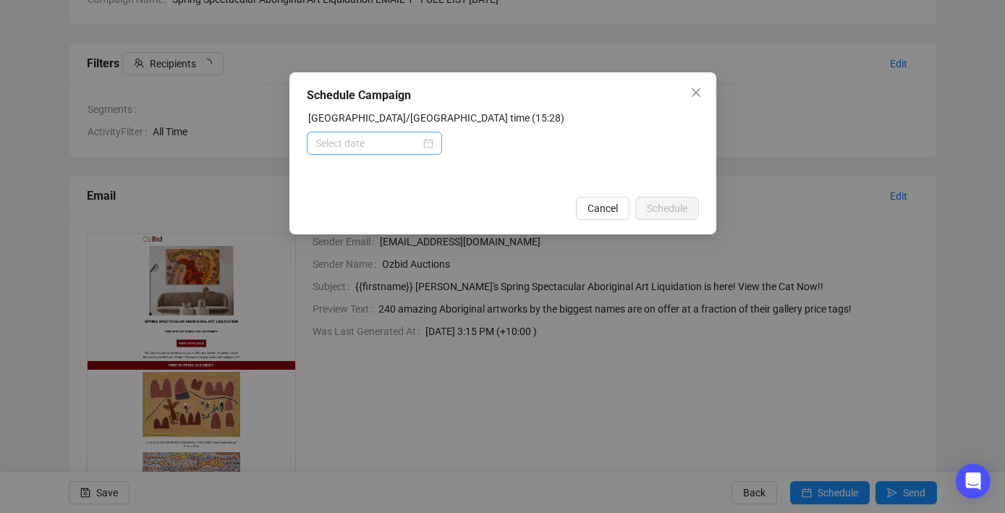
click at [427, 142] on div at bounding box center [374, 143] width 118 height 16
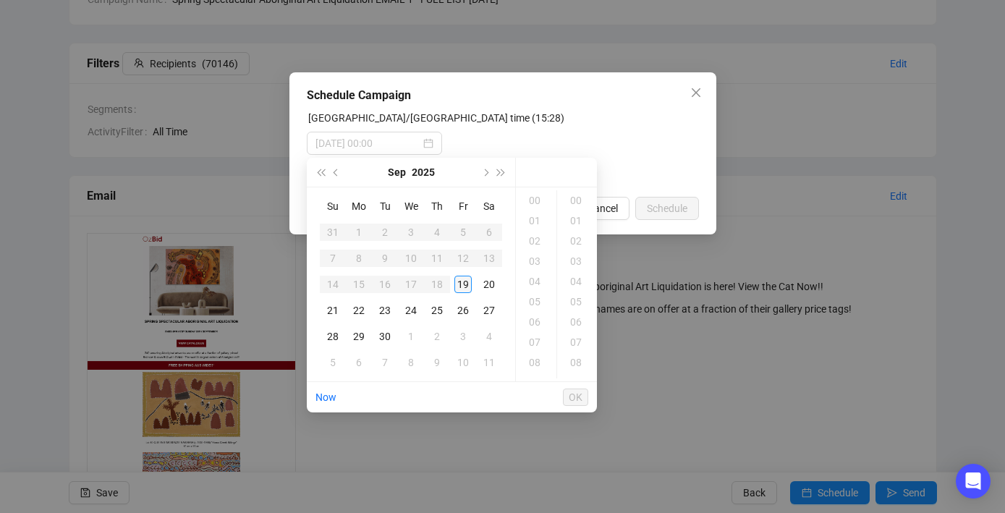
click at [459, 286] on div "19" at bounding box center [462, 284] width 17 height 17
click at [533, 297] on div "20" at bounding box center [536, 297] width 35 height 20
click at [579, 202] on div "00" at bounding box center [577, 200] width 35 height 20
type input "[DATE] 20:00"
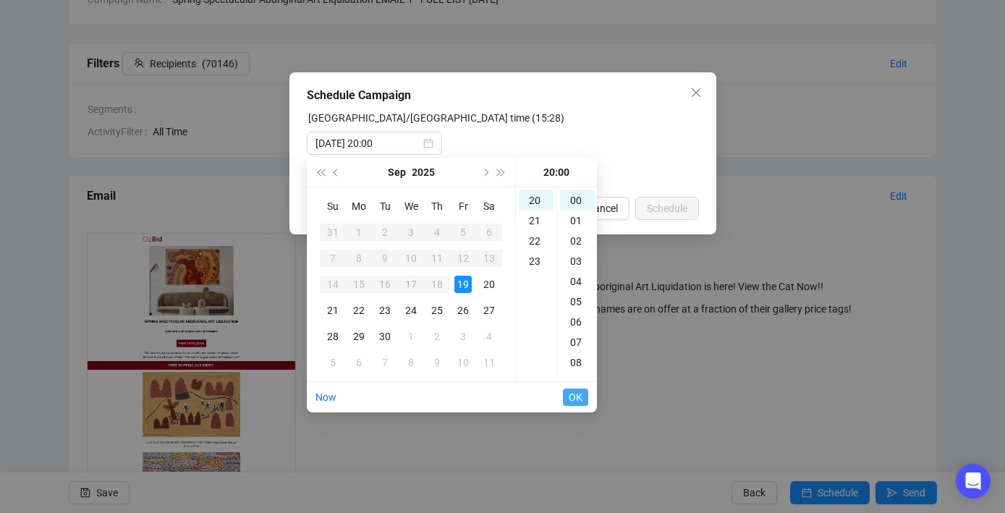
click at [582, 403] on span "OK" at bounding box center [575, 396] width 14 height 27
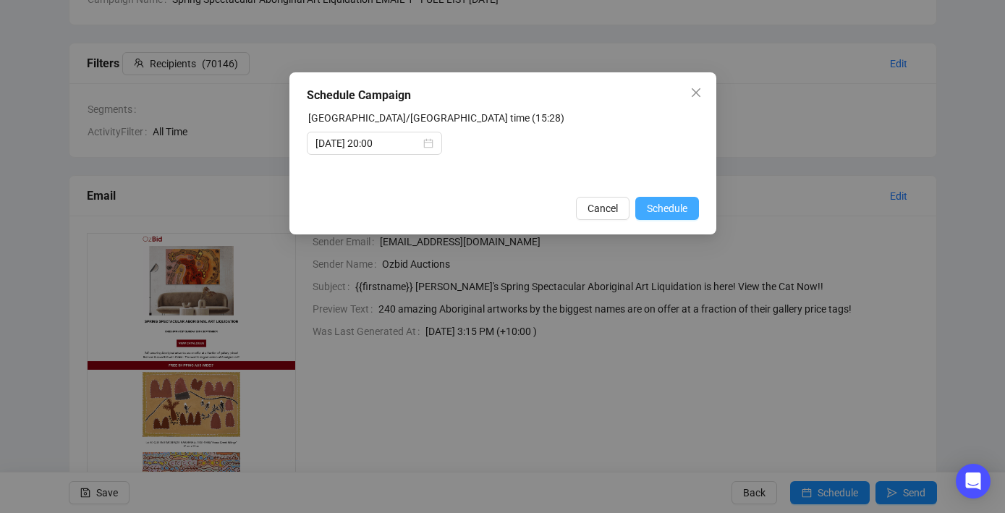
click at [673, 212] on span "Schedule" at bounding box center [667, 208] width 41 height 16
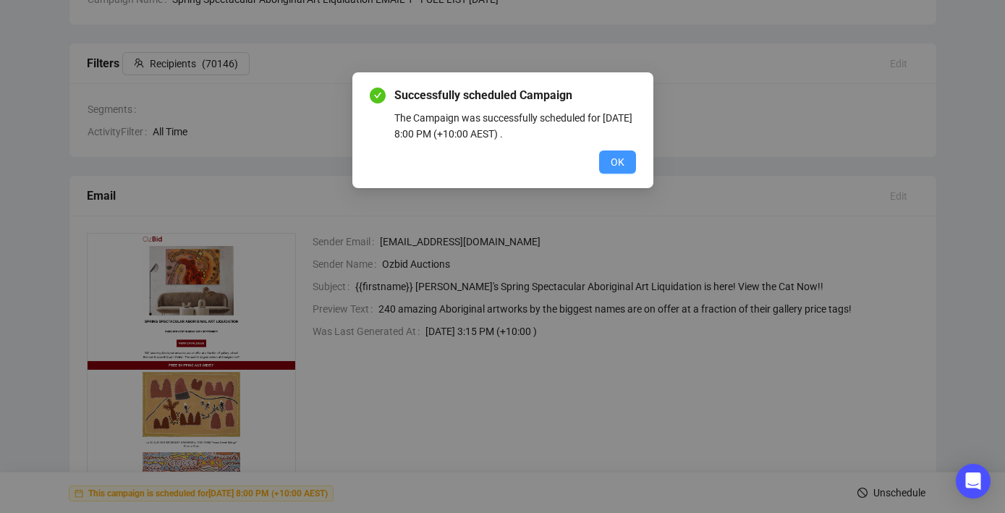
click at [610, 162] on span "OK" at bounding box center [617, 162] width 14 height 16
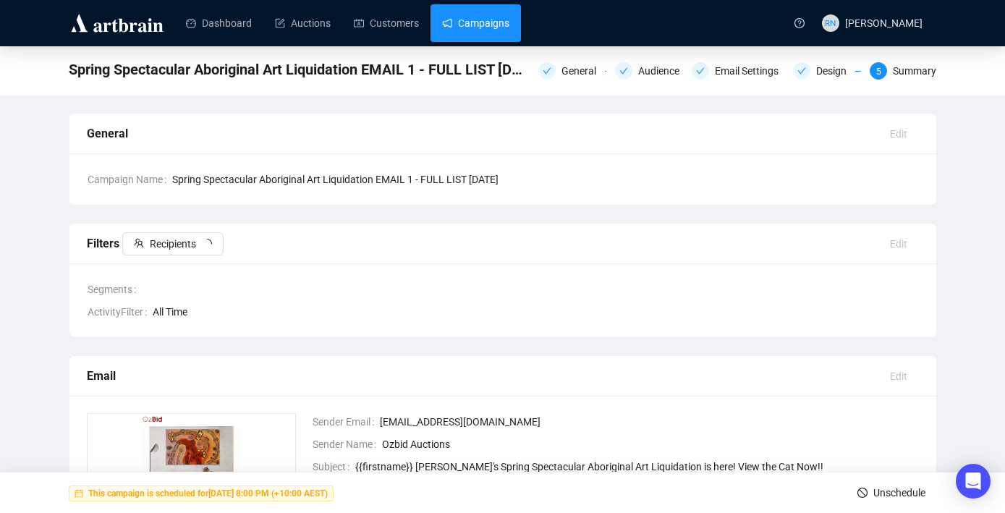
click at [469, 33] on link "Campaigns" at bounding box center [475, 23] width 67 height 38
